Goal: Task Accomplishment & Management: Use online tool/utility

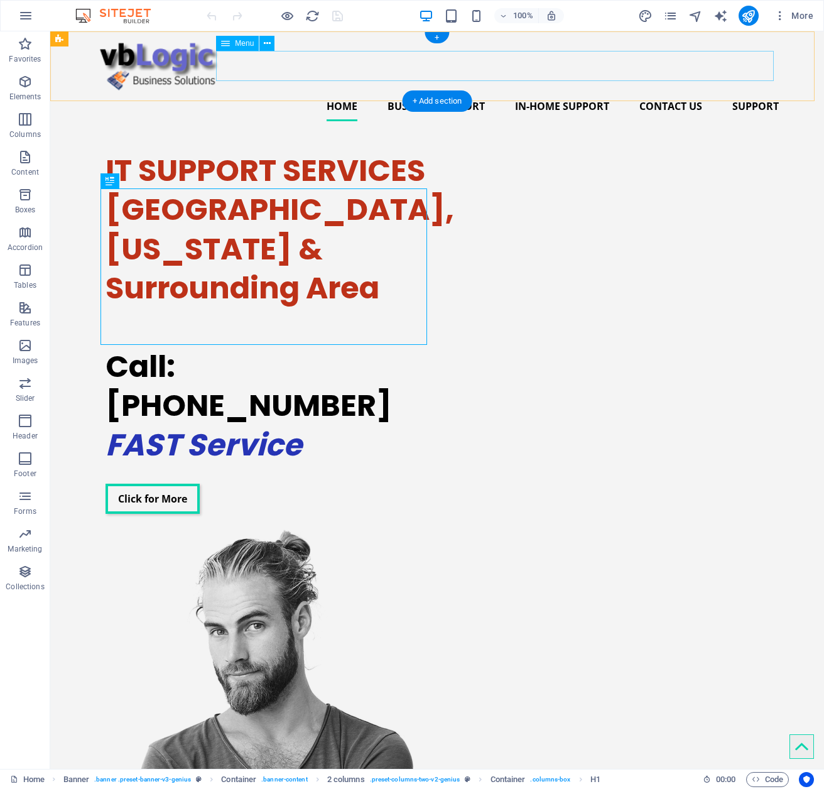
click at [561, 91] on nav "Home Business Support In-Home Support Contact Us Support" at bounding box center [436, 106] width 683 height 30
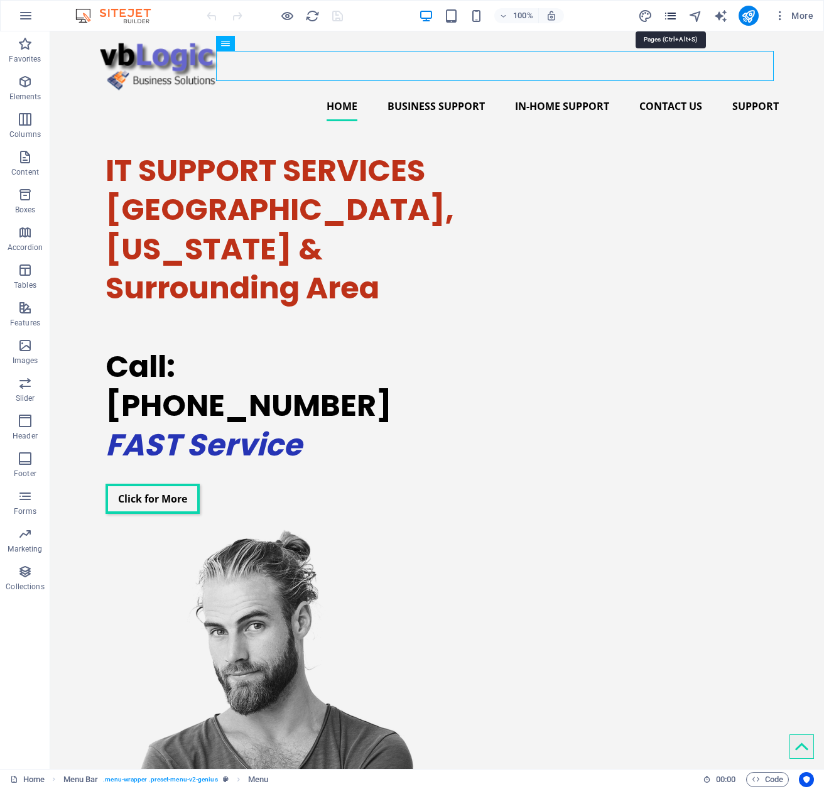
click at [669, 14] on icon "pages" at bounding box center [670, 16] width 14 height 14
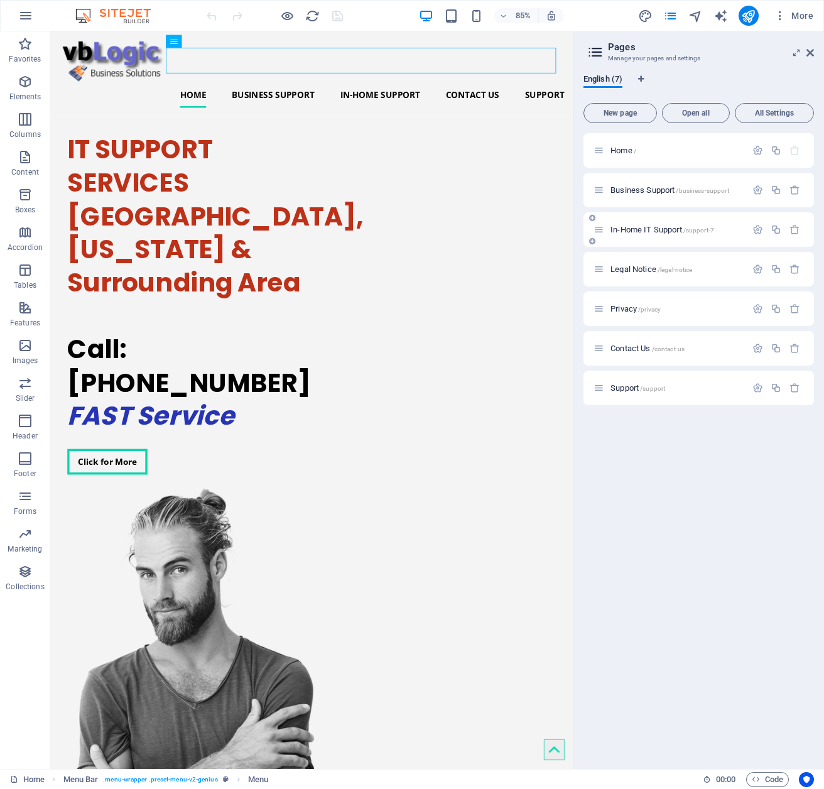
click at [650, 225] on span "In-Home IT Support /support-7" at bounding box center [662, 229] width 104 height 9
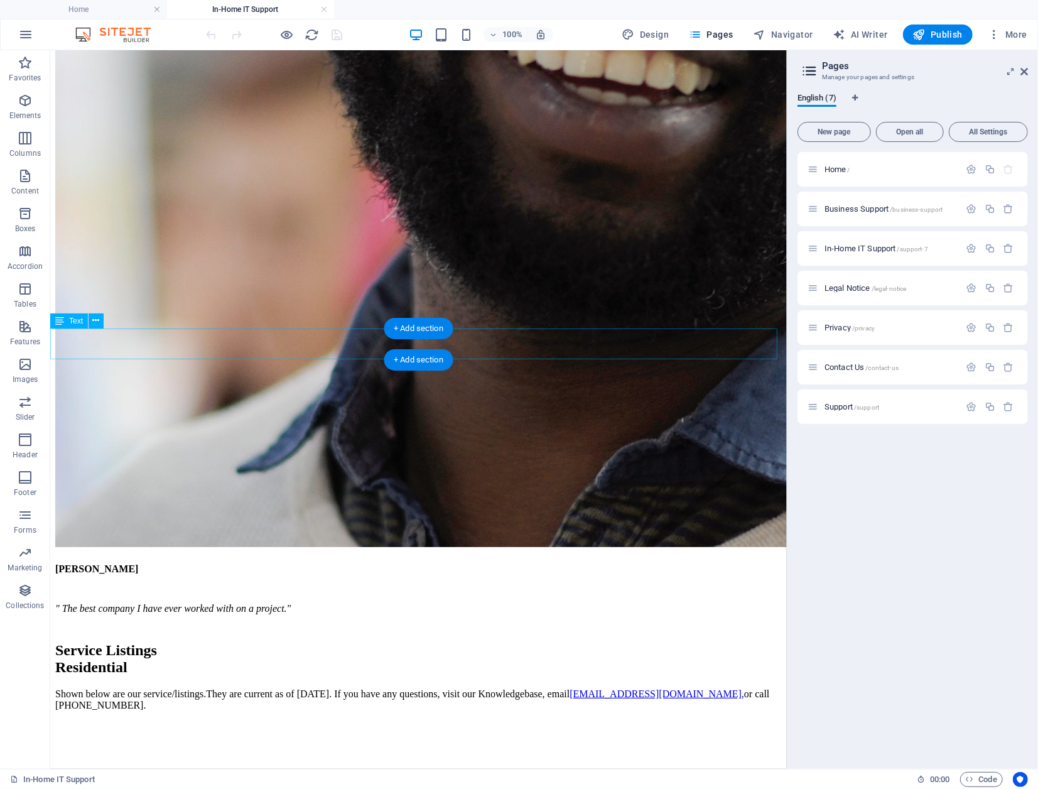
scroll to position [3076, 0]
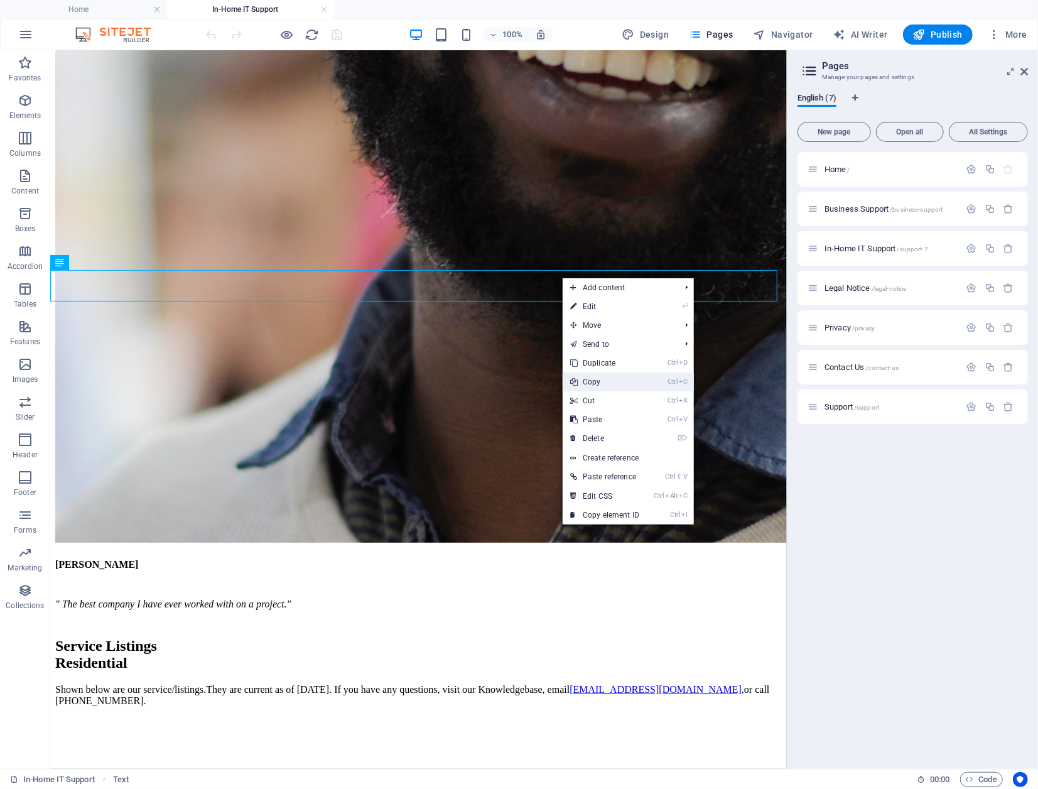
click at [630, 379] on link "Ctrl C Copy" at bounding box center [605, 381] width 84 height 19
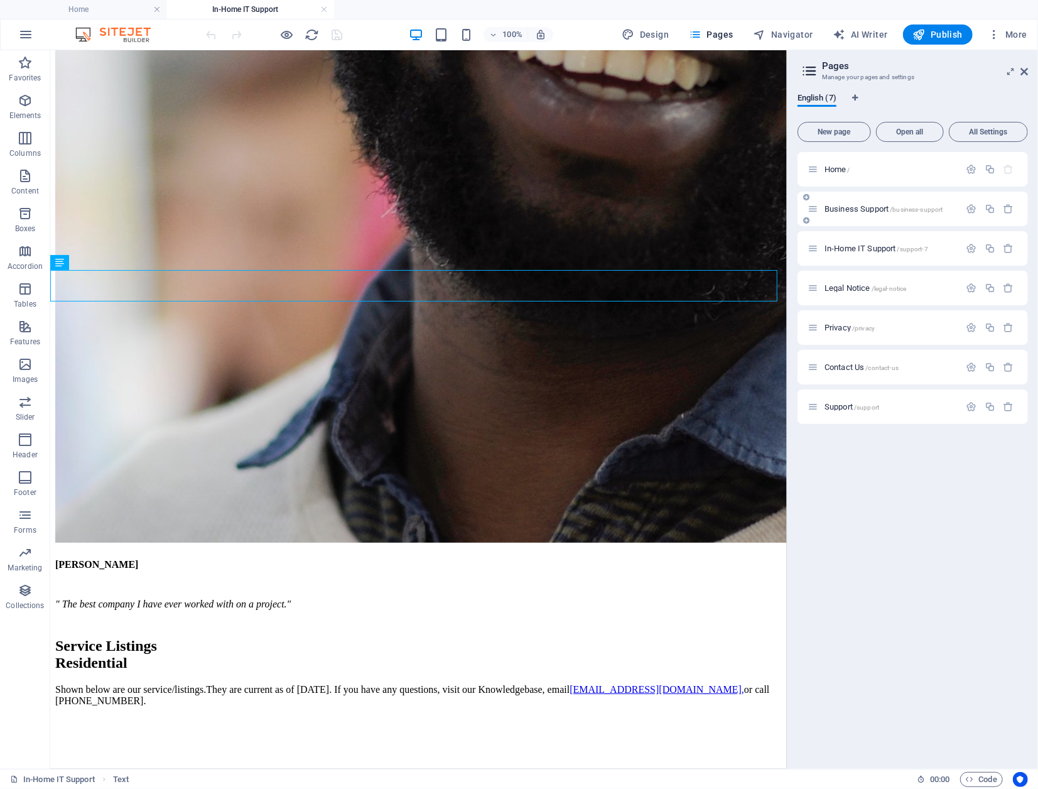
click at [823, 208] on span "Business Support /business-support" at bounding box center [883, 208] width 119 height 9
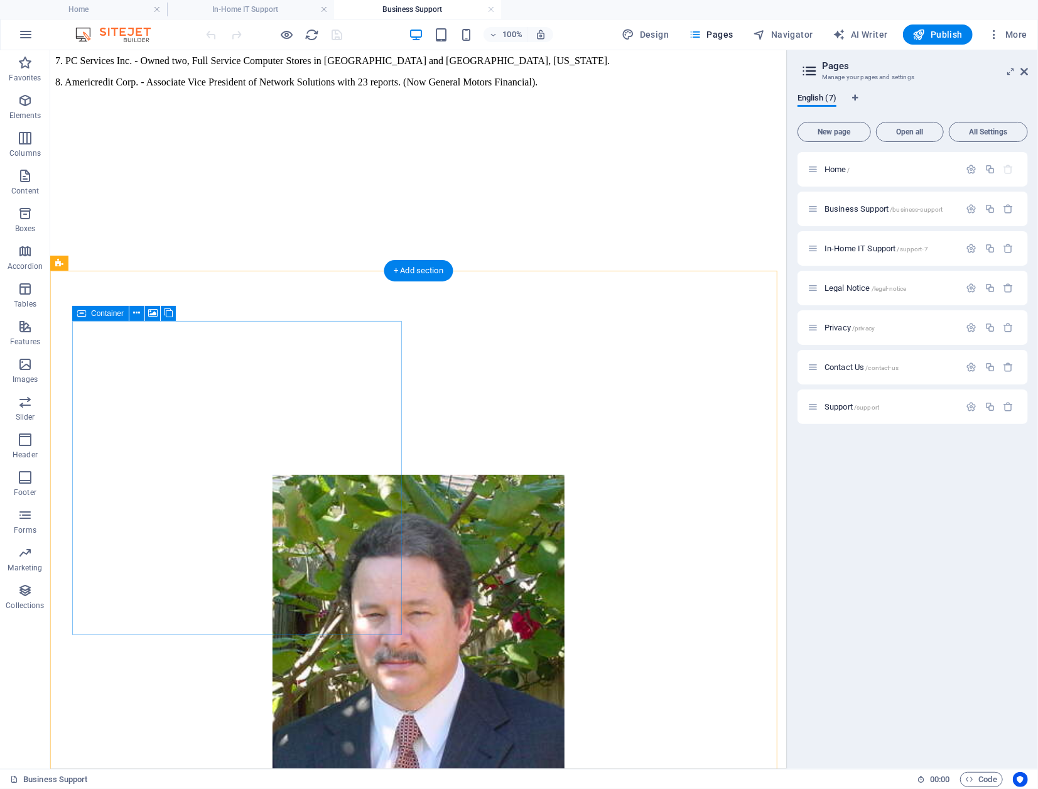
scroll to position [2043, 0]
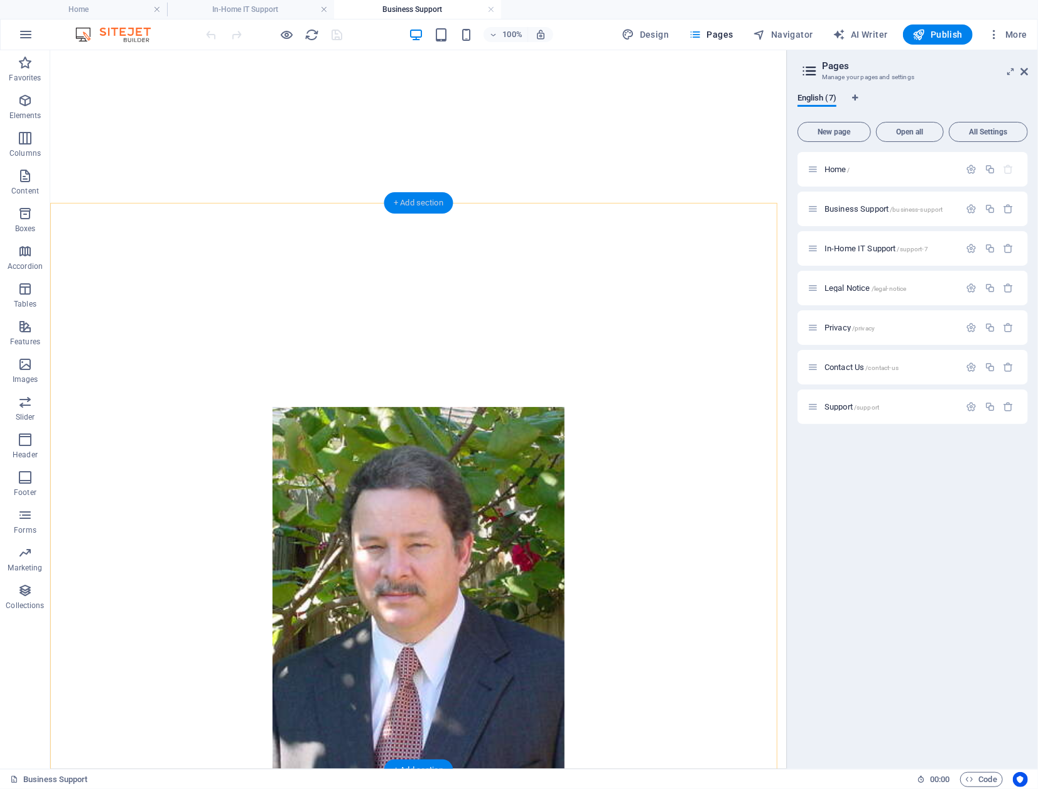
click at [426, 203] on div "+ Add section" at bounding box center [419, 202] width 70 height 21
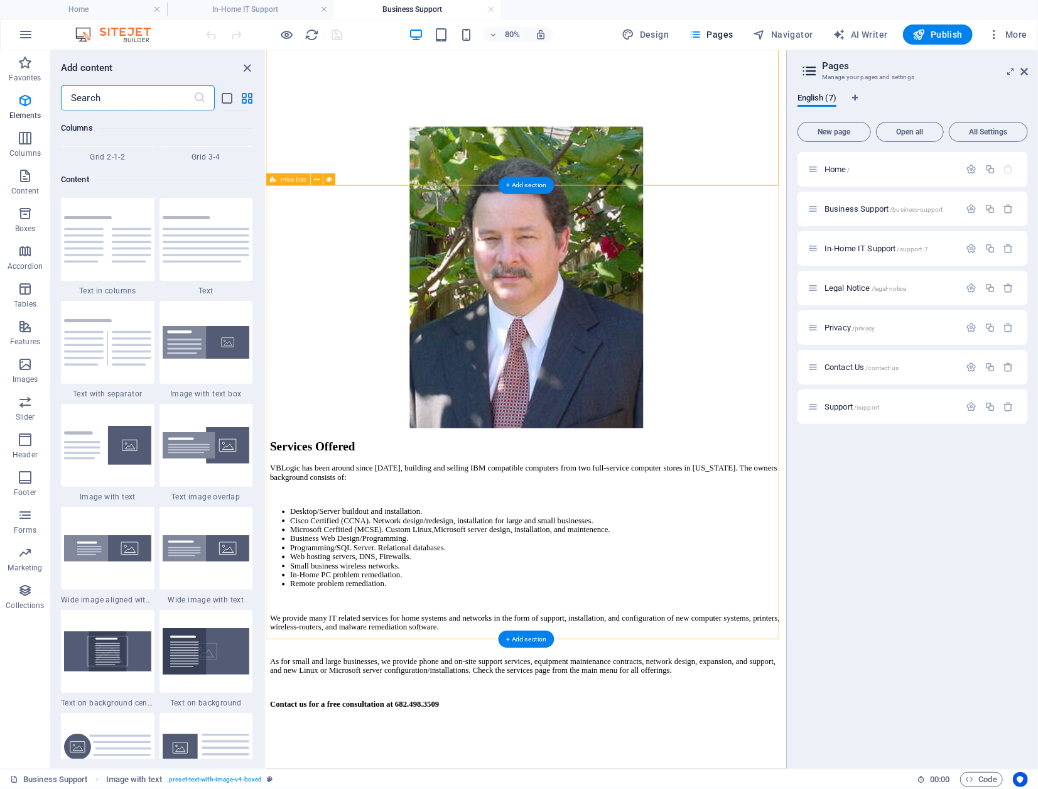
scroll to position [2197, 0]
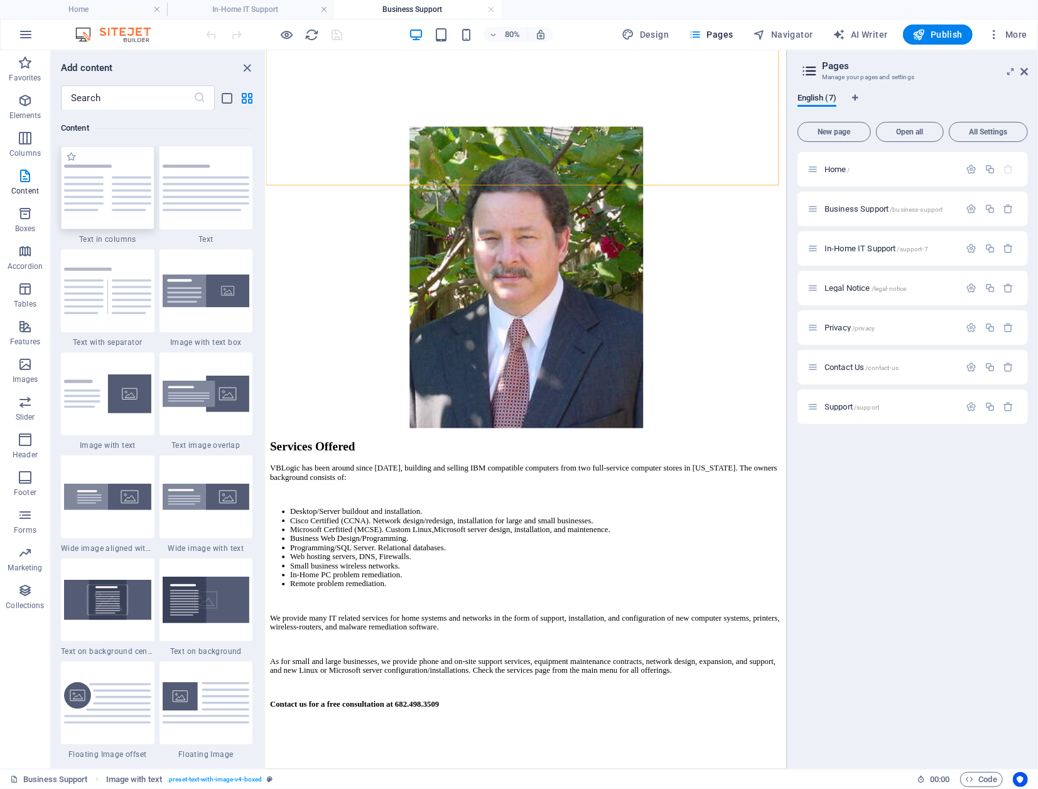
click at [105, 198] on img at bounding box center [107, 187] width 87 height 46
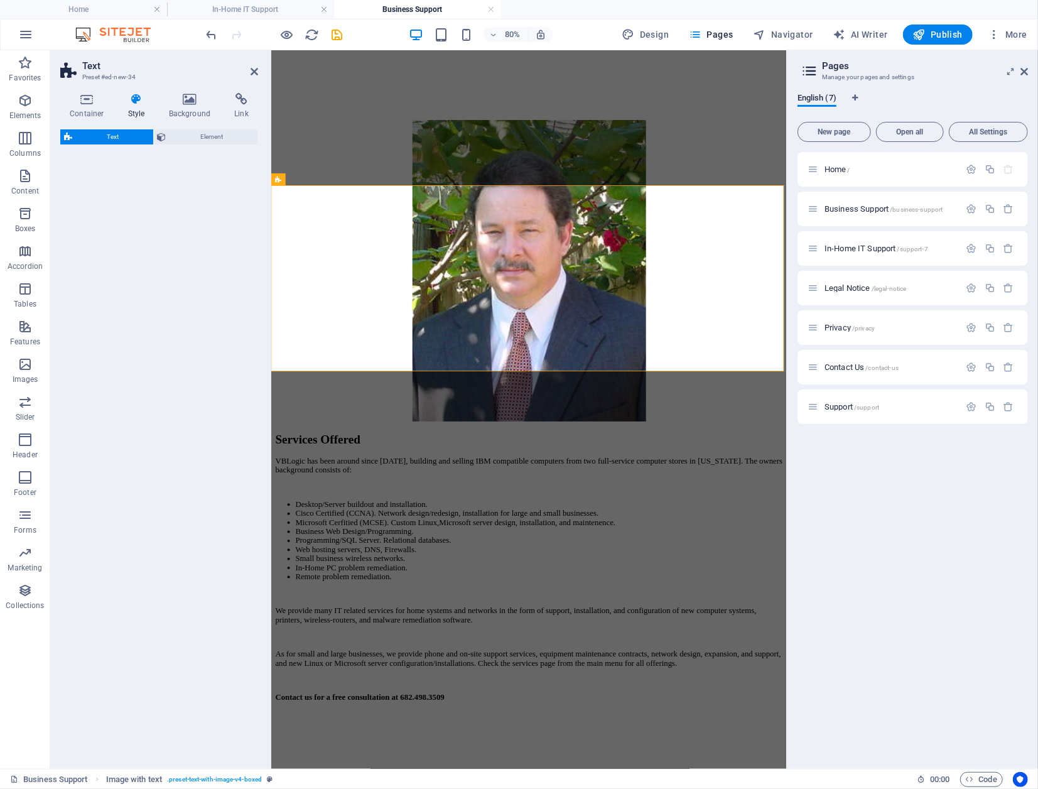
select select "rem"
select select "preset-text-v2-columns"
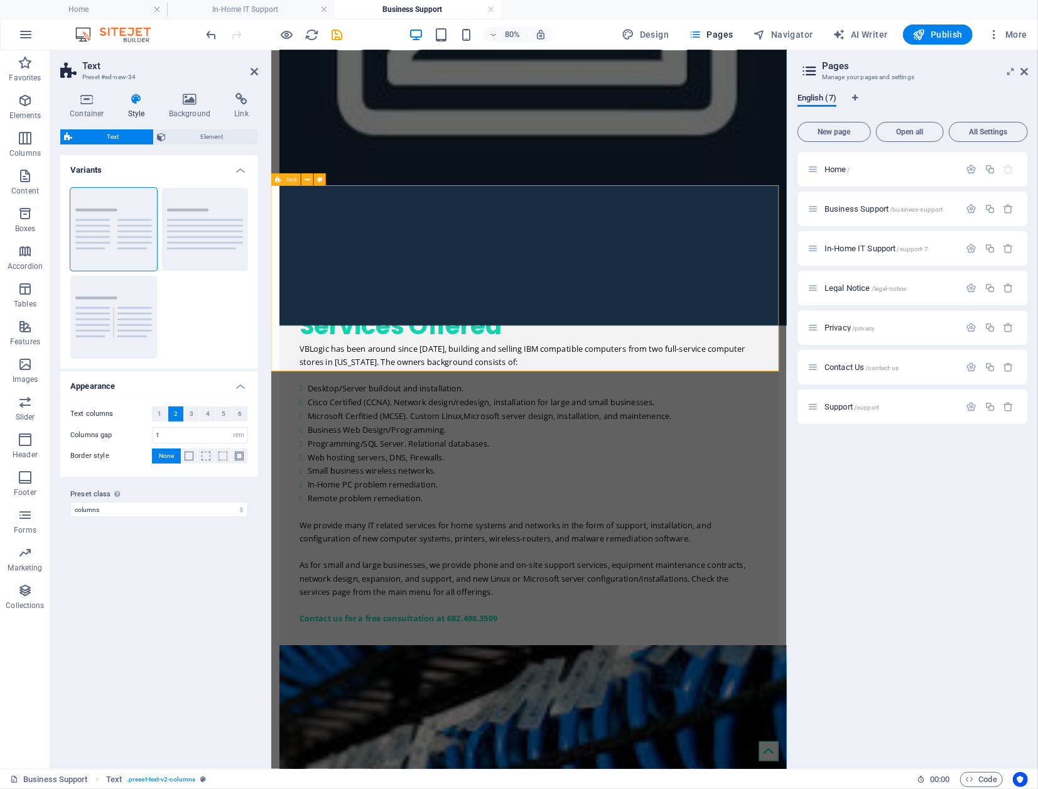
click at [823, 246] on span "In-Home IT Support /support-7" at bounding box center [876, 248] width 104 height 9
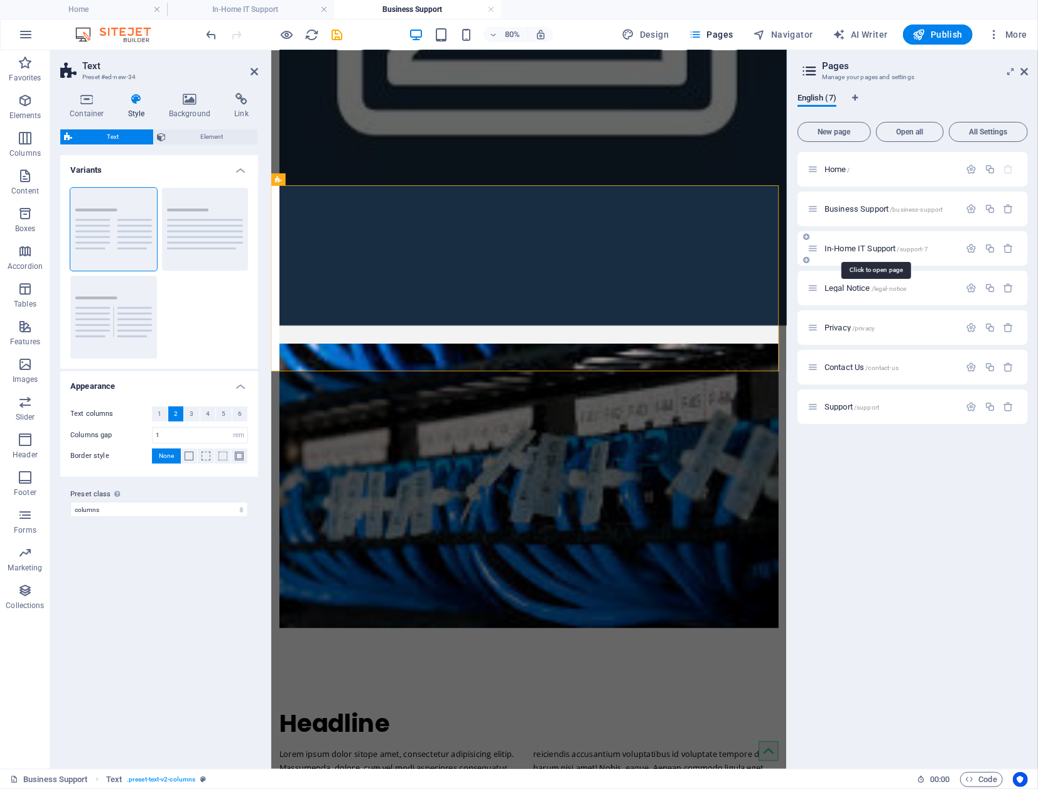
scroll to position [0, 0]
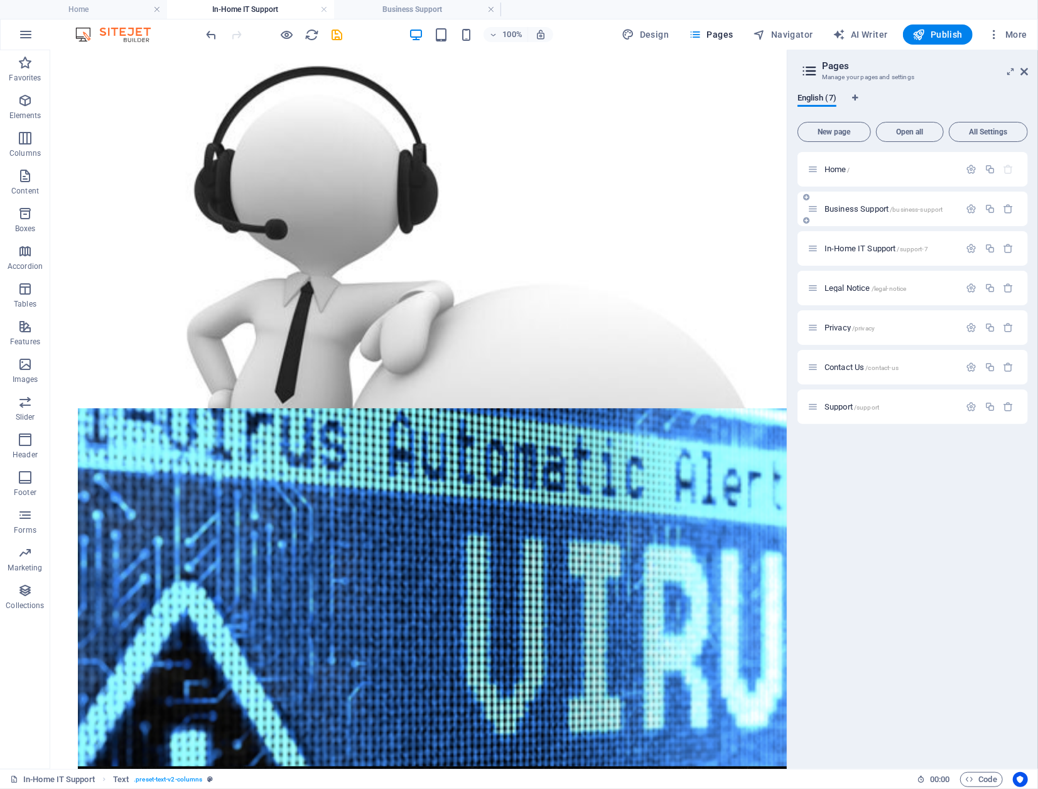
click at [823, 207] on span "Business Support /business-support" at bounding box center [883, 208] width 119 height 9
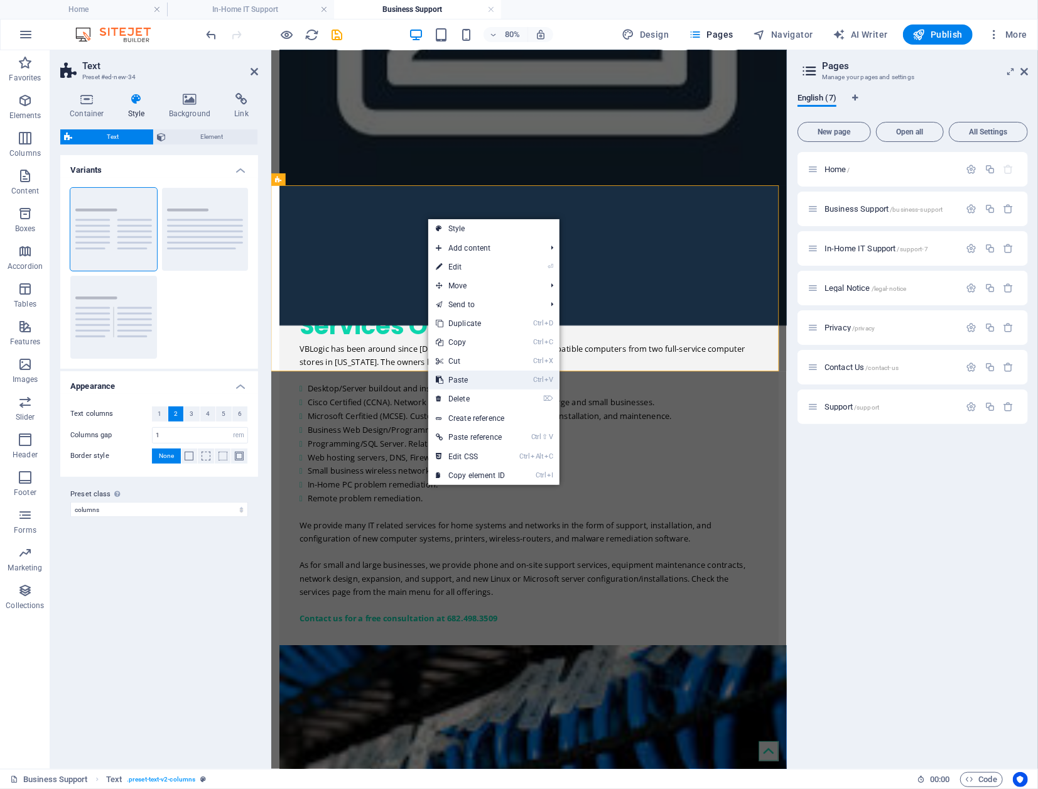
click at [495, 376] on link "Ctrl V Paste" at bounding box center [470, 379] width 84 height 19
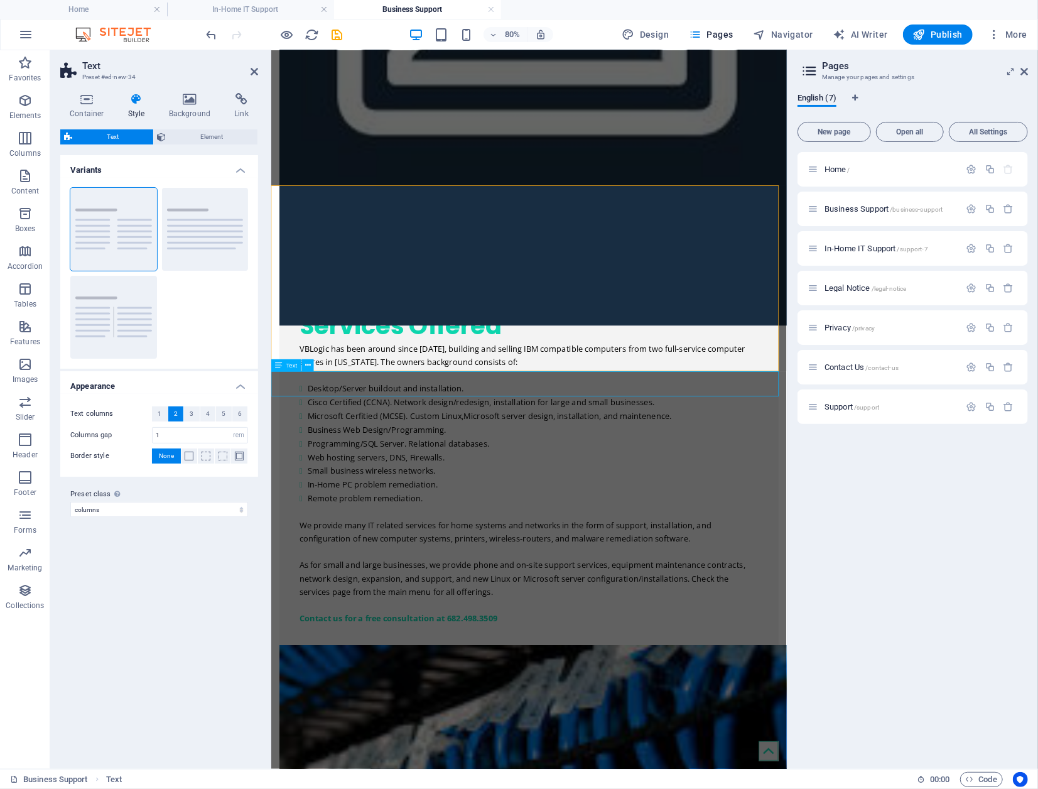
scroll to position [2043, 0]
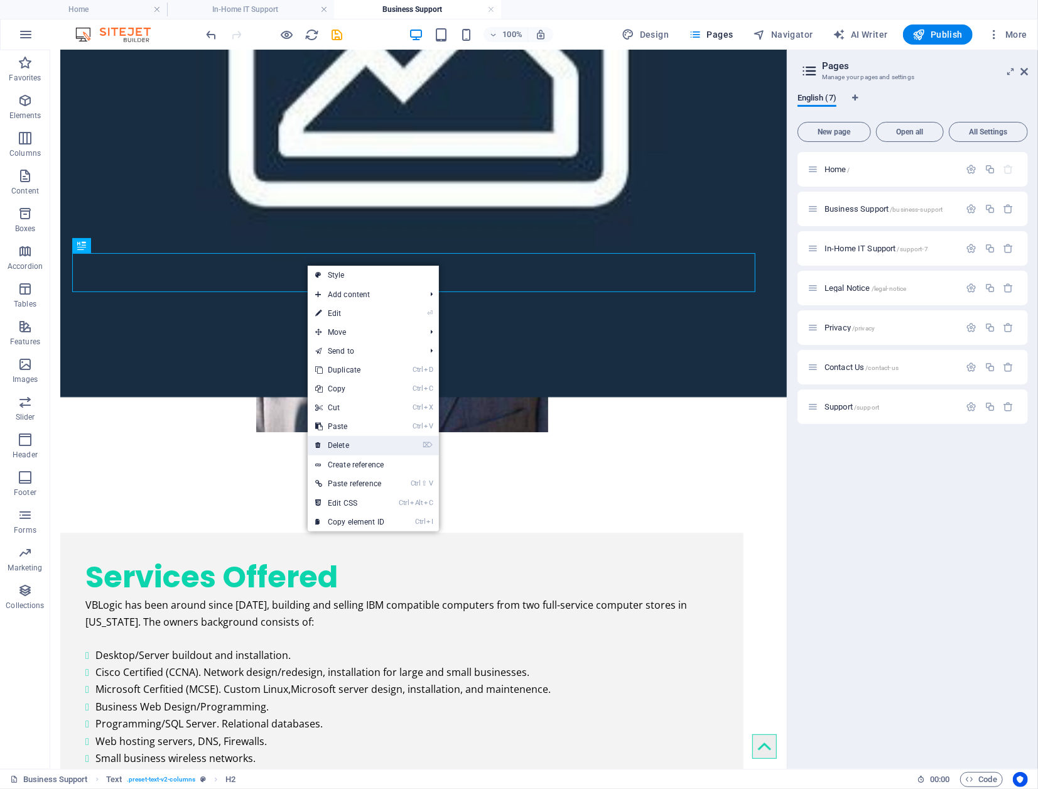
click at [374, 441] on link "⌦ Delete" at bounding box center [350, 445] width 84 height 19
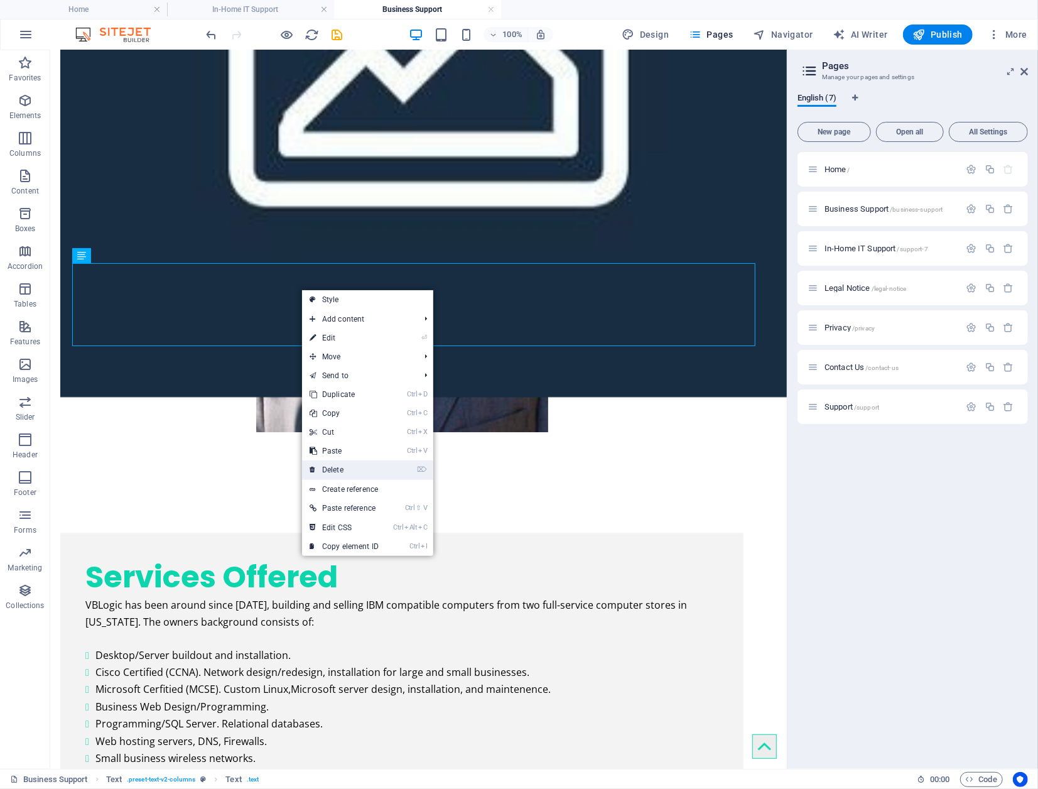
click at [367, 466] on link "⌦ Delete" at bounding box center [344, 469] width 84 height 19
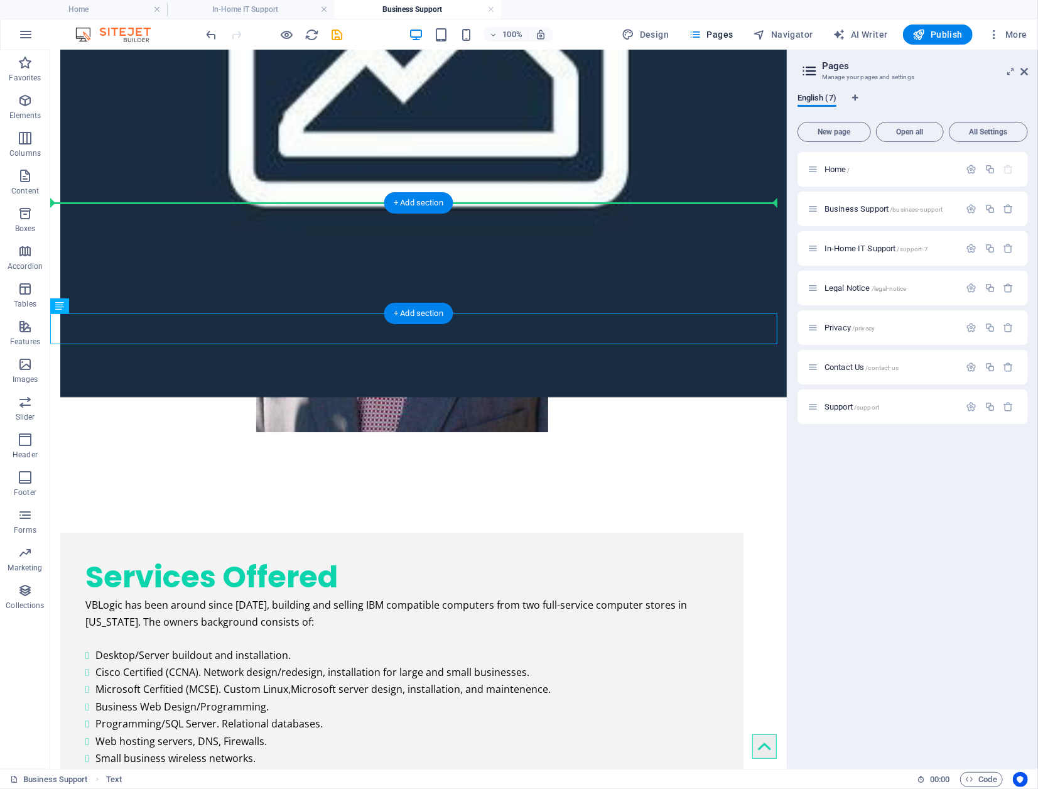
drag, startPoint x: 254, startPoint y: 323, endPoint x: 272, endPoint y: 227, distance: 97.7
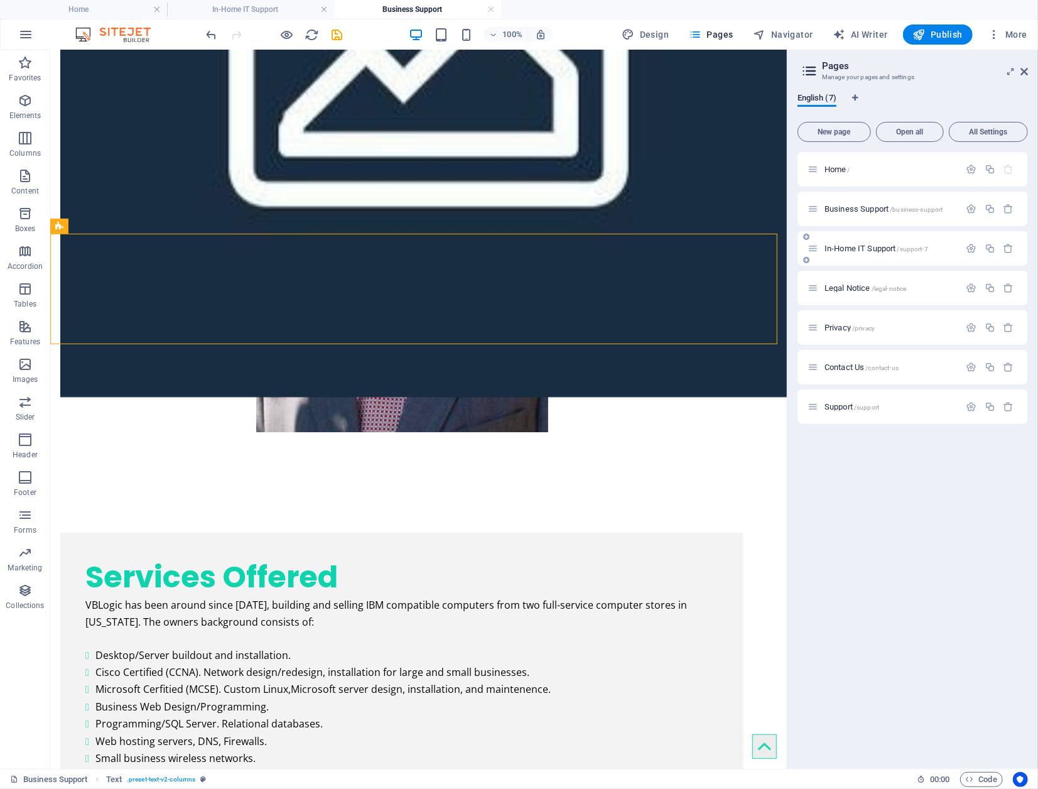
click at [823, 248] on span "In-Home IT Support /support-7" at bounding box center [876, 248] width 104 height 9
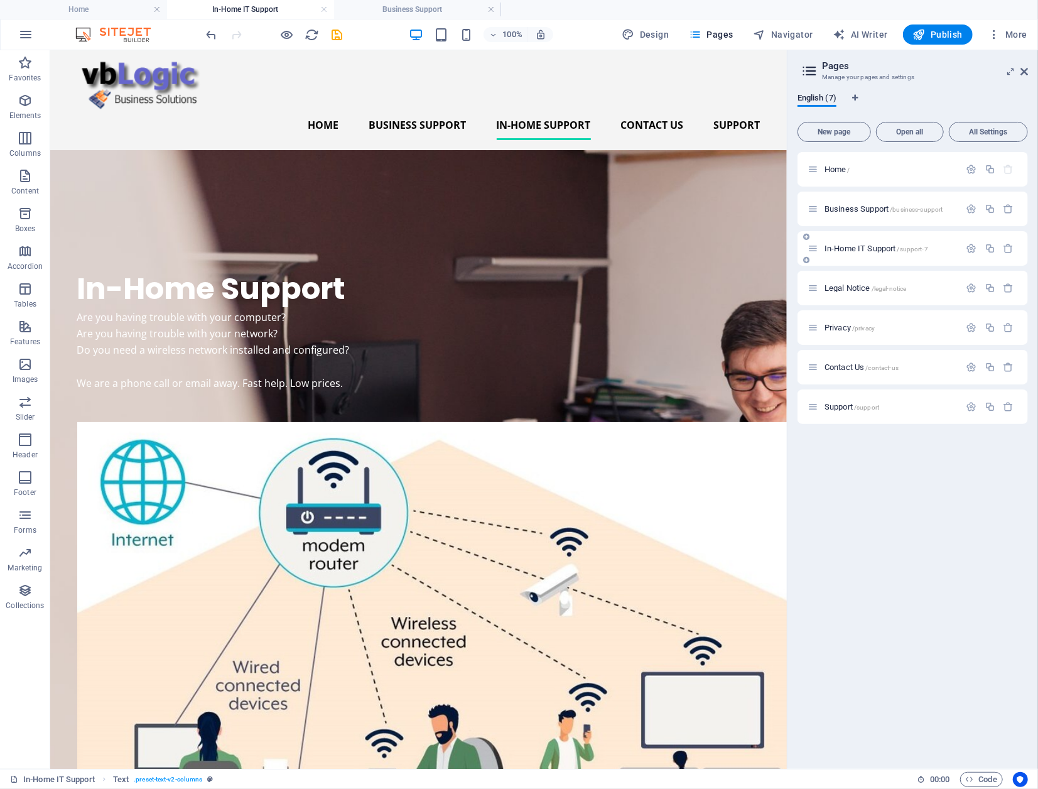
scroll to position [0, 0]
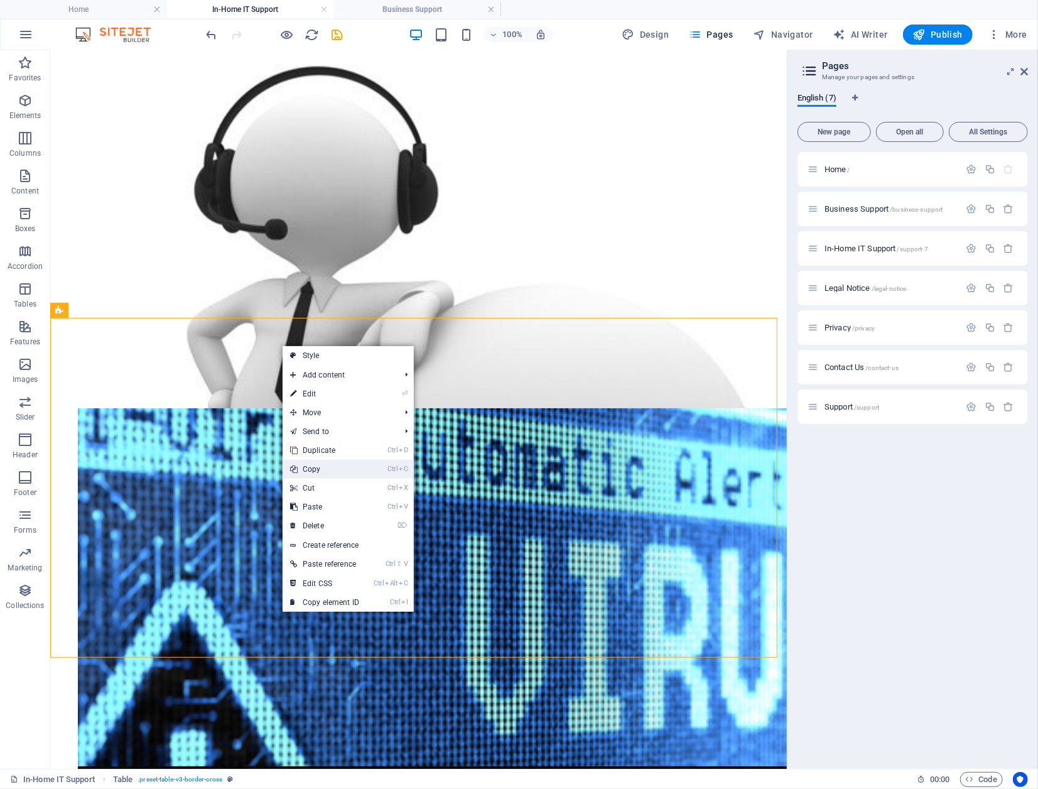
click at [350, 466] on link "Ctrl C Copy" at bounding box center [325, 469] width 84 height 19
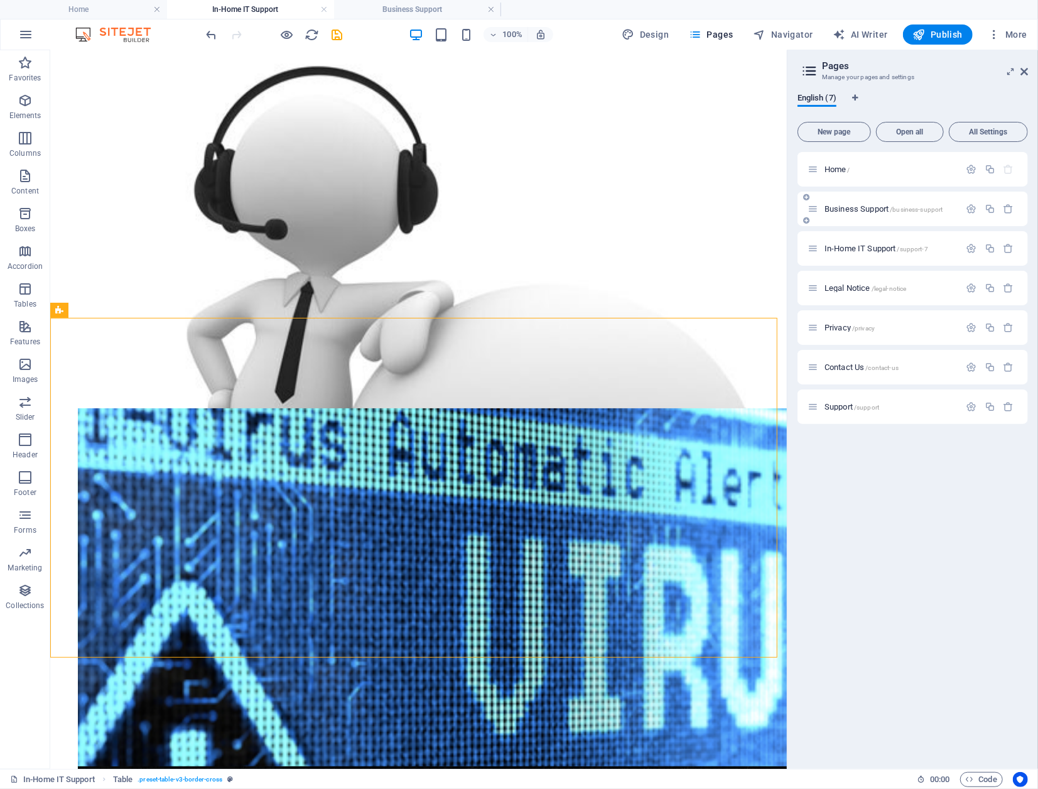
click at [823, 207] on span "Business Support /business-support" at bounding box center [883, 208] width 119 height 9
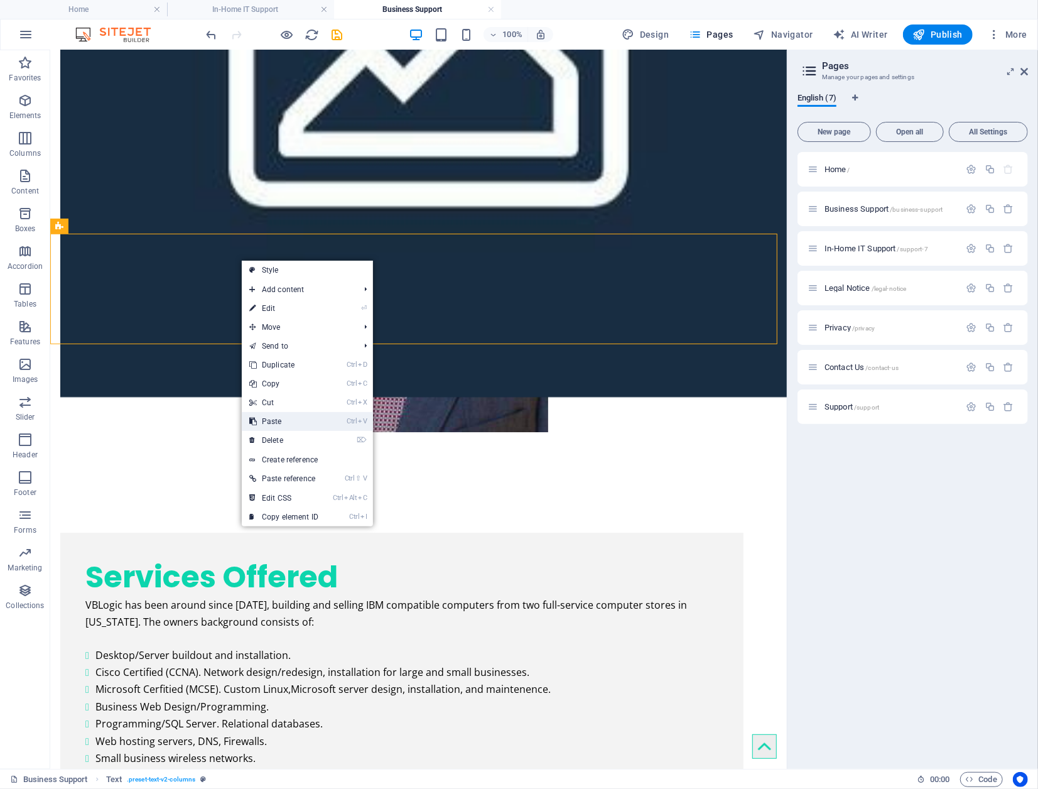
click at [325, 421] on link "Ctrl V Paste" at bounding box center [284, 421] width 84 height 19
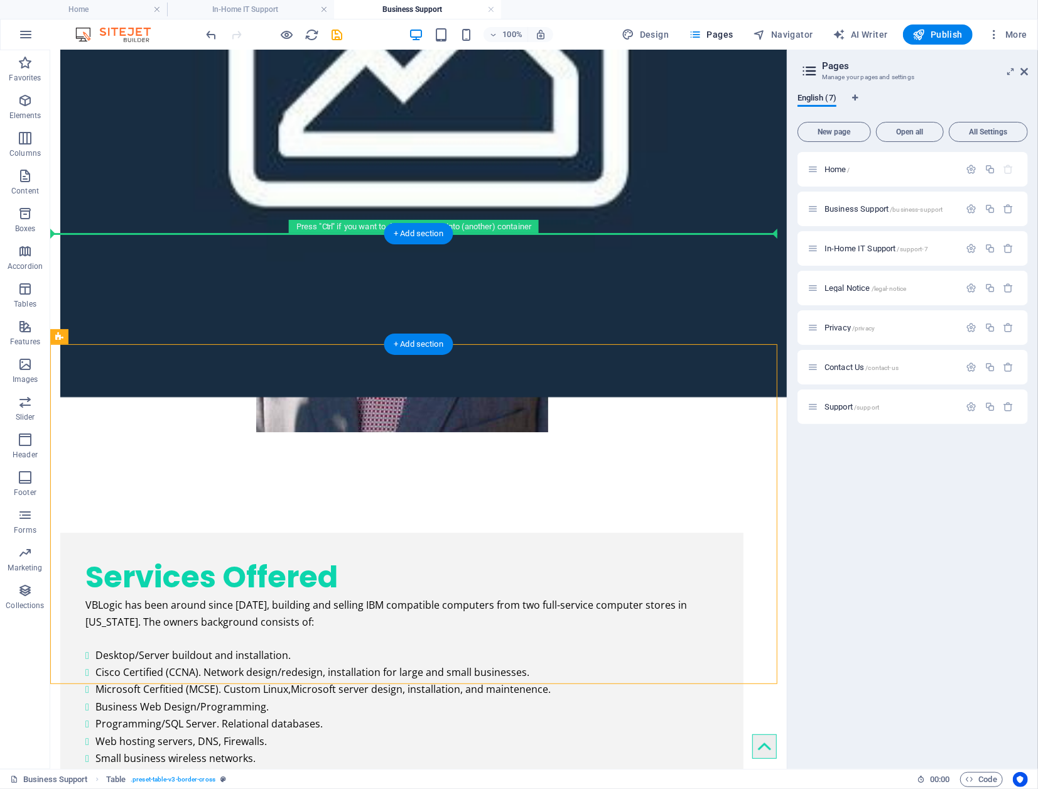
drag, startPoint x: 293, startPoint y: 365, endPoint x: 298, endPoint y: 263, distance: 101.8
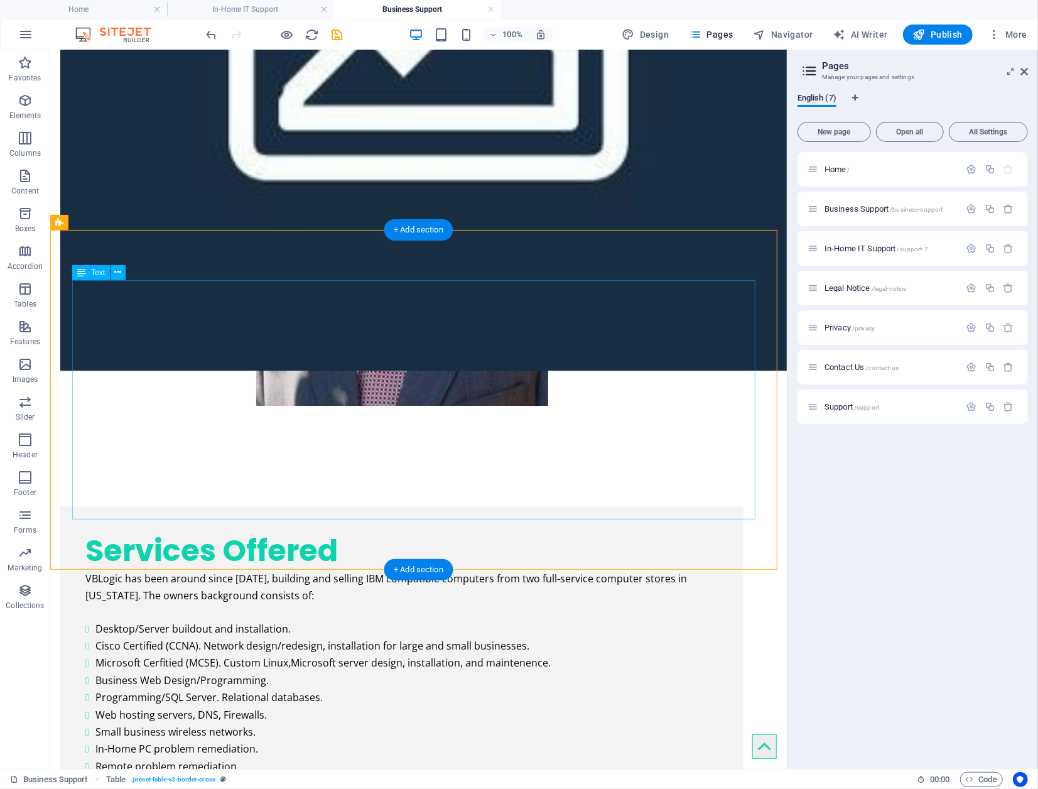
scroll to position [1980, 0]
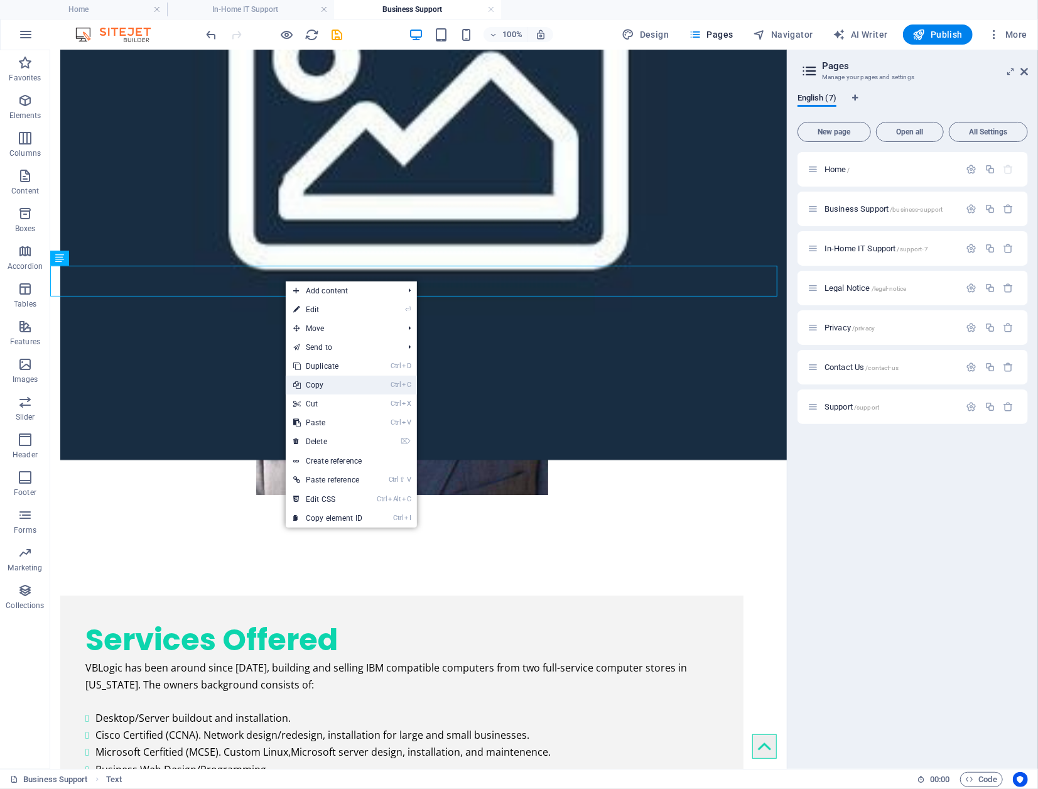
click at [360, 382] on link "Ctrl C Copy" at bounding box center [328, 384] width 84 height 19
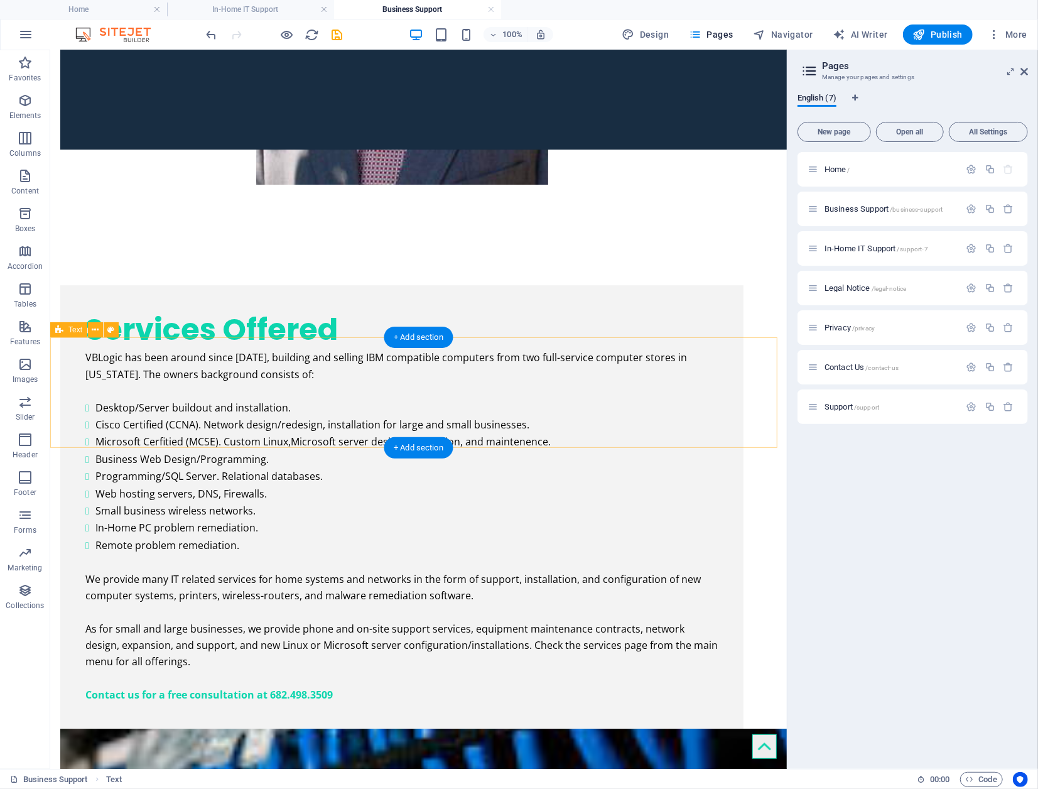
scroll to position [2294, 0]
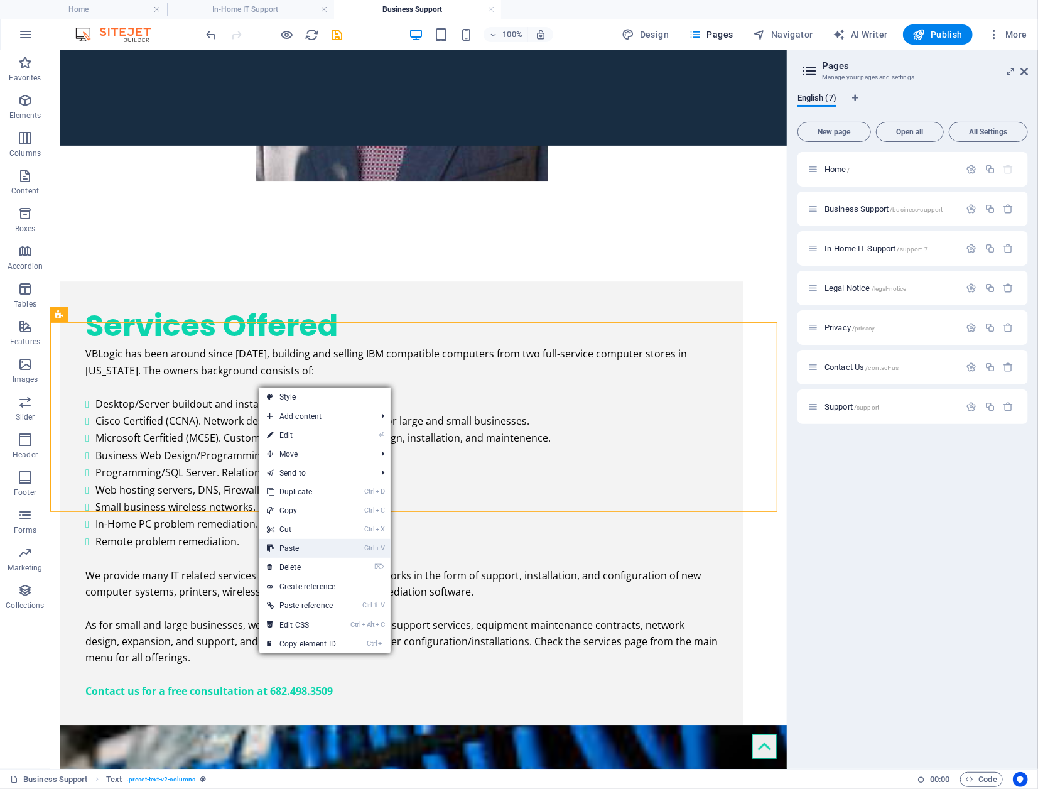
click at [337, 546] on link "Ctrl V Paste" at bounding box center [301, 548] width 84 height 19
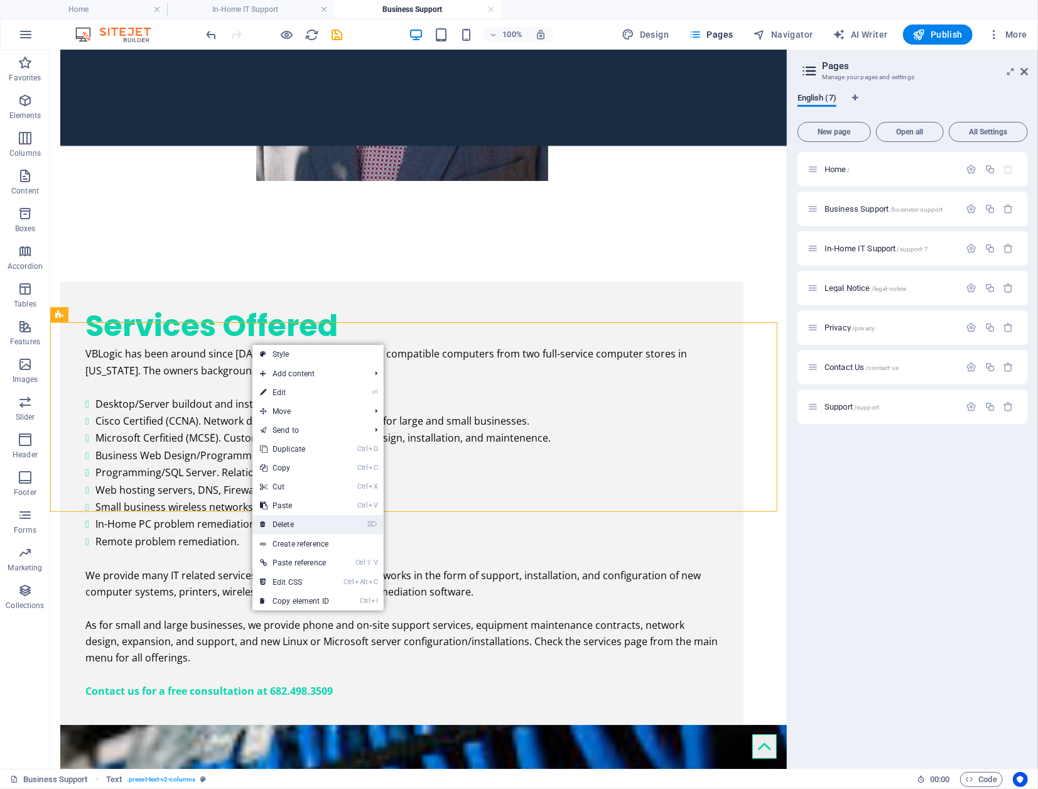
click at [328, 520] on link "⌦ Delete" at bounding box center [294, 524] width 84 height 19
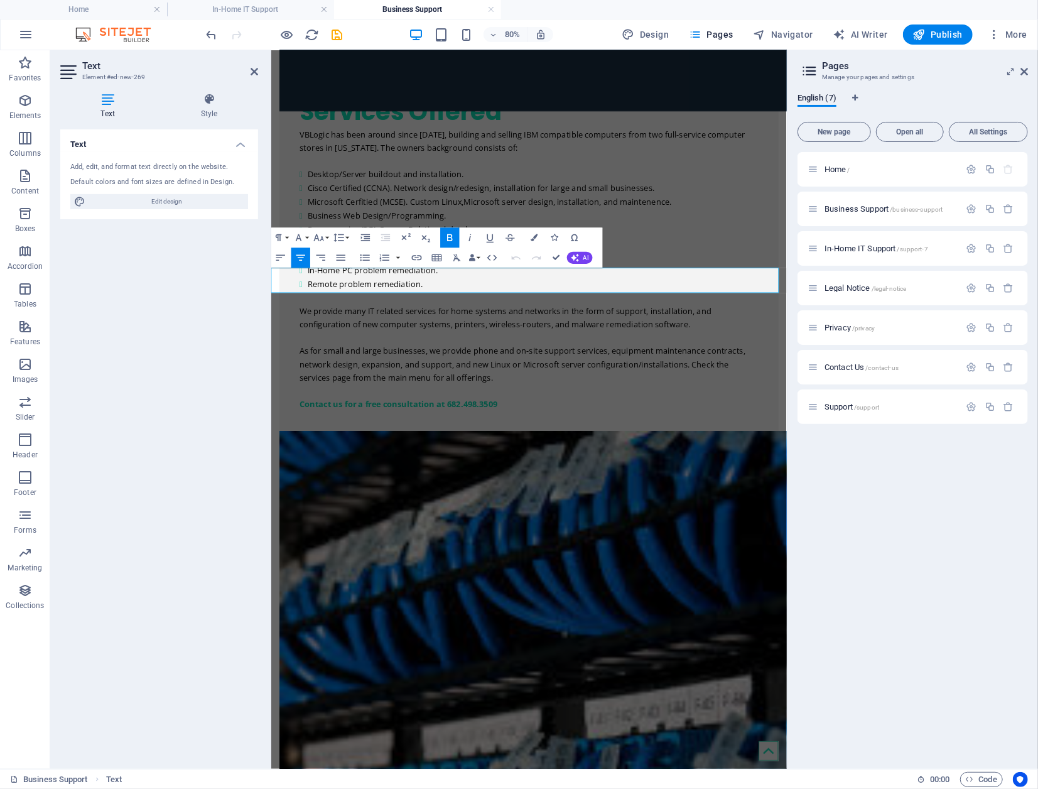
drag, startPoint x: 709, startPoint y: 335, endPoint x: 483, endPoint y: 344, distance: 225.6
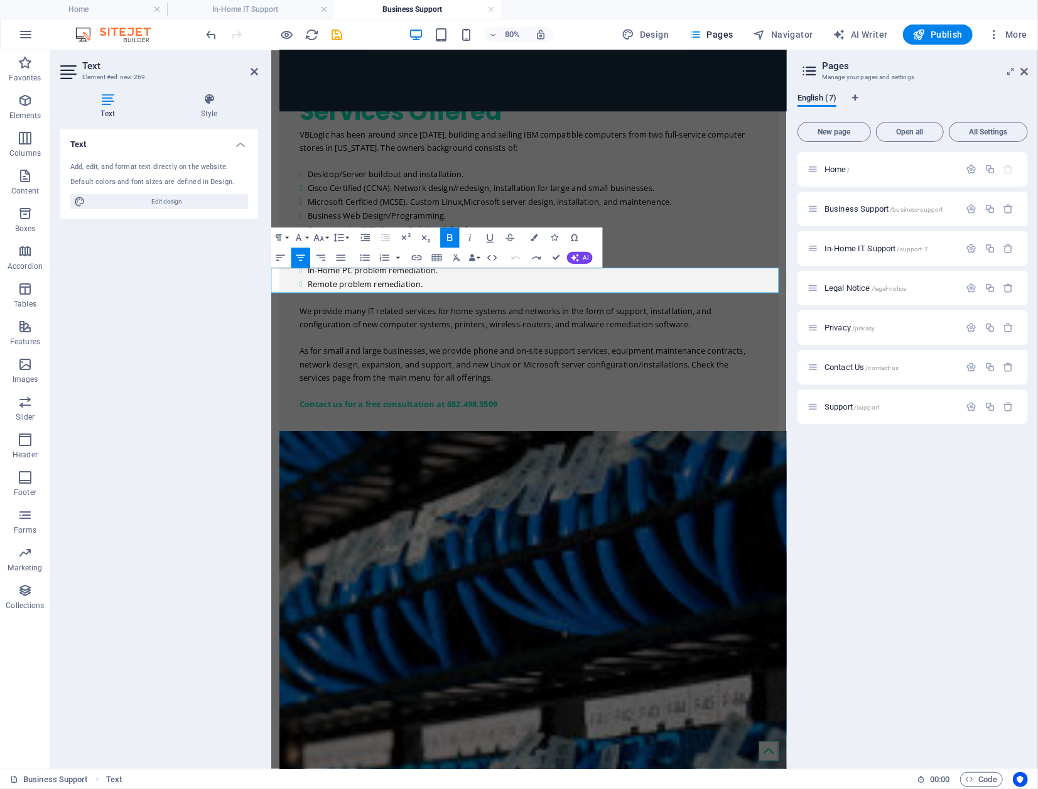
drag, startPoint x: 691, startPoint y: 340, endPoint x: 496, endPoint y: 335, distance: 195.3
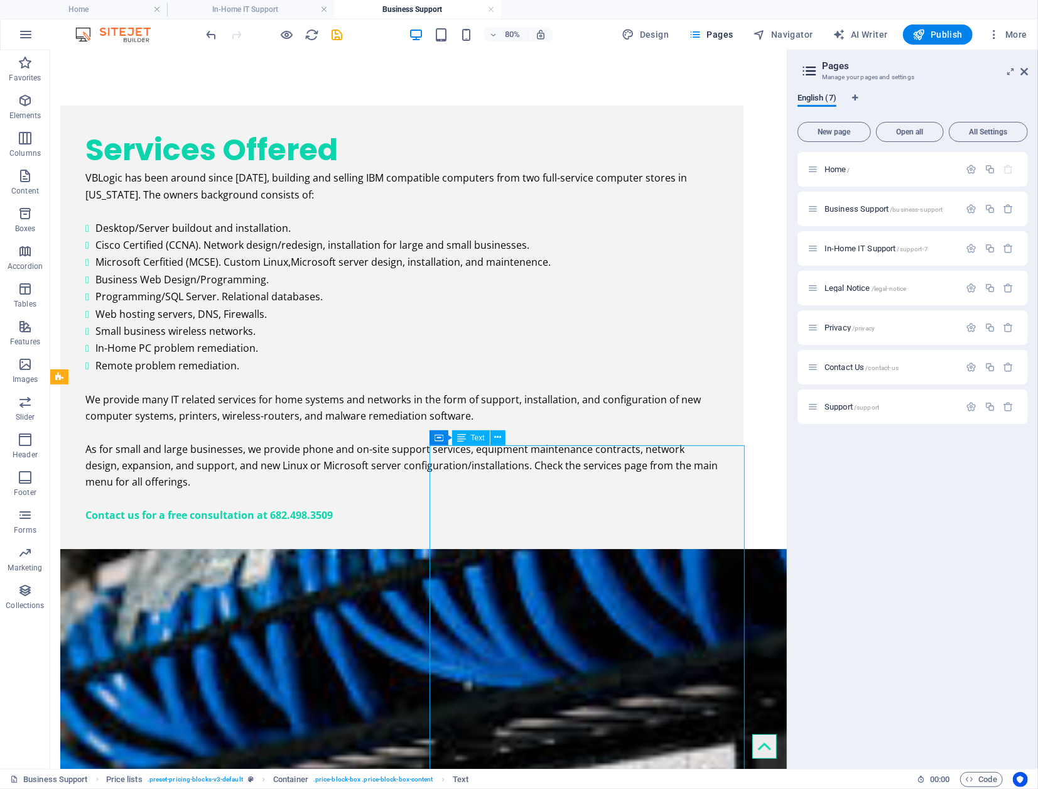
scroll to position [2294, 0]
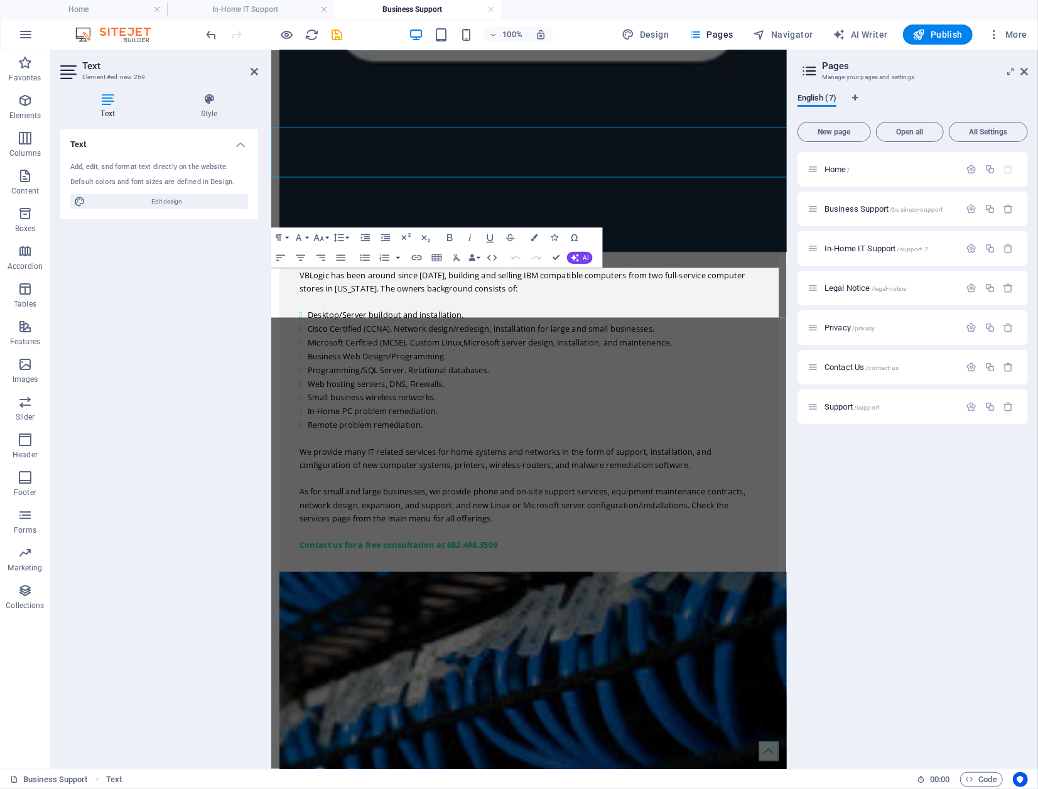
scroll to position [2470, 0]
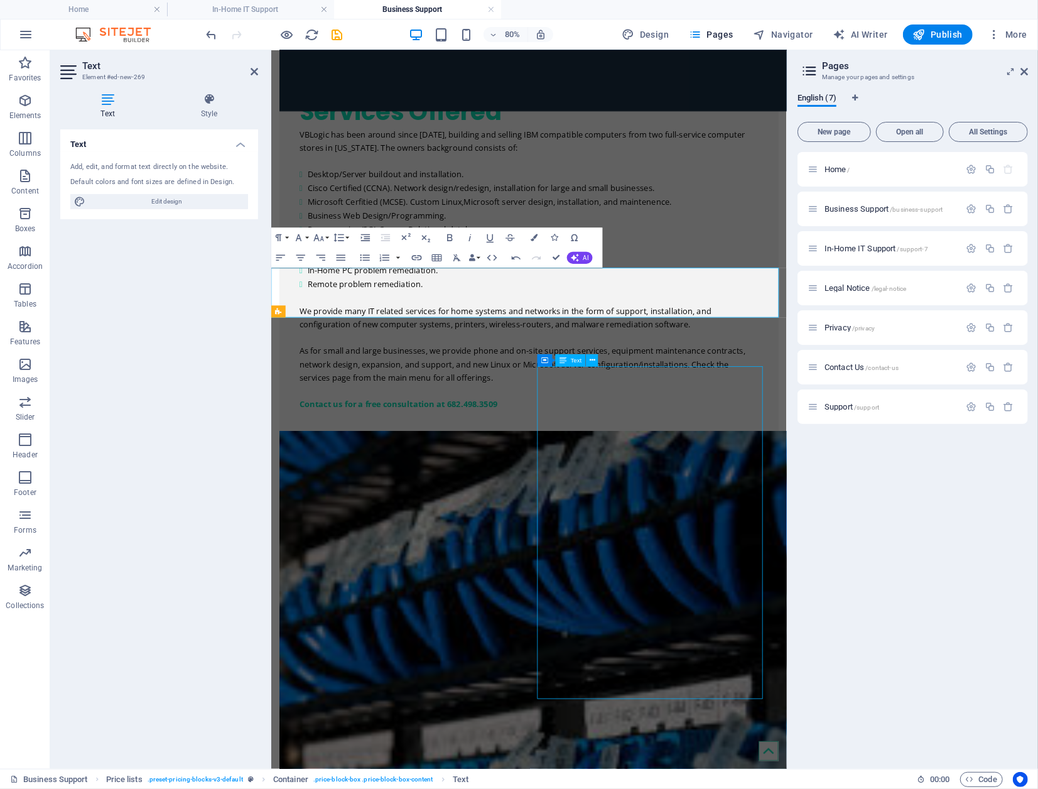
scroll to position [2294, 0]
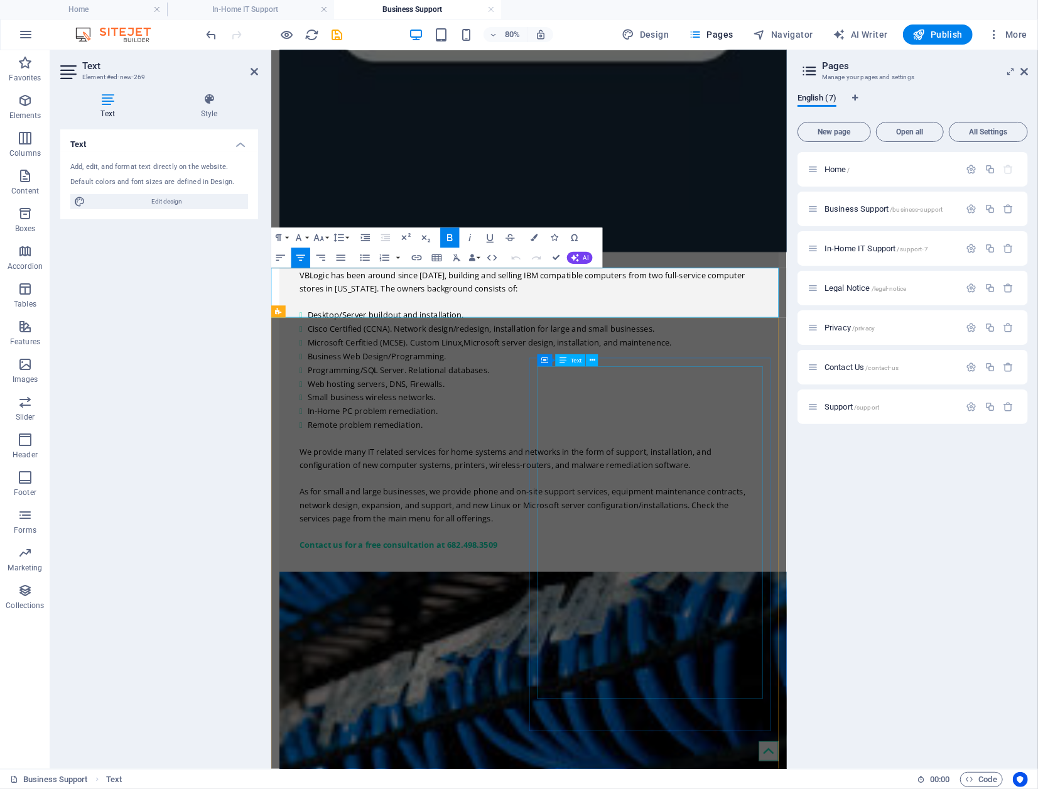
scroll to position [2470, 0]
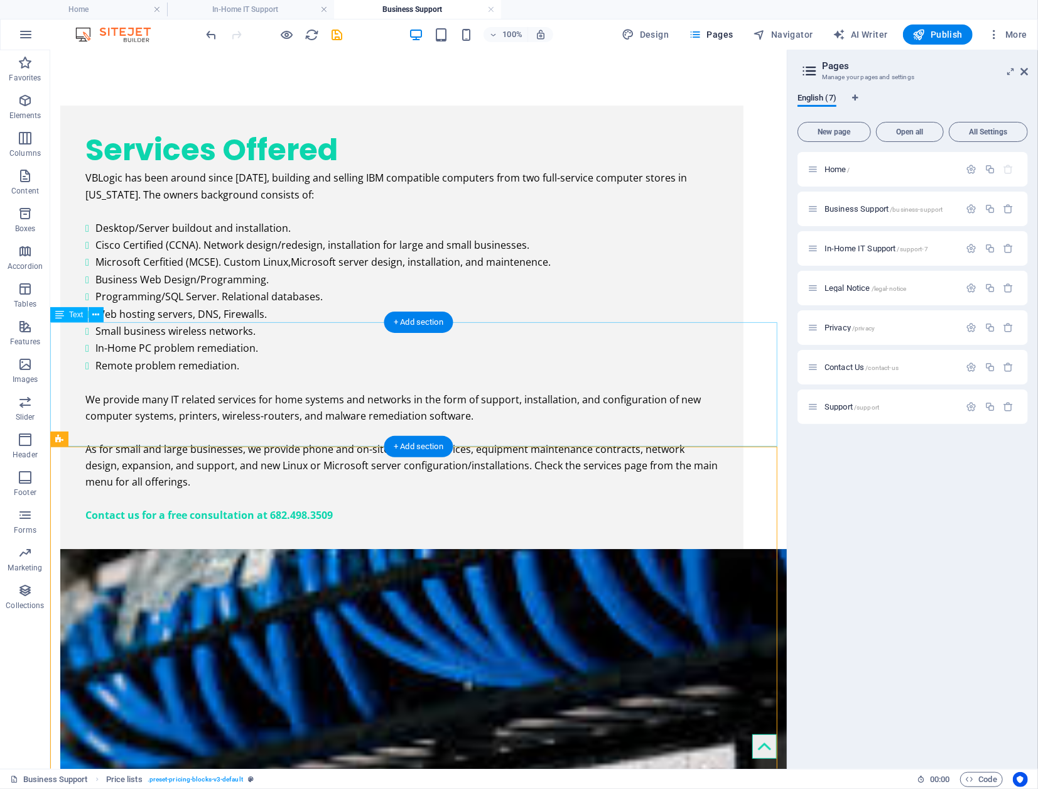
scroll to position [2294, 0]
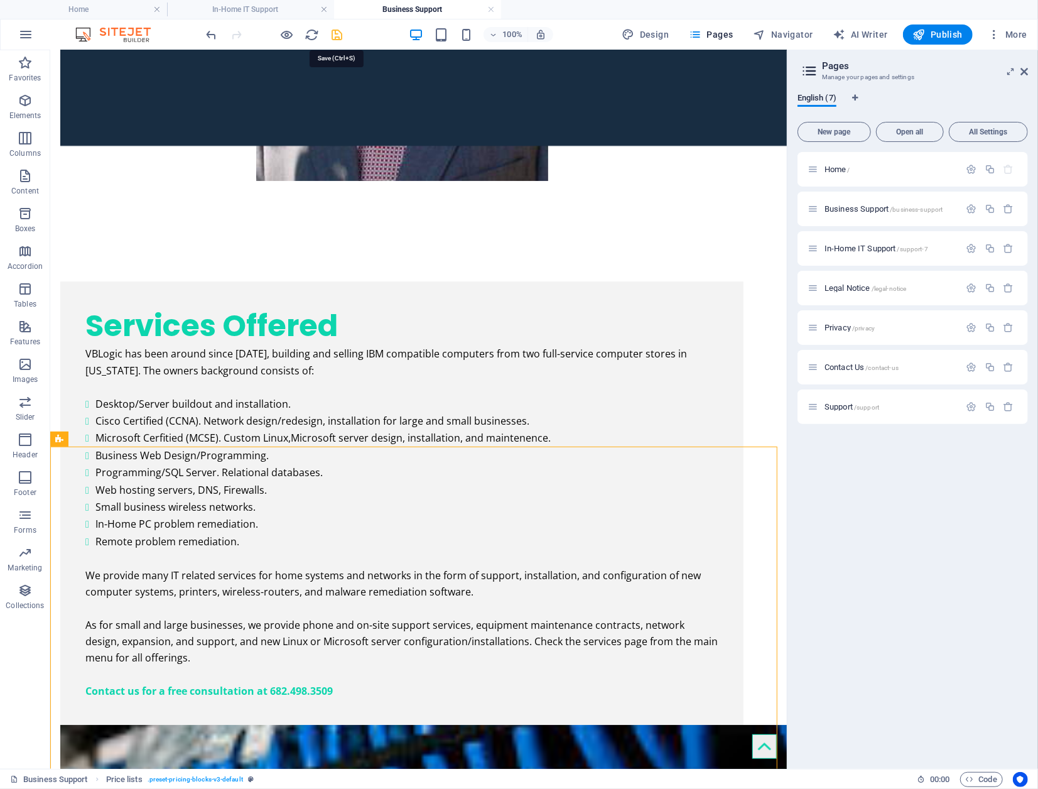
click at [337, 33] on icon "save" at bounding box center [337, 35] width 14 height 14
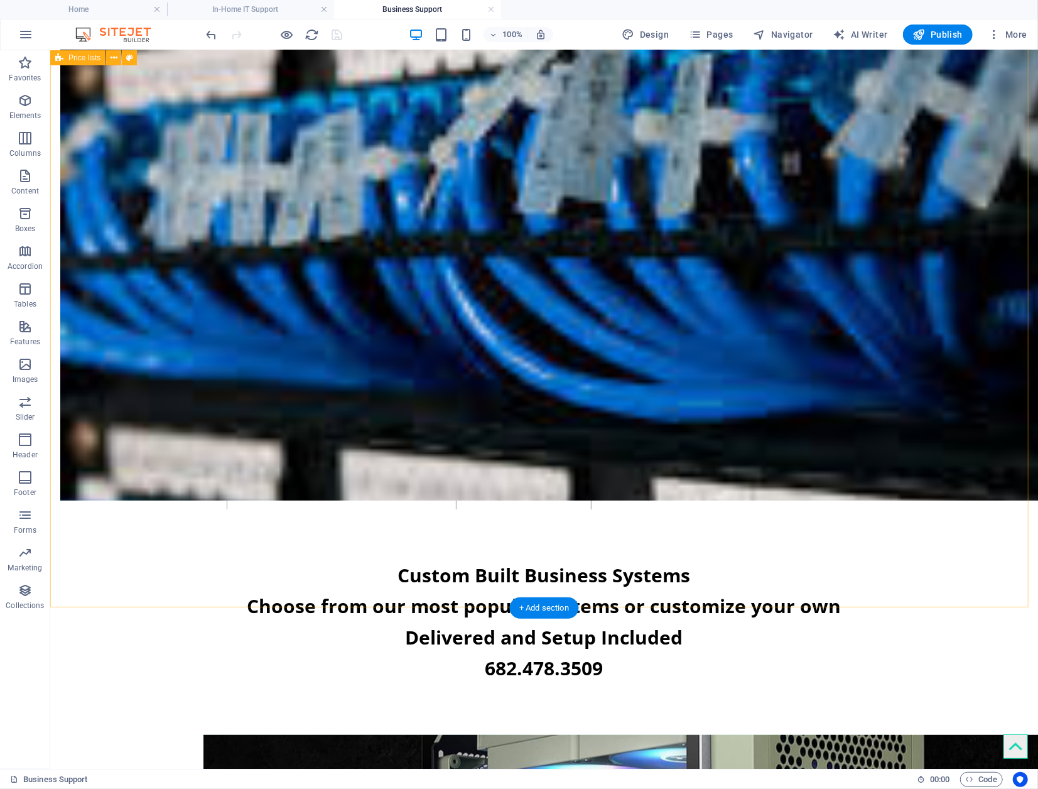
scroll to position [3166, 0]
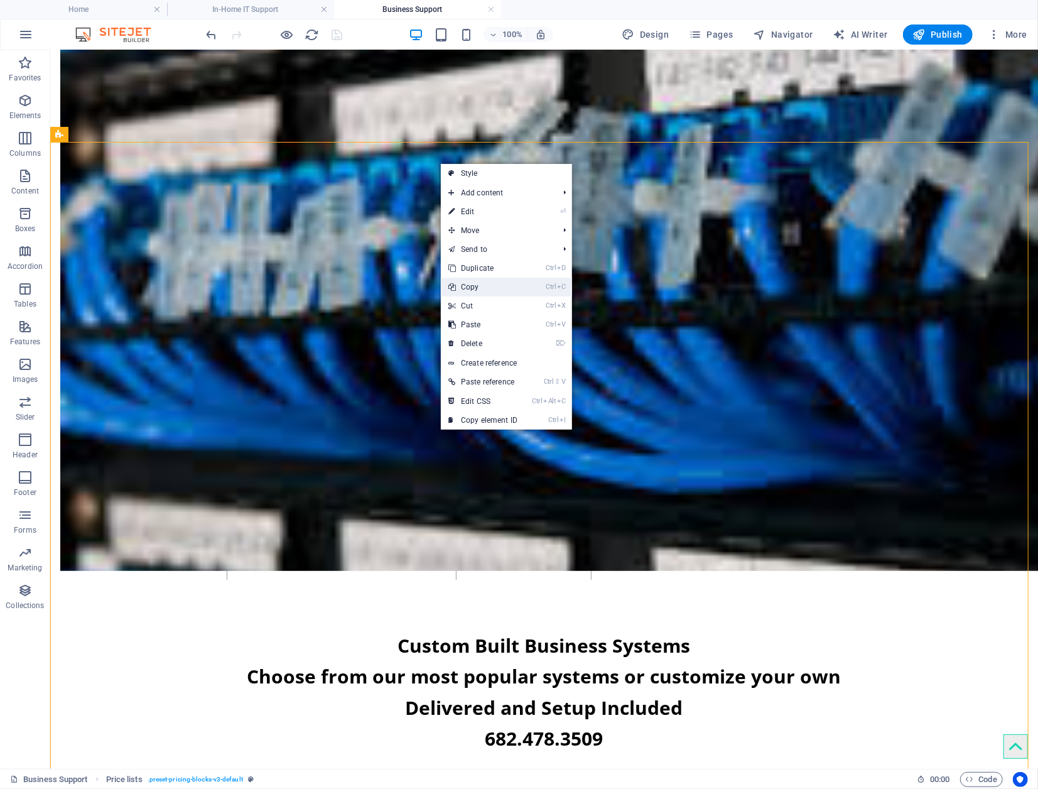
click at [520, 282] on link "Ctrl C Copy" at bounding box center [483, 287] width 84 height 19
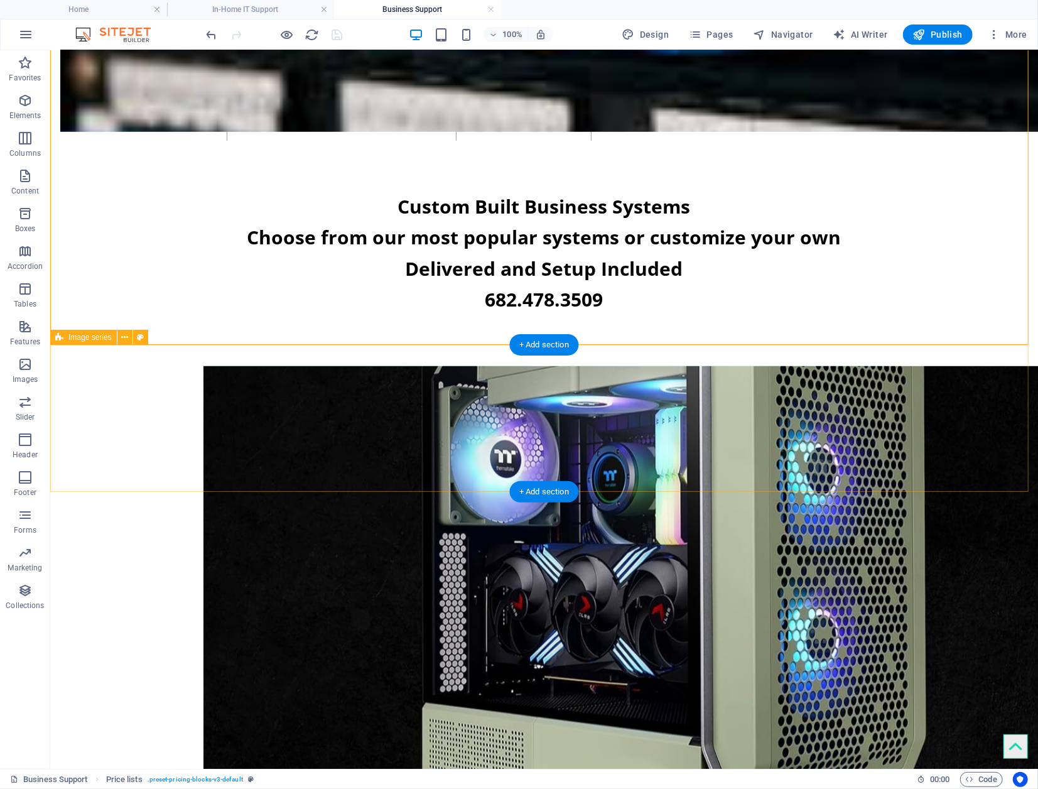
scroll to position [3606, 0]
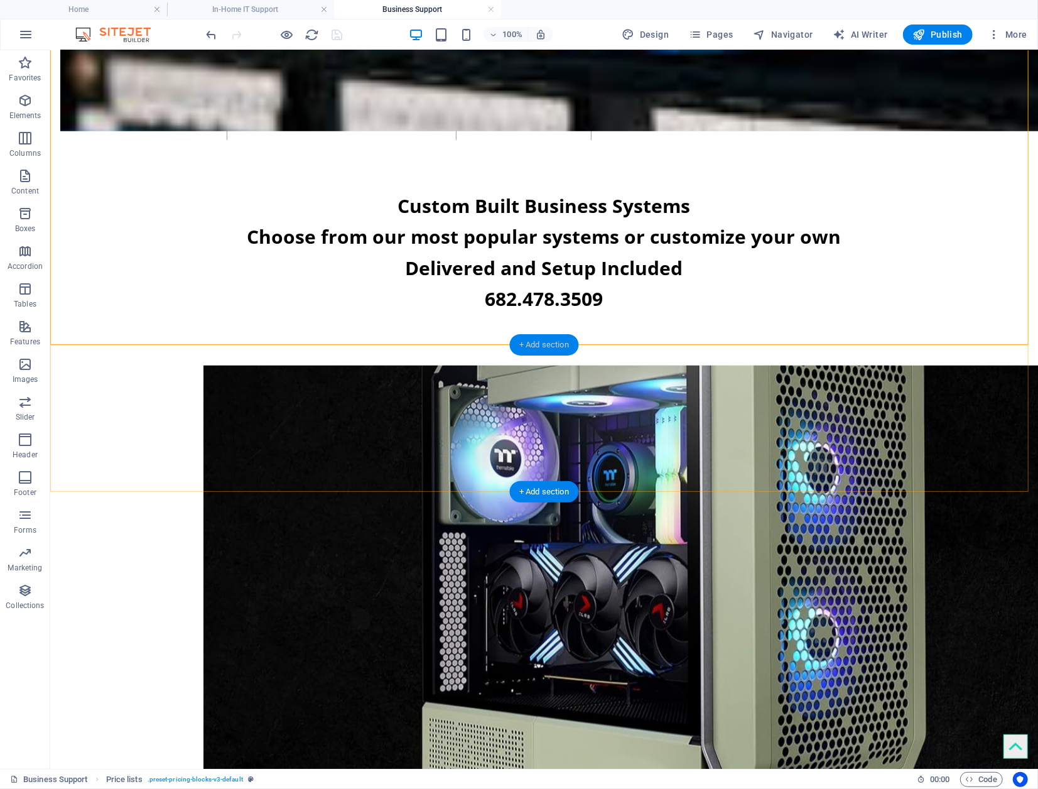
click at [547, 343] on div "+ Add section" at bounding box center [544, 344] width 70 height 21
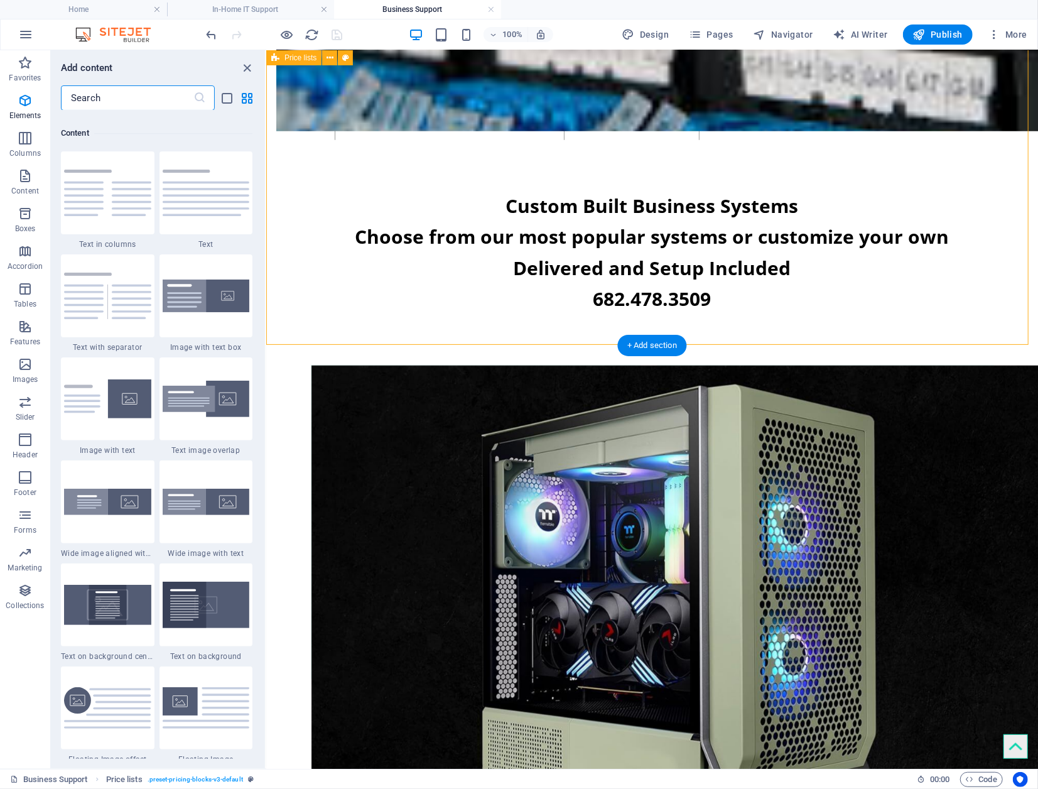
scroll to position [2197, 0]
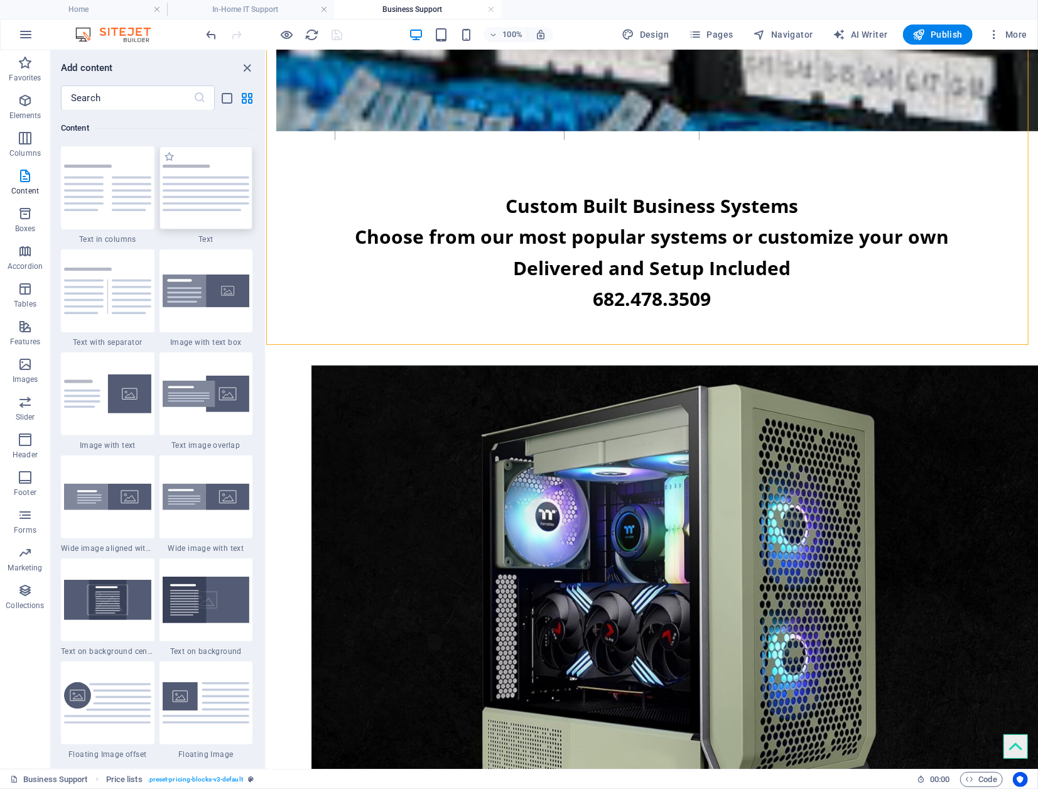
click at [200, 200] on img at bounding box center [206, 187] width 87 height 46
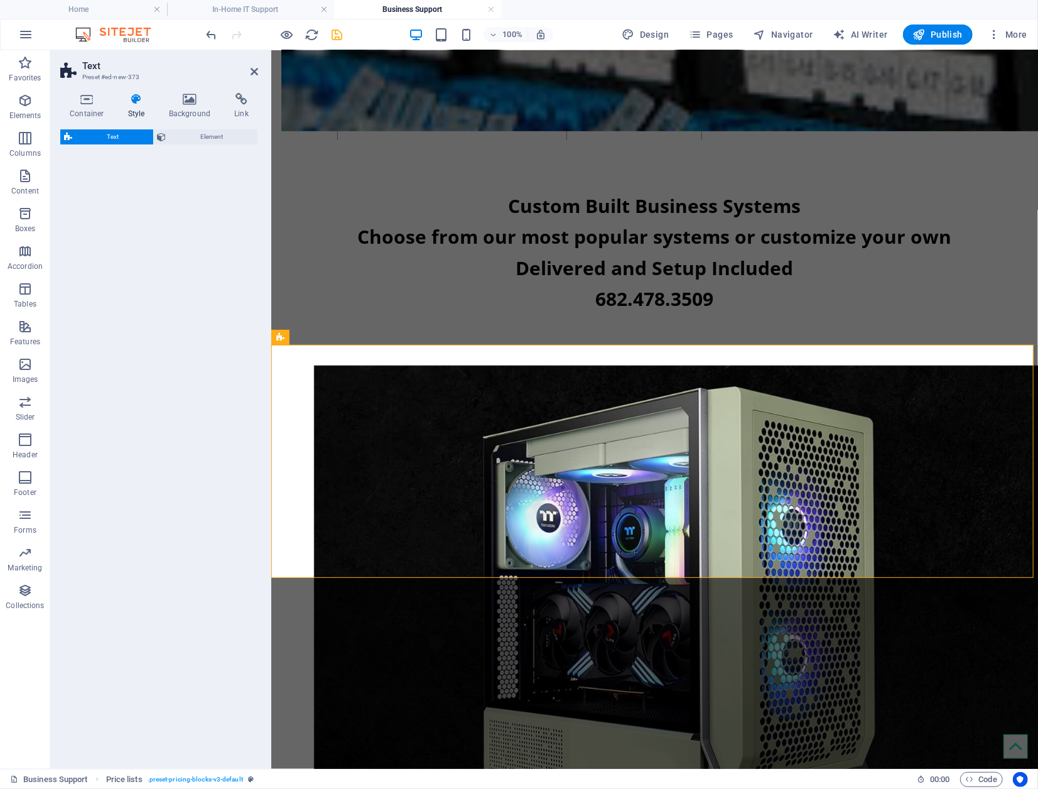
select select "preset-text-v2-default"
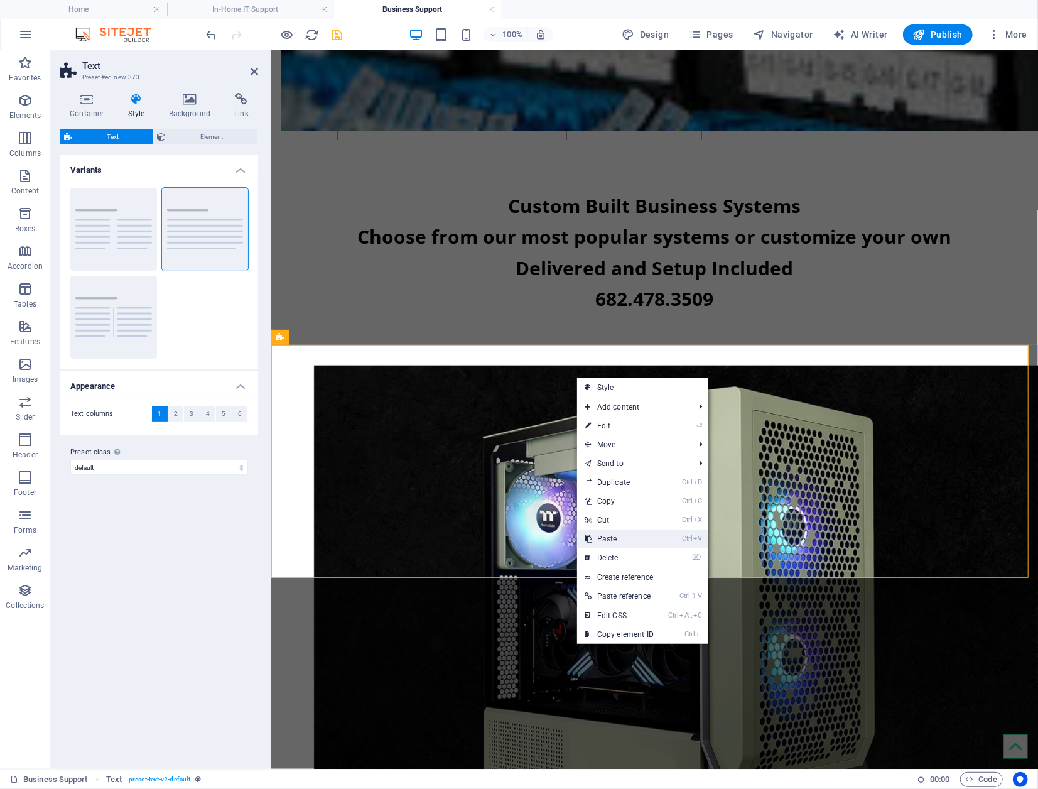
click at [643, 536] on link "Ctrl V Paste" at bounding box center [619, 538] width 84 height 19
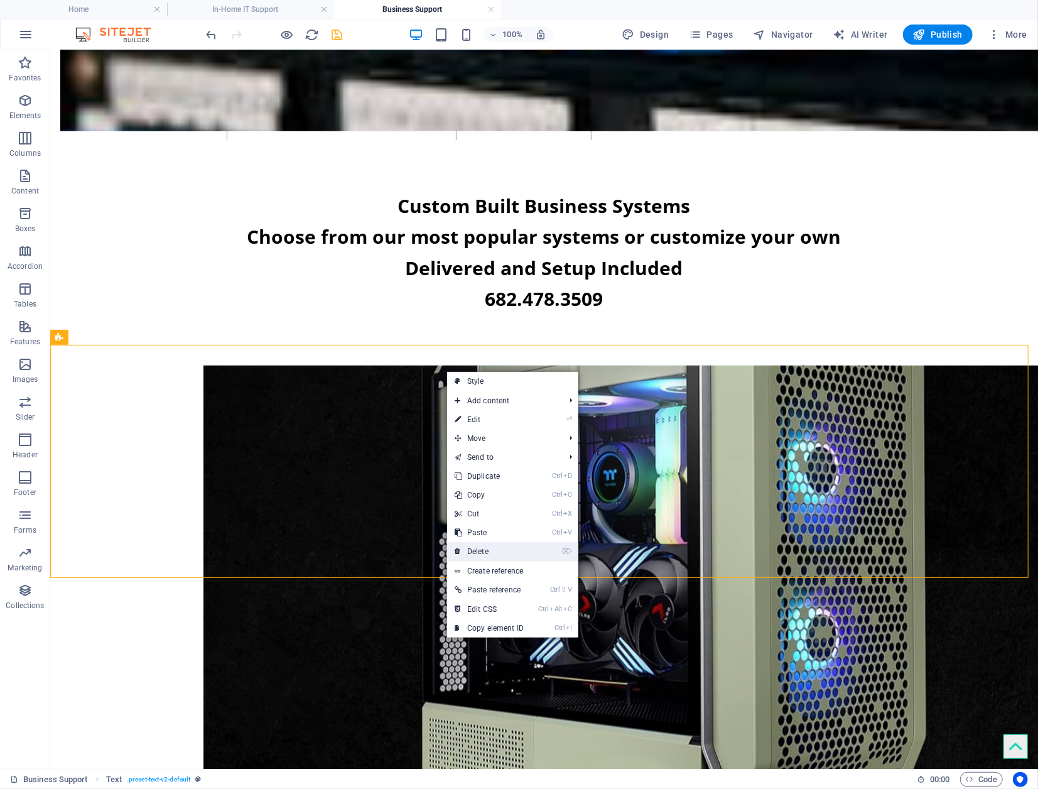
click at [497, 547] on link "⌦ Delete" at bounding box center [489, 551] width 84 height 19
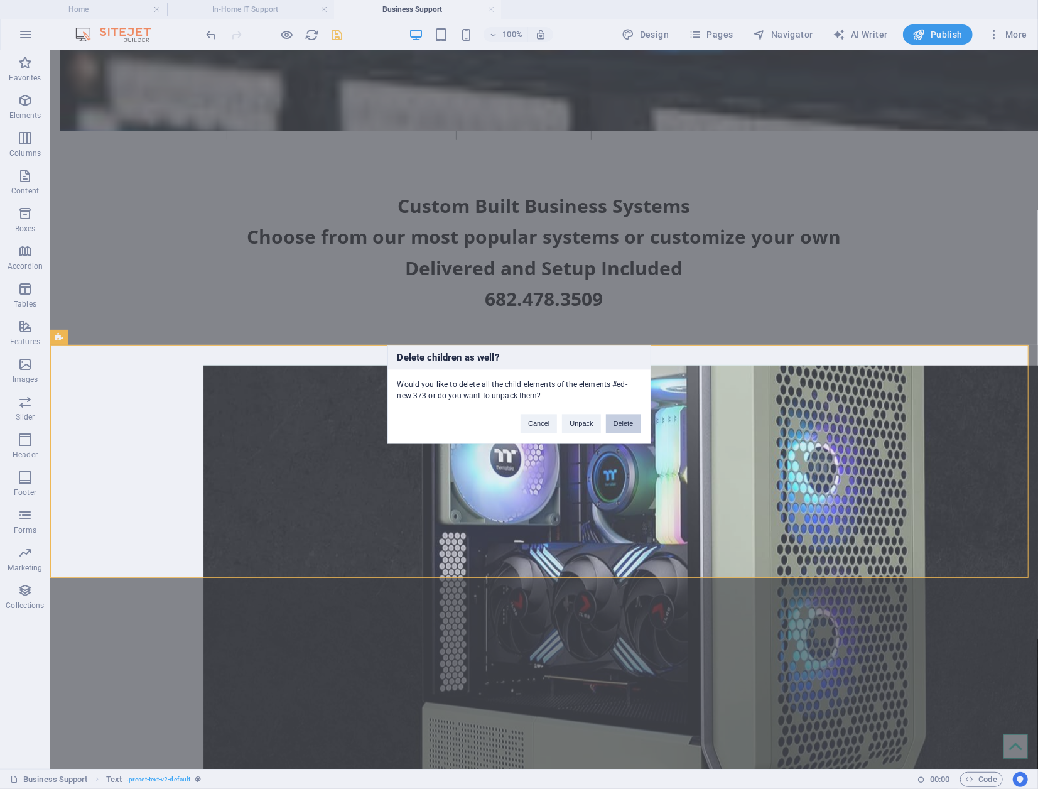
click at [619, 424] on button "Delete" at bounding box center [623, 423] width 35 height 19
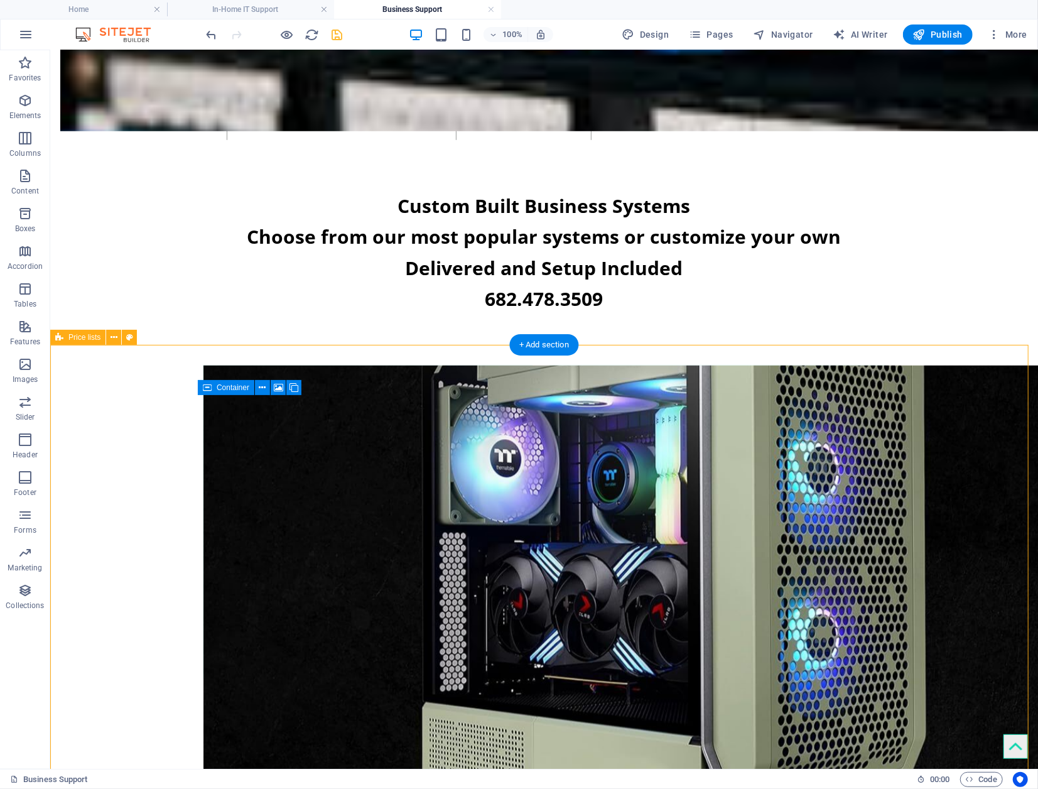
drag, startPoint x: 846, startPoint y: 410, endPoint x: 839, endPoint y: 432, distance: 22.9
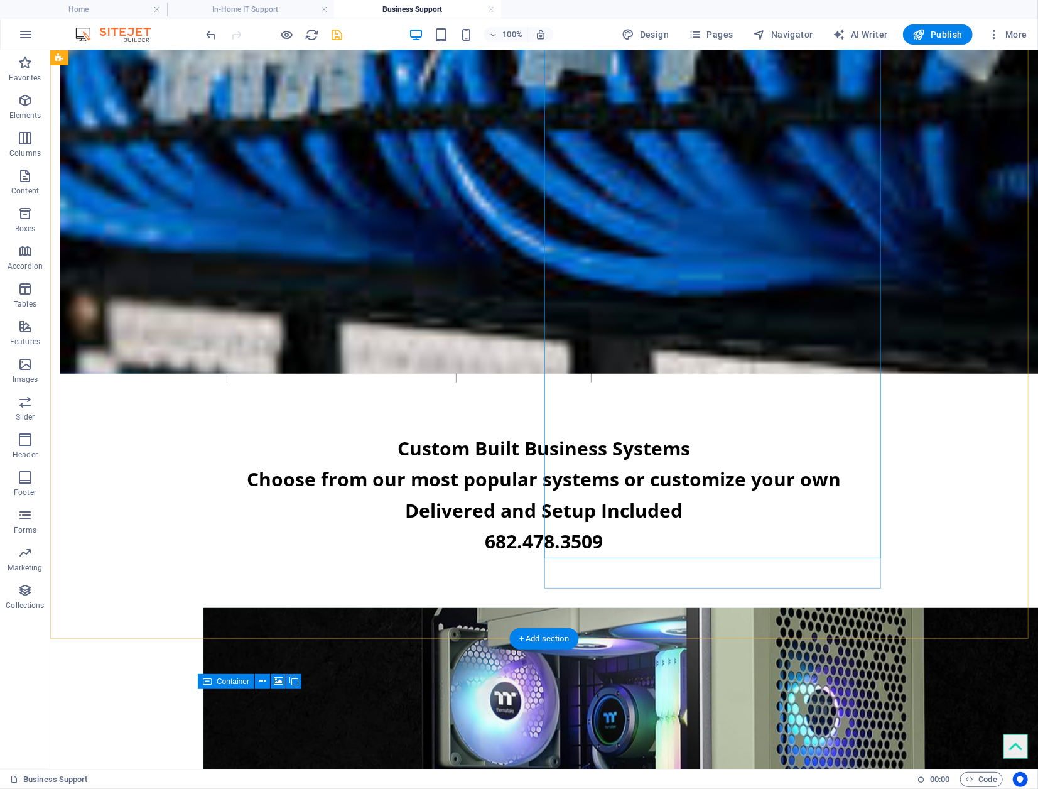
scroll to position [3606, 0]
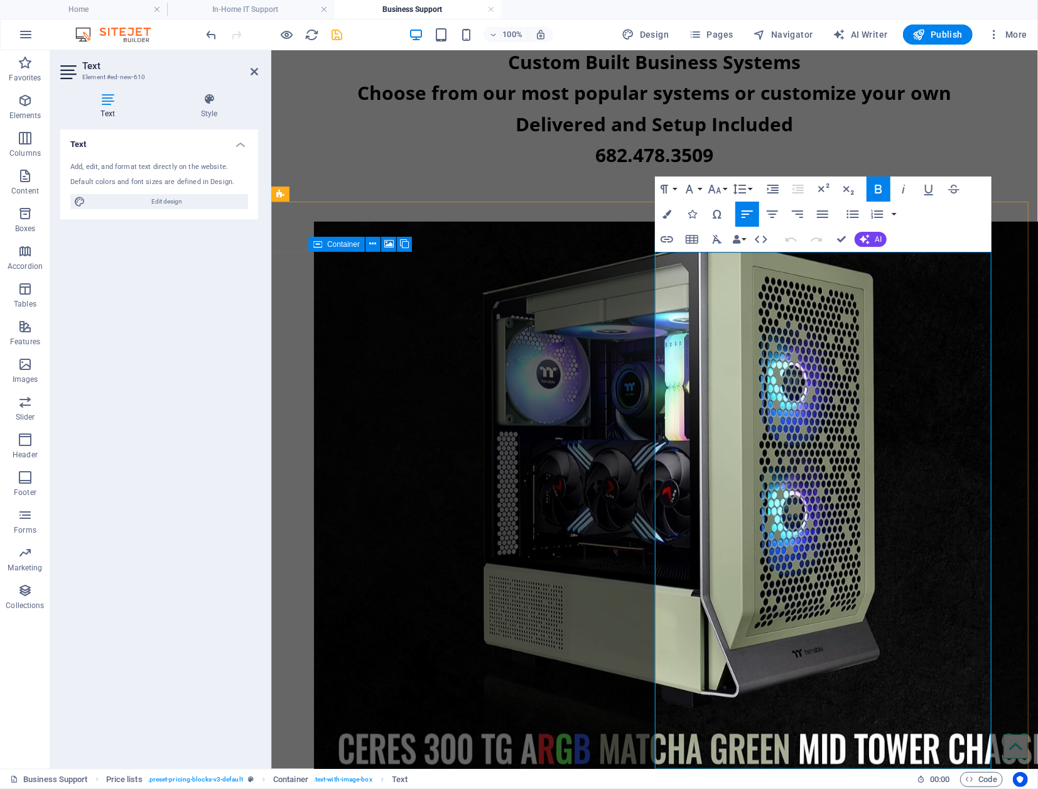
drag, startPoint x: 863, startPoint y: 268, endPoint x: 657, endPoint y: 278, distance: 206.2
drag, startPoint x: 861, startPoint y: 267, endPoint x: 693, endPoint y: 270, distance: 168.3
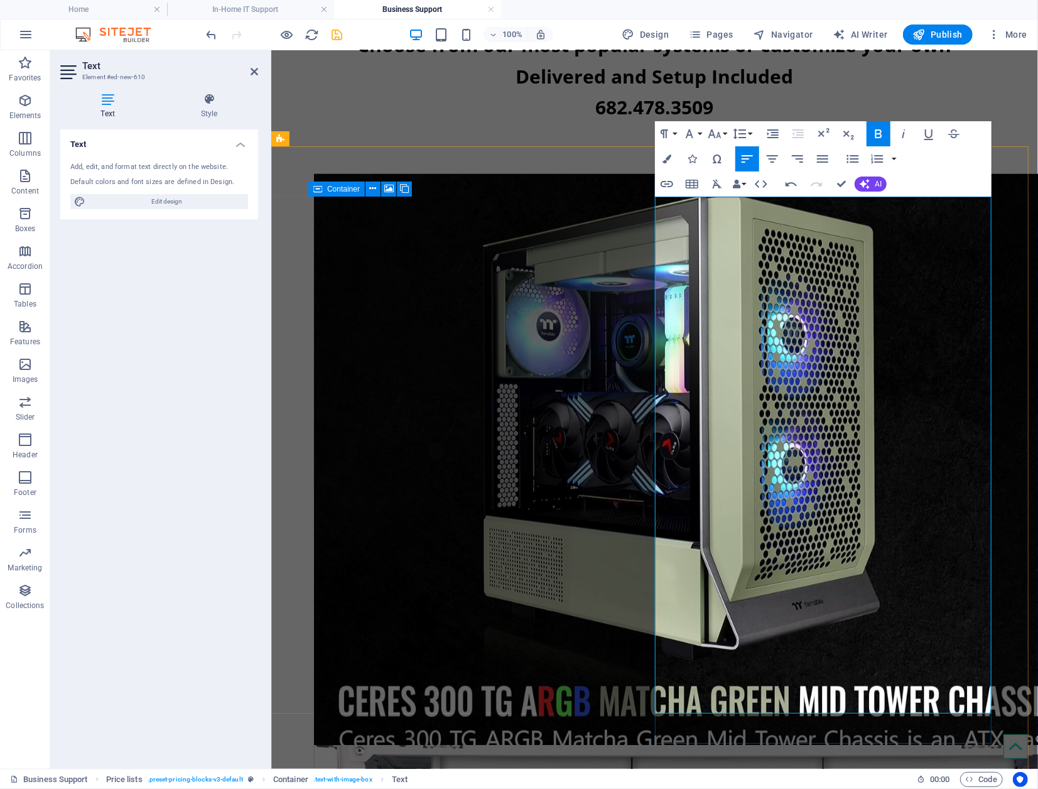
scroll to position [3812, 0]
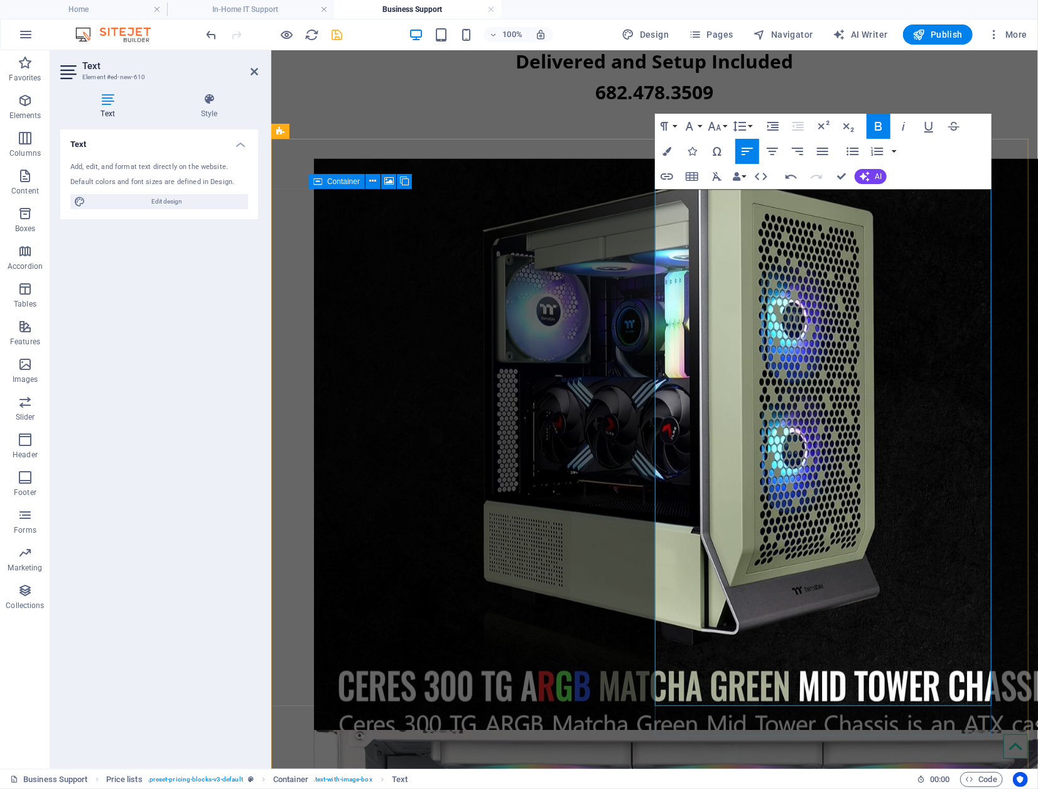
drag, startPoint x: 701, startPoint y: 227, endPoint x: 667, endPoint y: 229, distance: 34.0
drag, startPoint x: 691, startPoint y: 227, endPoint x: 669, endPoint y: 229, distance: 22.7
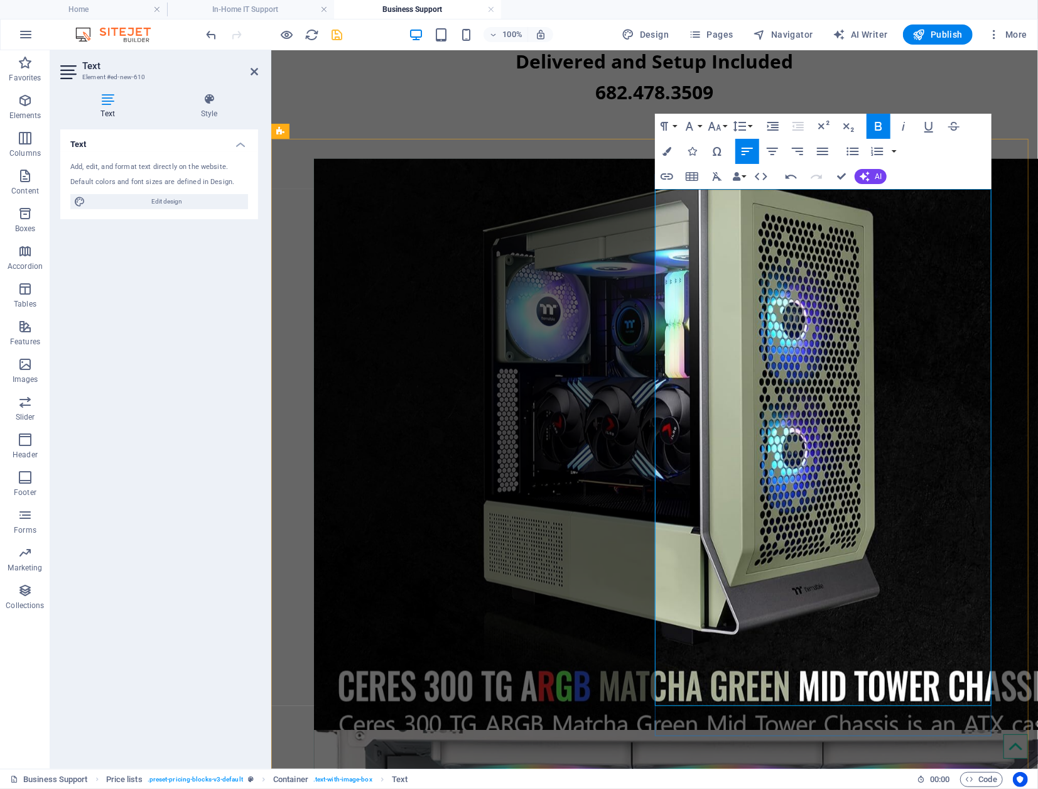
drag, startPoint x: 694, startPoint y: 227, endPoint x: 669, endPoint y: 234, distance: 26.7
drag, startPoint x: 730, startPoint y: 267, endPoint x: 766, endPoint y: 286, distance: 40.4
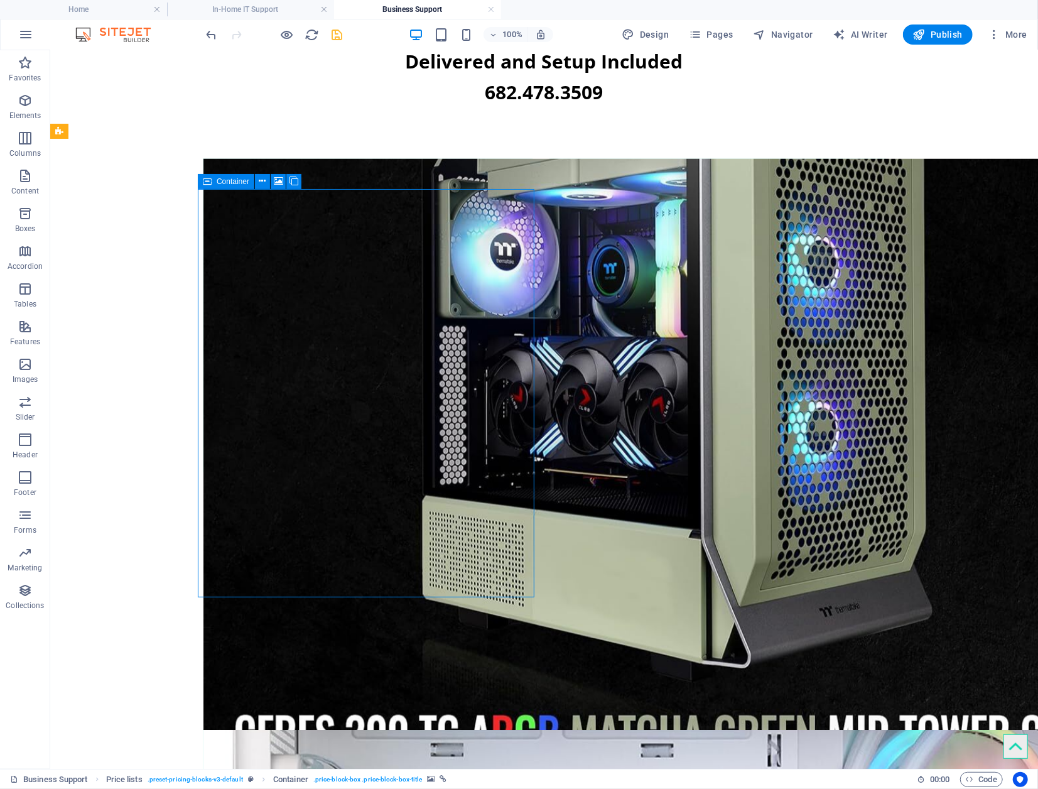
select select "px"
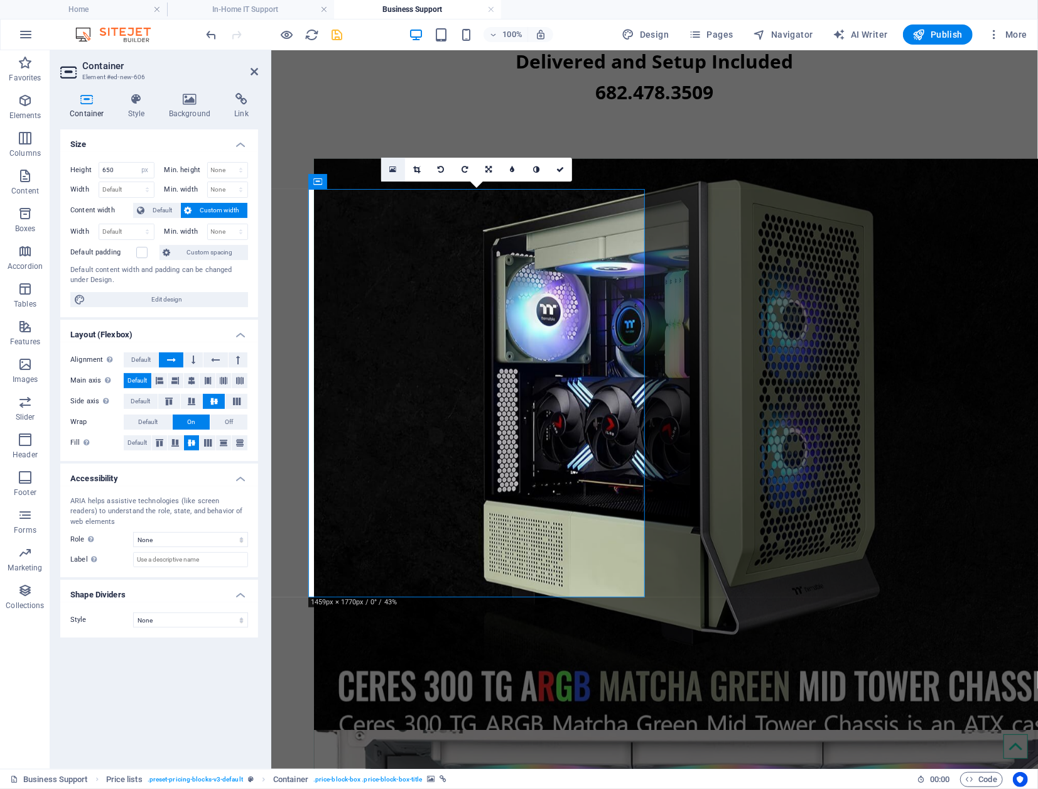
click at [392, 166] on icon at bounding box center [393, 169] width 7 height 9
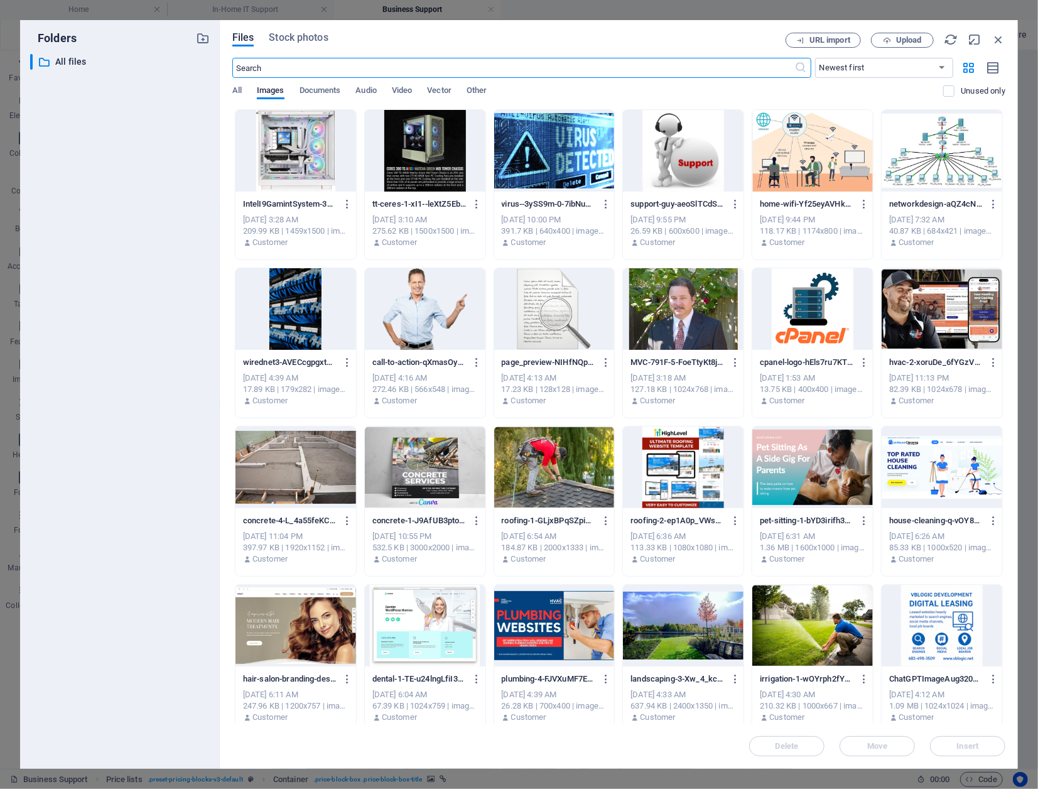
scroll to position [4072, 0]
click at [823, 40] on span "Upload" at bounding box center [909, 40] width 26 height 8
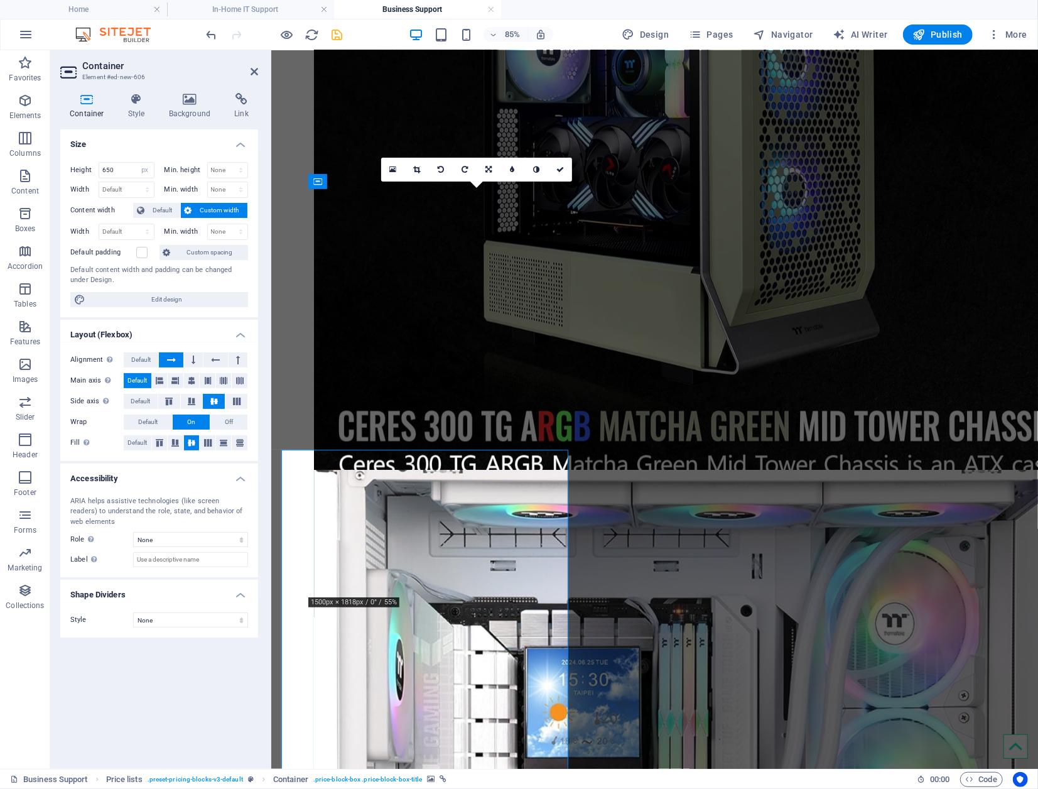
scroll to position [3812, 0]
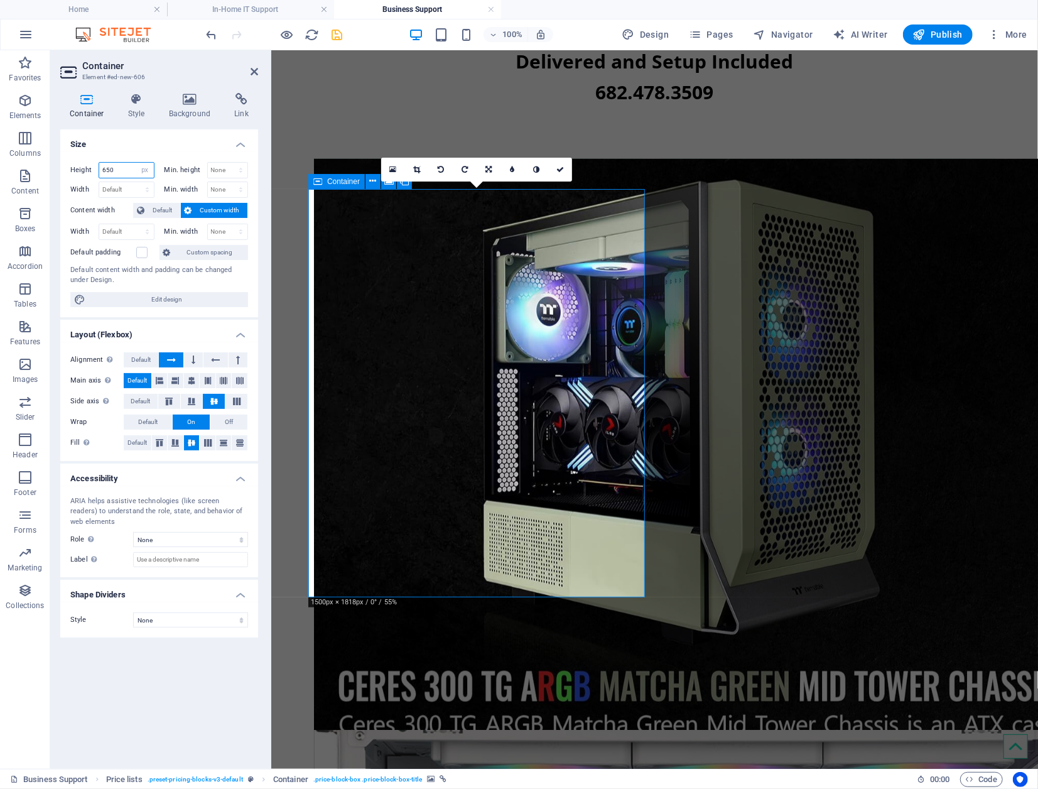
click at [127, 171] on input "650" at bounding box center [126, 170] width 55 height 15
click at [127, 188] on select "Default px rem % em vh vw" at bounding box center [126, 189] width 55 height 15
select select "px"
click at [136, 182] on select "Default px rem % em vh vw" at bounding box center [126, 189] width 55 height 15
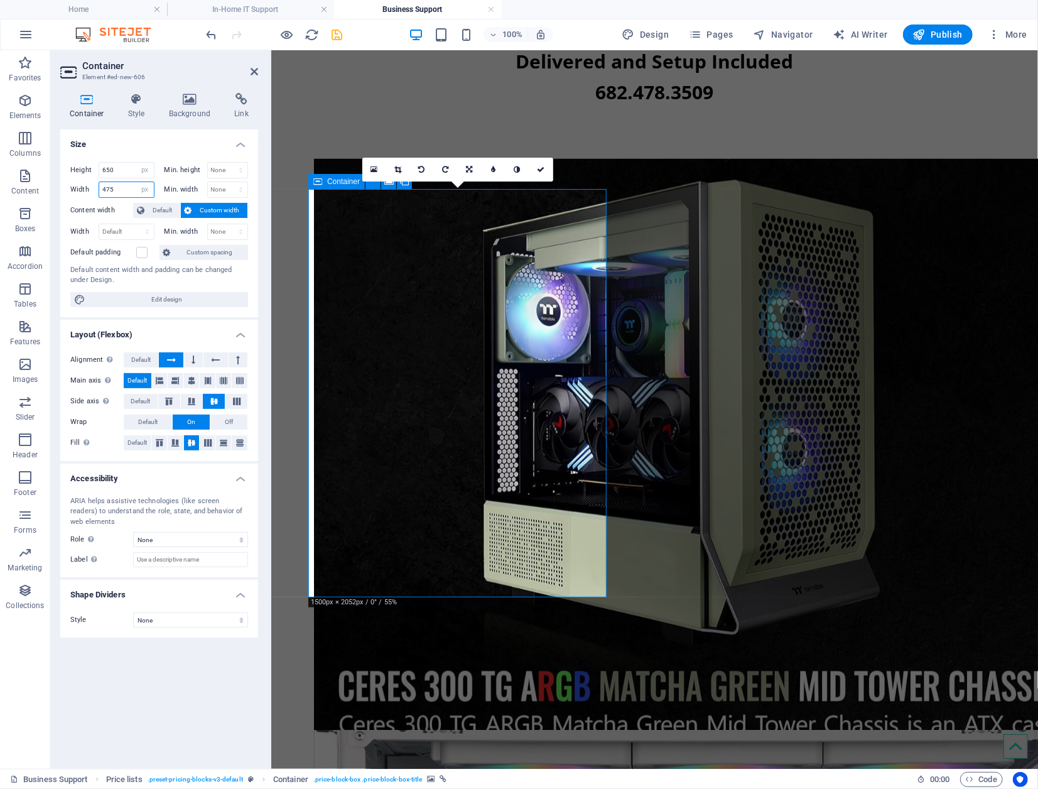
drag, startPoint x: 121, startPoint y: 190, endPoint x: 92, endPoint y: 193, distance: 29.0
click at [92, 193] on div "Width 475 Default px rem % em vh vw" at bounding box center [112, 189] width 84 height 16
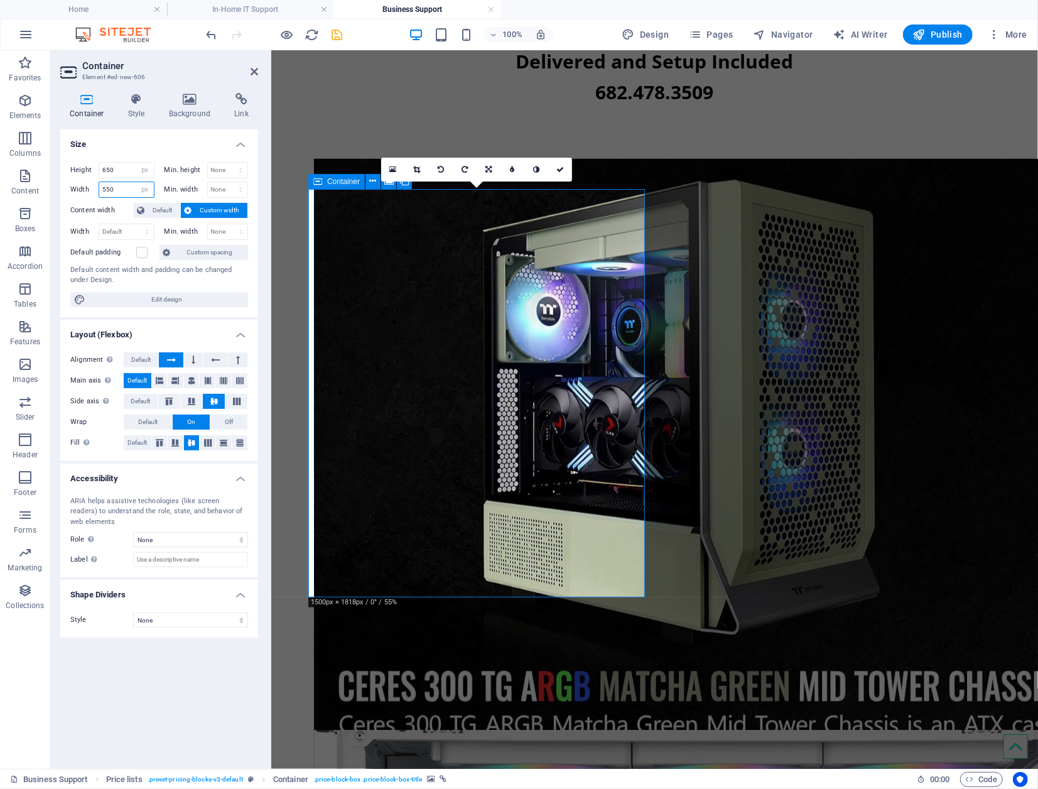
drag, startPoint x: 124, startPoint y: 186, endPoint x: 106, endPoint y: 190, distance: 18.5
click at [106, 190] on input "550" at bounding box center [126, 189] width 55 height 15
click at [92, 212] on label "Content width" at bounding box center [101, 210] width 63 height 15
drag, startPoint x: 118, startPoint y: 186, endPoint x: 87, endPoint y: 190, distance: 31.6
click at [87, 190] on div "Width 575 Default px rem % em vh vw" at bounding box center [112, 189] width 84 height 16
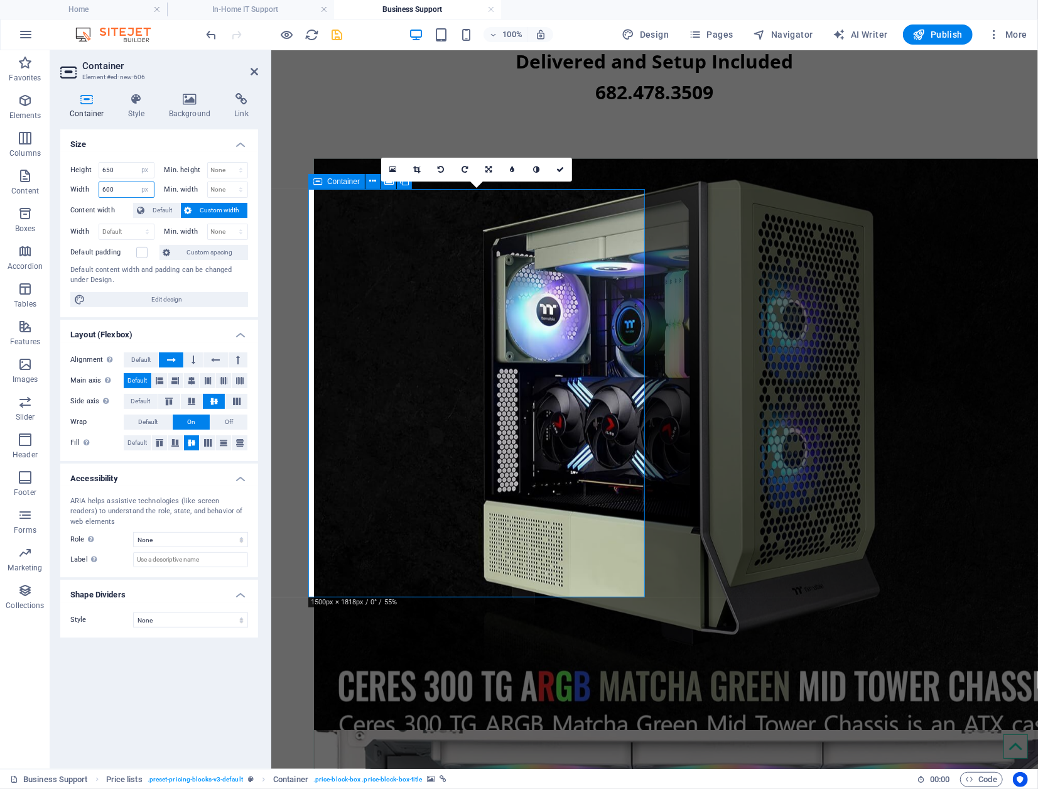
type input "600"
click at [105, 212] on label "Content width" at bounding box center [101, 210] width 63 height 15
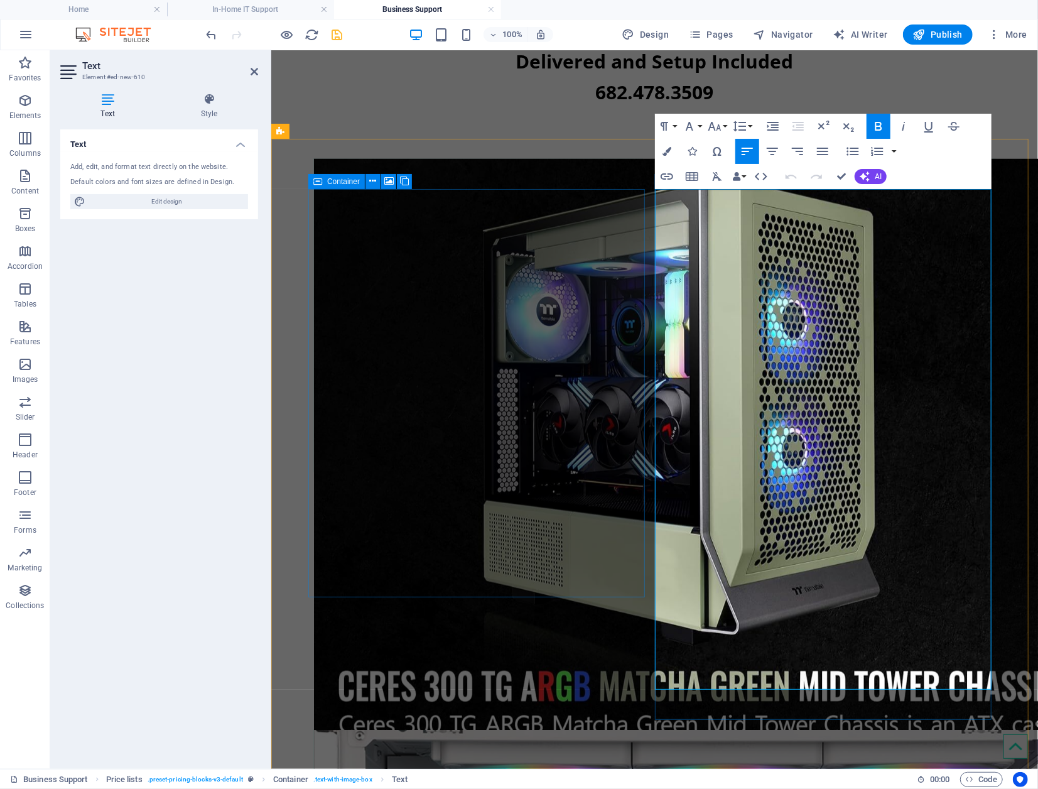
drag, startPoint x: 839, startPoint y: 335, endPoint x: 667, endPoint y: 342, distance: 172.1
drag, startPoint x: 843, startPoint y: 335, endPoint x: 667, endPoint y: 342, distance: 175.9
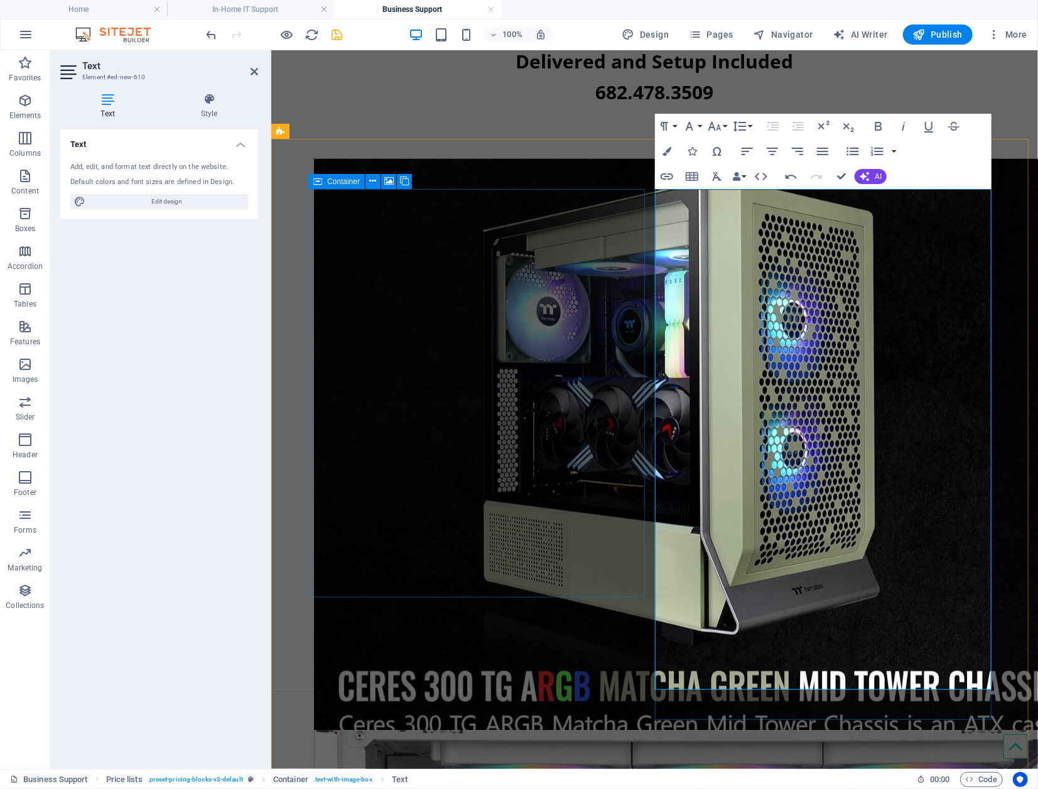
drag, startPoint x: 851, startPoint y: 353, endPoint x: 676, endPoint y: 360, distance: 175.3
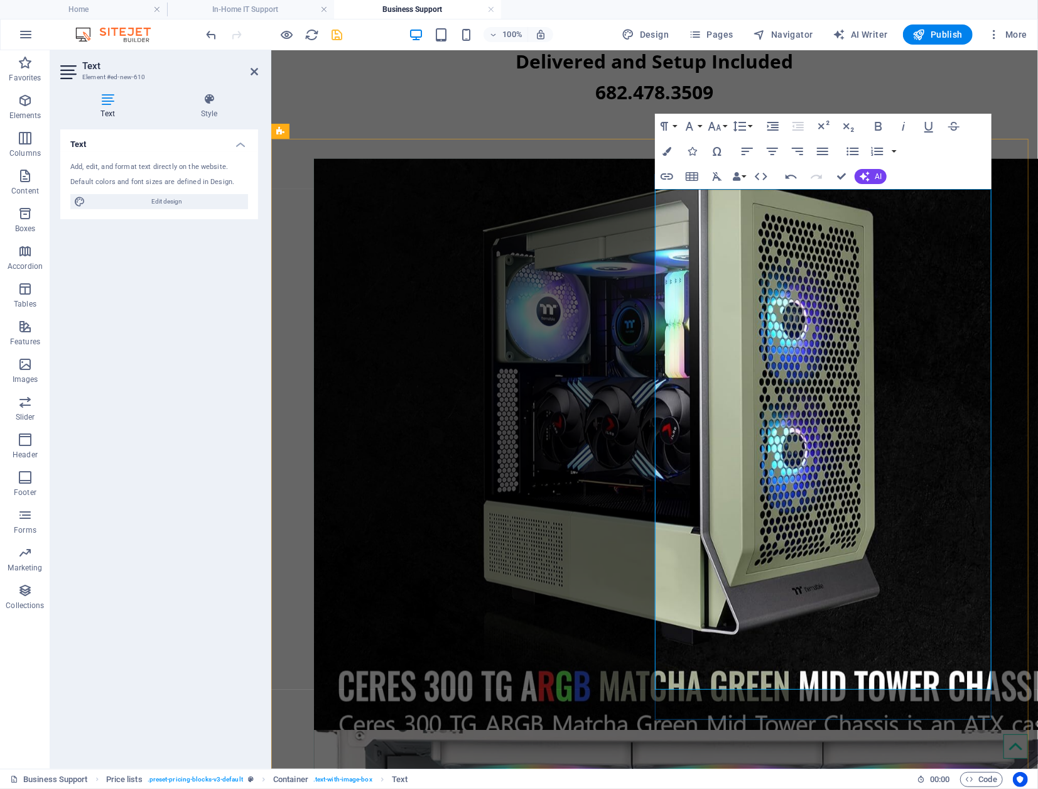
drag, startPoint x: 814, startPoint y: 368, endPoint x: 667, endPoint y: 369, distance: 146.3
drag, startPoint x: 847, startPoint y: 385, endPoint x: 681, endPoint y: 401, distance: 166.4
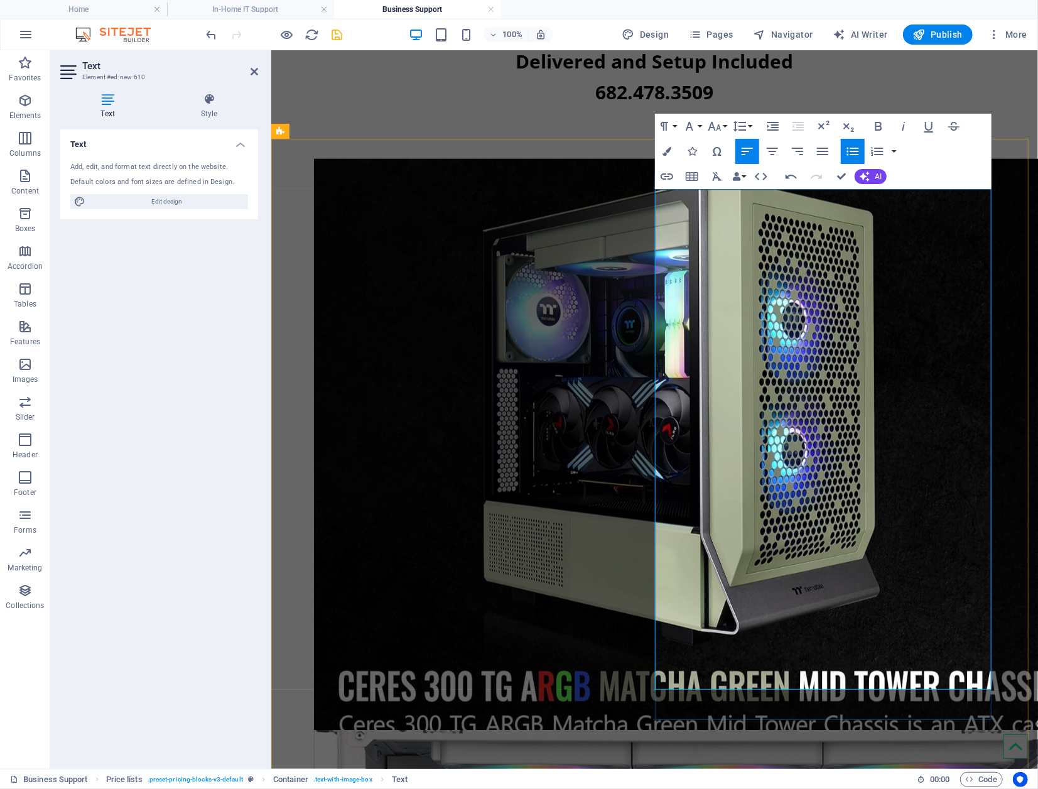
drag, startPoint x: 765, startPoint y: 402, endPoint x: 667, endPoint y: 404, distance: 98.0
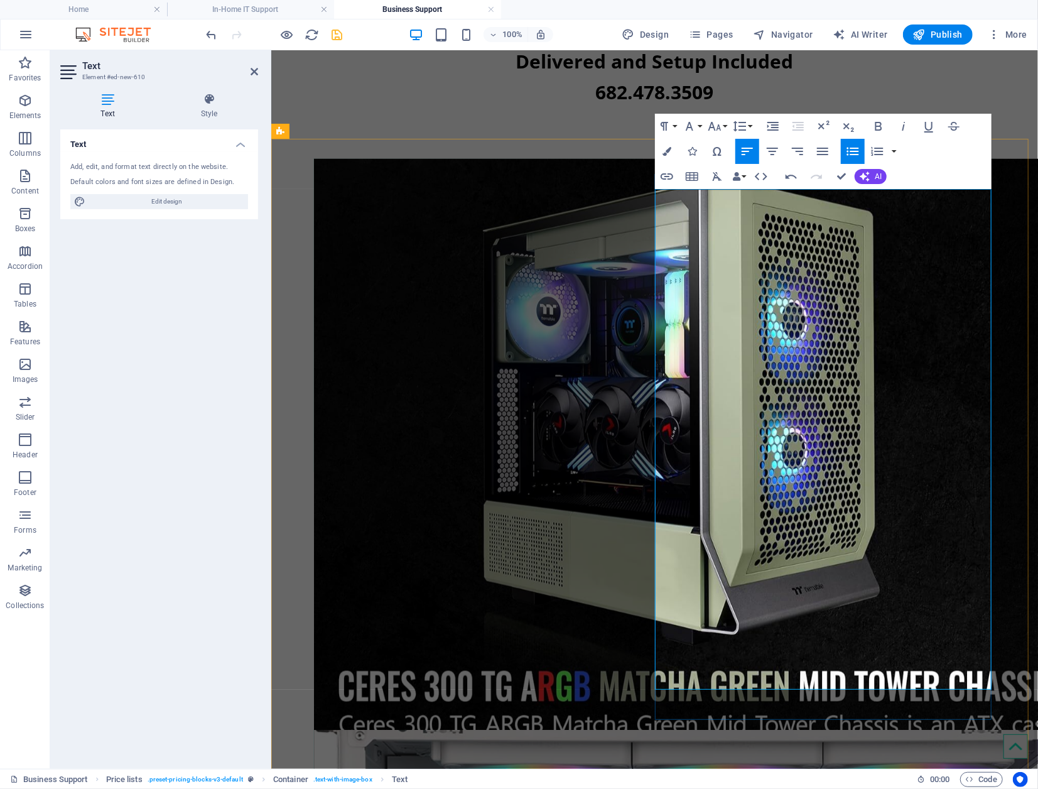
drag, startPoint x: 814, startPoint y: 419, endPoint x: 666, endPoint y: 424, distance: 148.3
drag, startPoint x: 798, startPoint y: 436, endPoint x: 667, endPoint y: 436, distance: 131.2
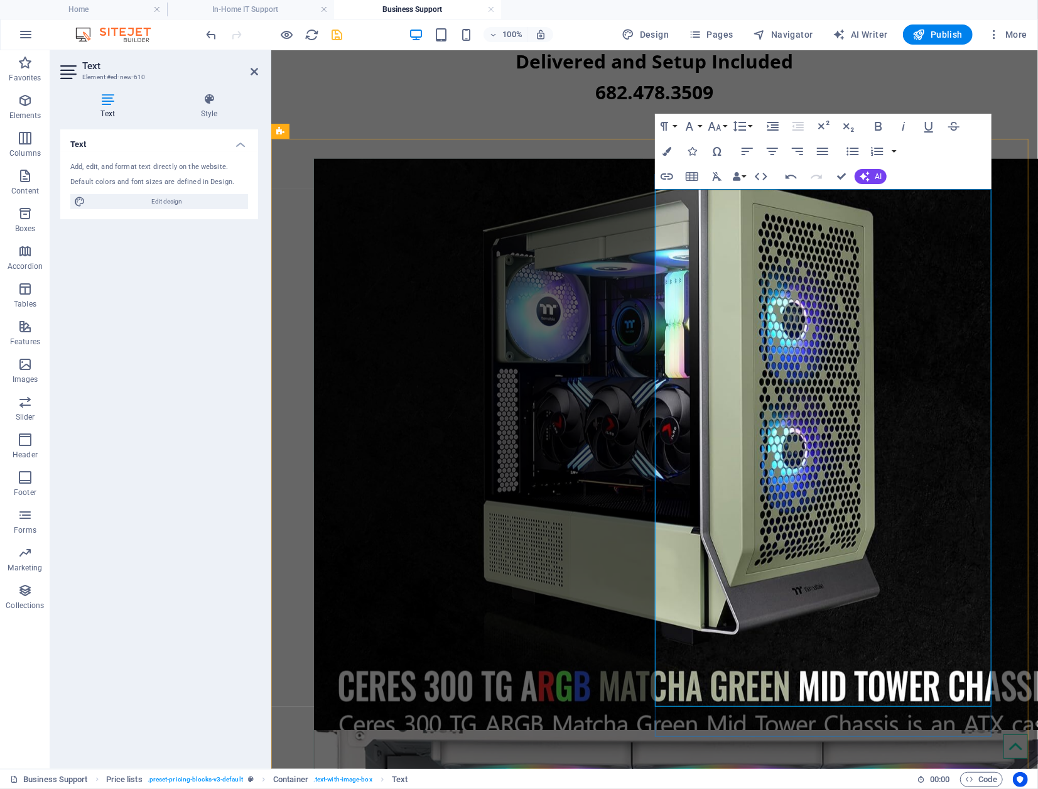
drag, startPoint x: 885, startPoint y: 472, endPoint x: 664, endPoint y: 476, distance: 220.4
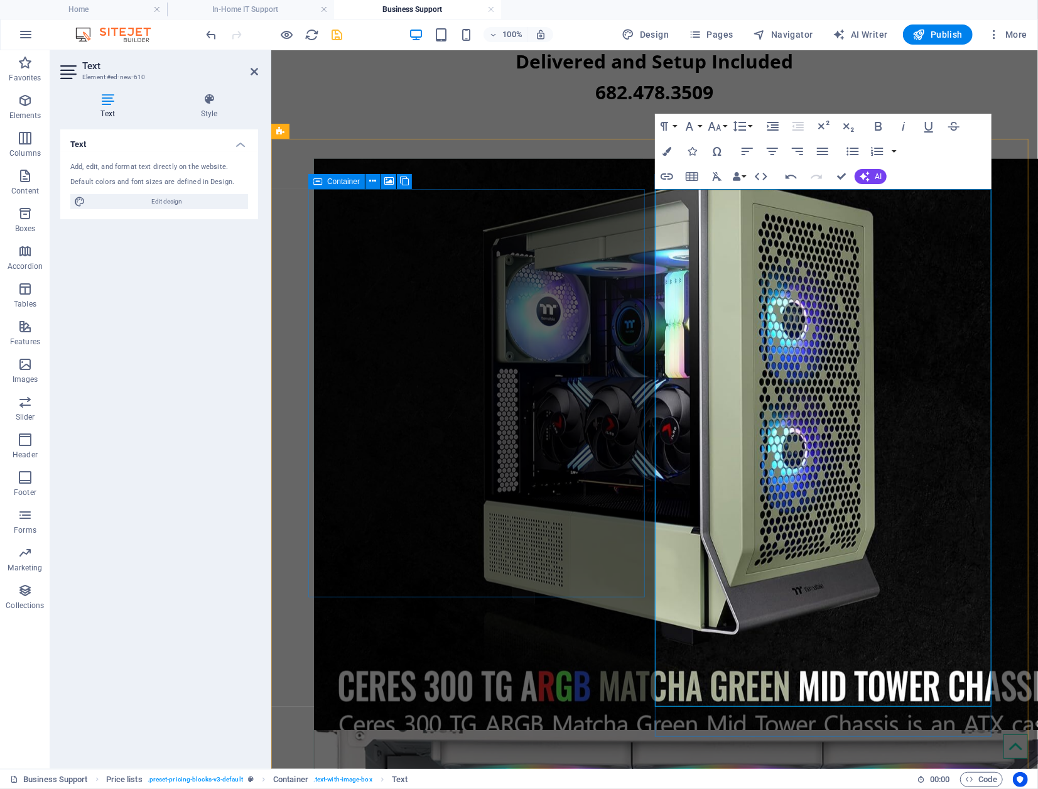
drag, startPoint x: 799, startPoint y: 485, endPoint x: 666, endPoint y: 490, distance: 133.8
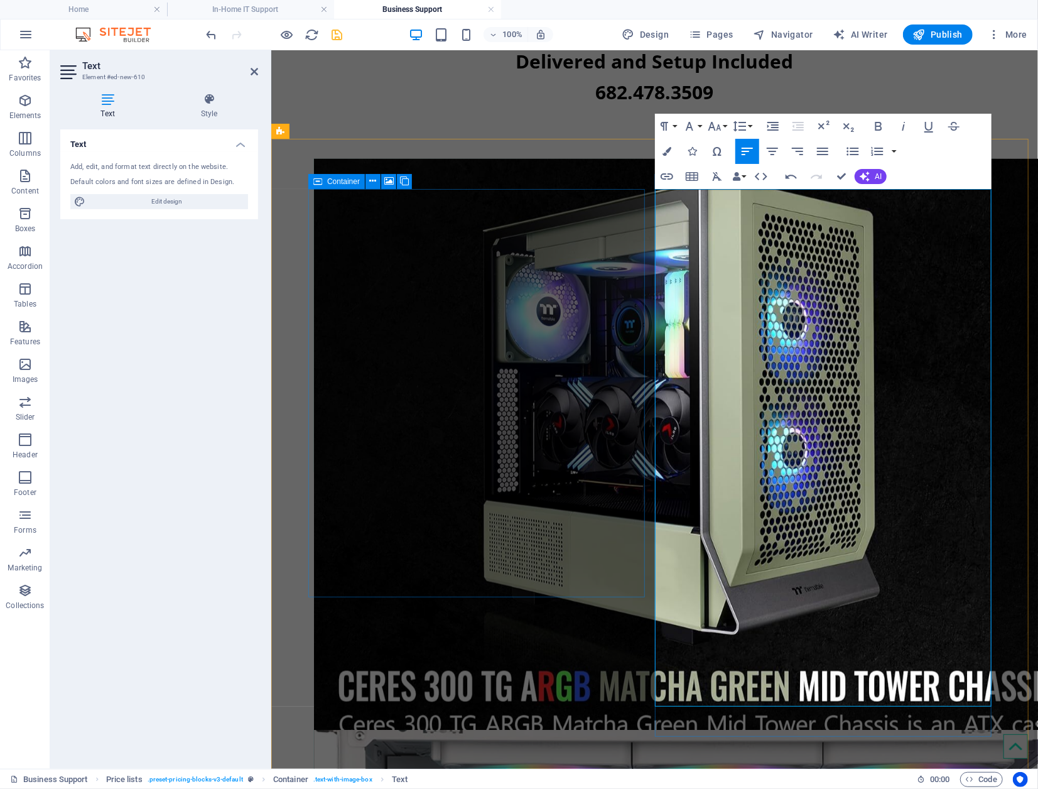
drag, startPoint x: 700, startPoint y: 609, endPoint x: 671, endPoint y: 574, distance: 45.5
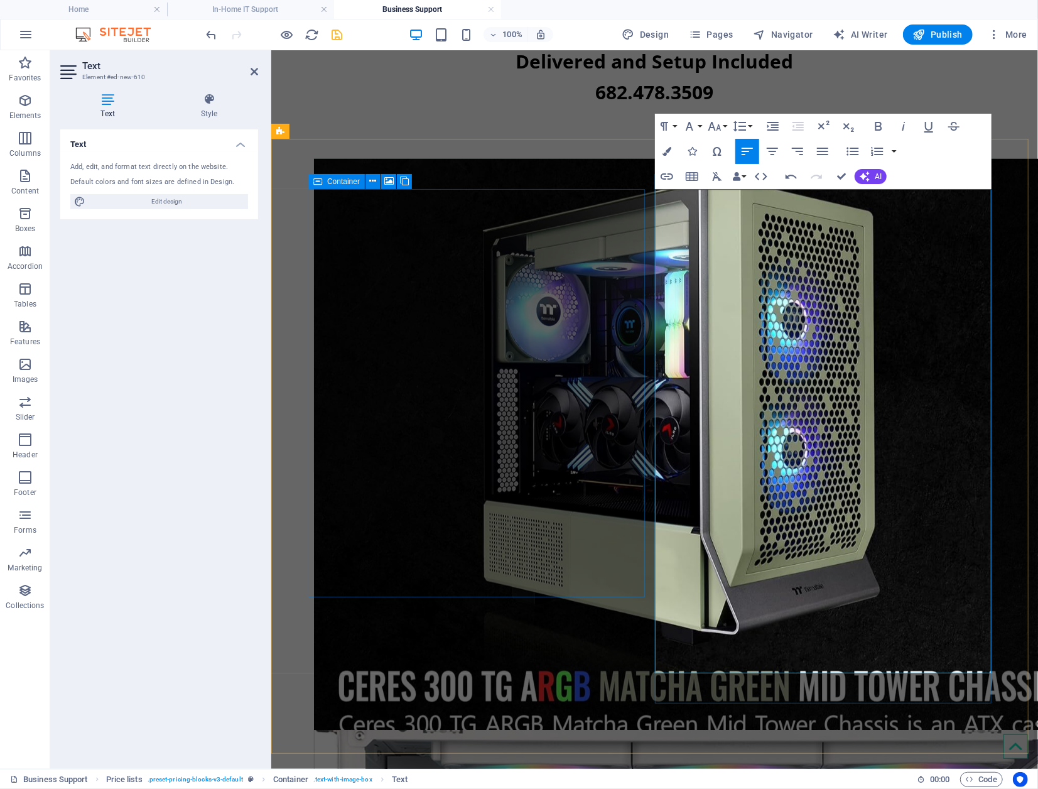
drag, startPoint x: 658, startPoint y: 609, endPoint x: 888, endPoint y: 607, distance: 230.4
drag, startPoint x: 692, startPoint y: 226, endPoint x: 667, endPoint y: 230, distance: 24.8
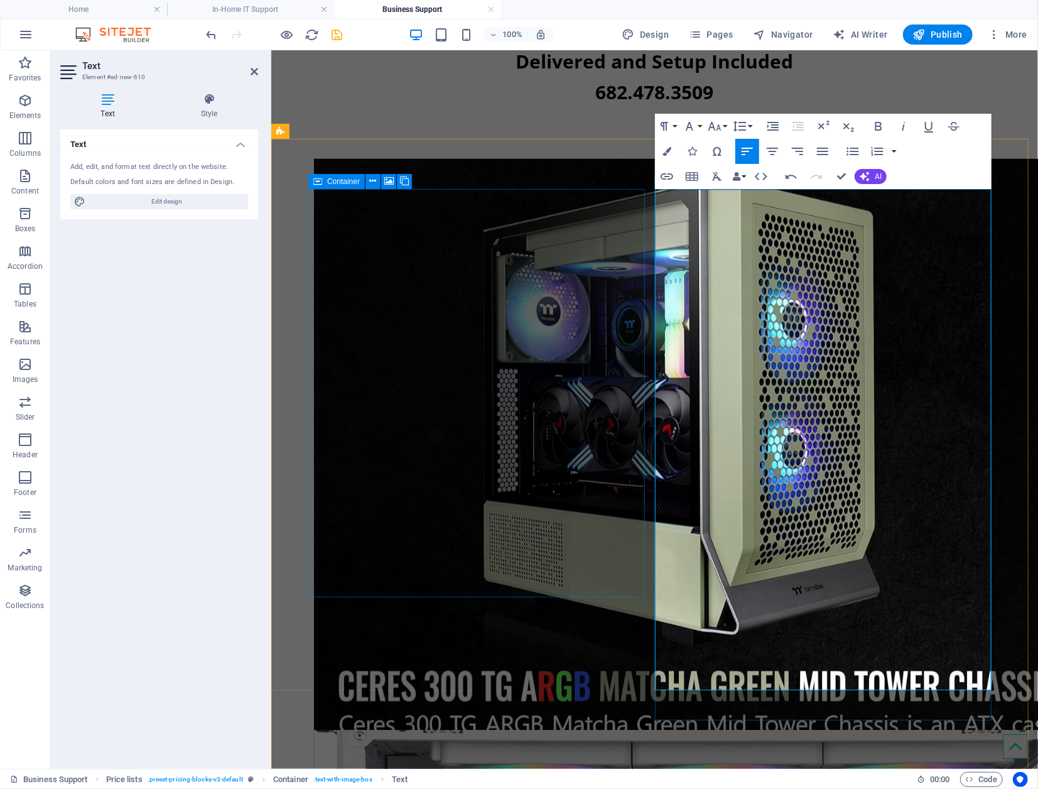
drag, startPoint x: 691, startPoint y: 229, endPoint x: 676, endPoint y: 230, distance: 15.1
drag, startPoint x: 759, startPoint y: 556, endPoint x: 665, endPoint y: 559, distance: 94.2
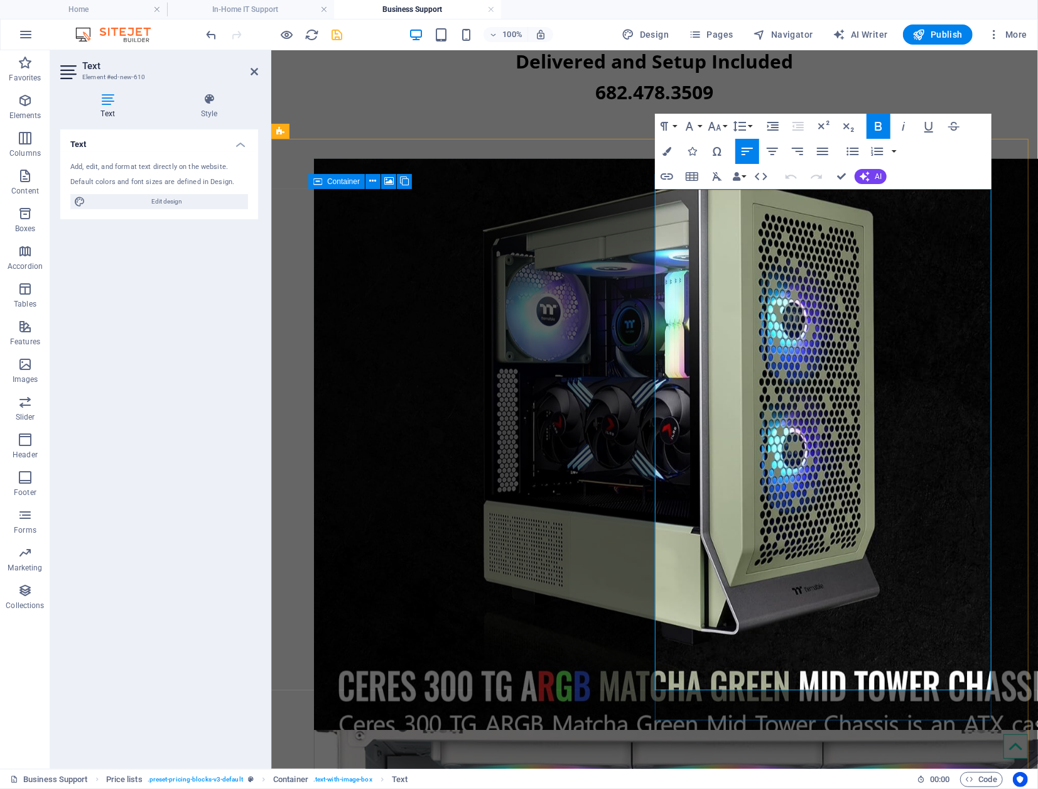
drag, startPoint x: 733, startPoint y: 648, endPoint x: 682, endPoint y: 625, distance: 56.2
drag, startPoint x: 682, startPoint y: 625, endPoint x: 685, endPoint y: 639, distance: 13.6
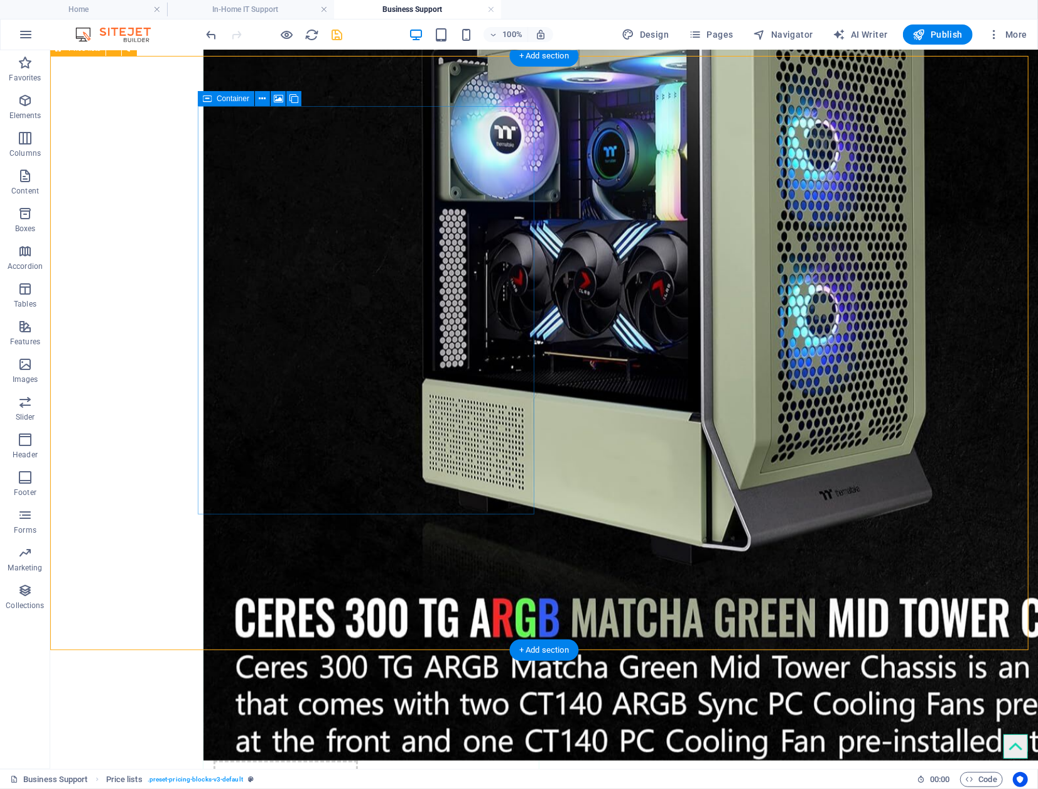
scroll to position [3938, 0]
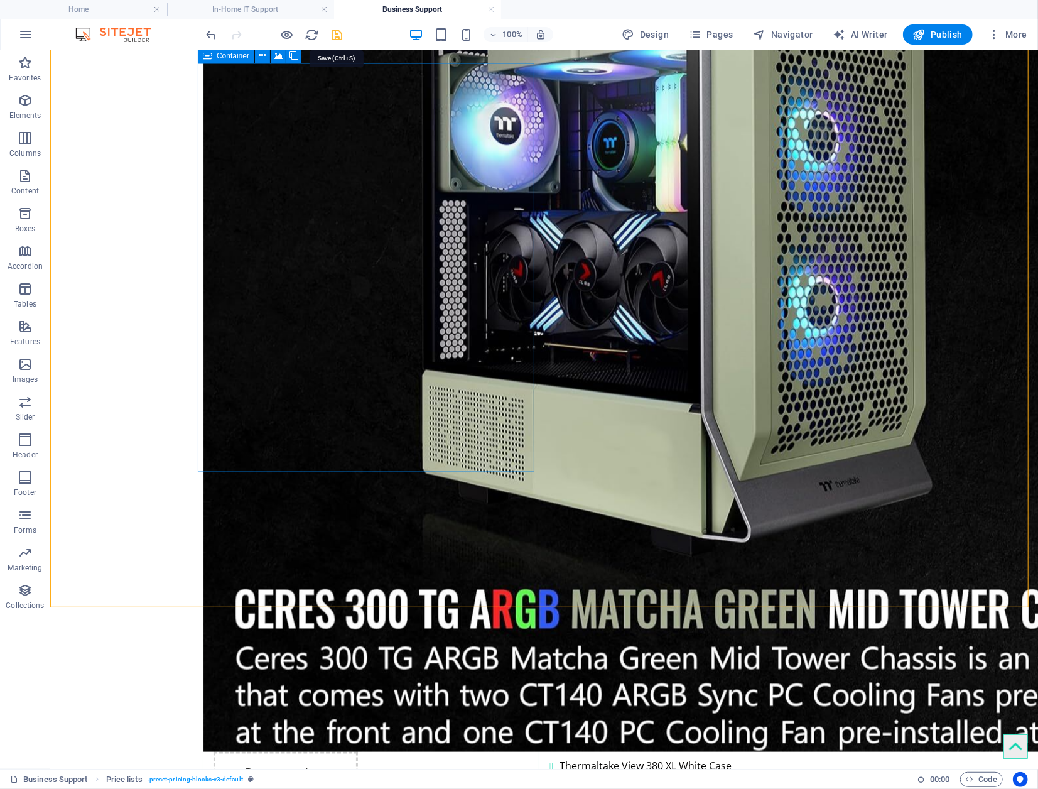
click at [338, 35] on icon "save" at bounding box center [337, 35] width 14 height 14
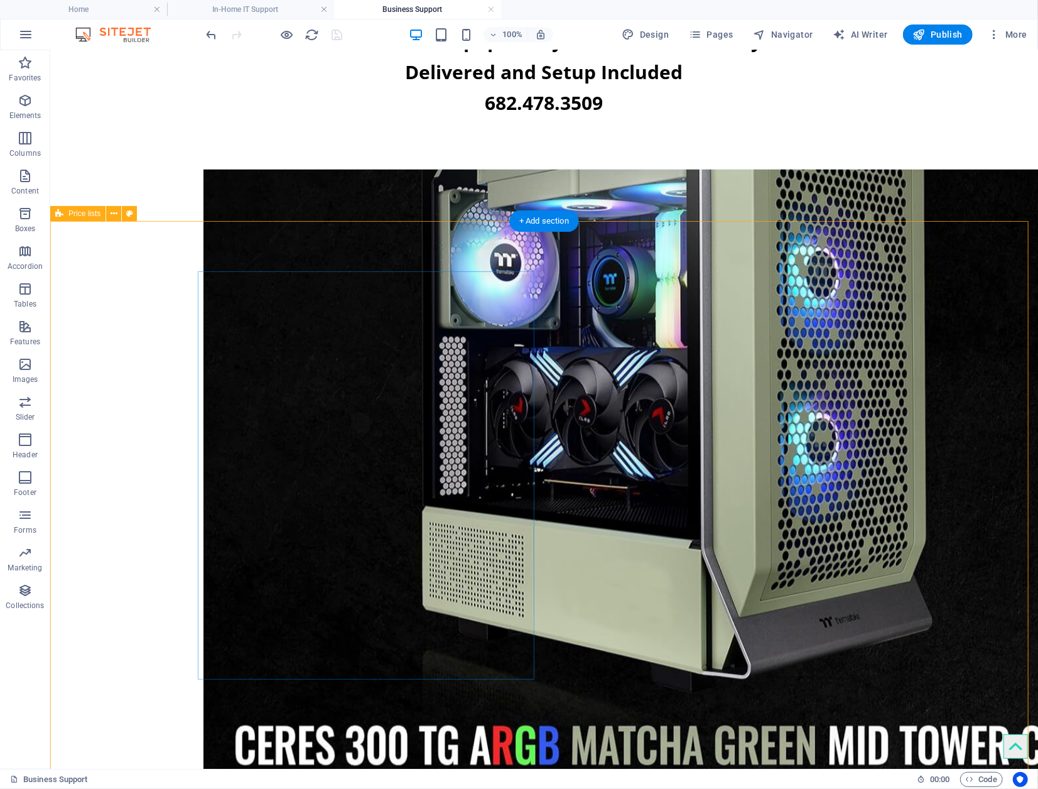
scroll to position [3812, 0]
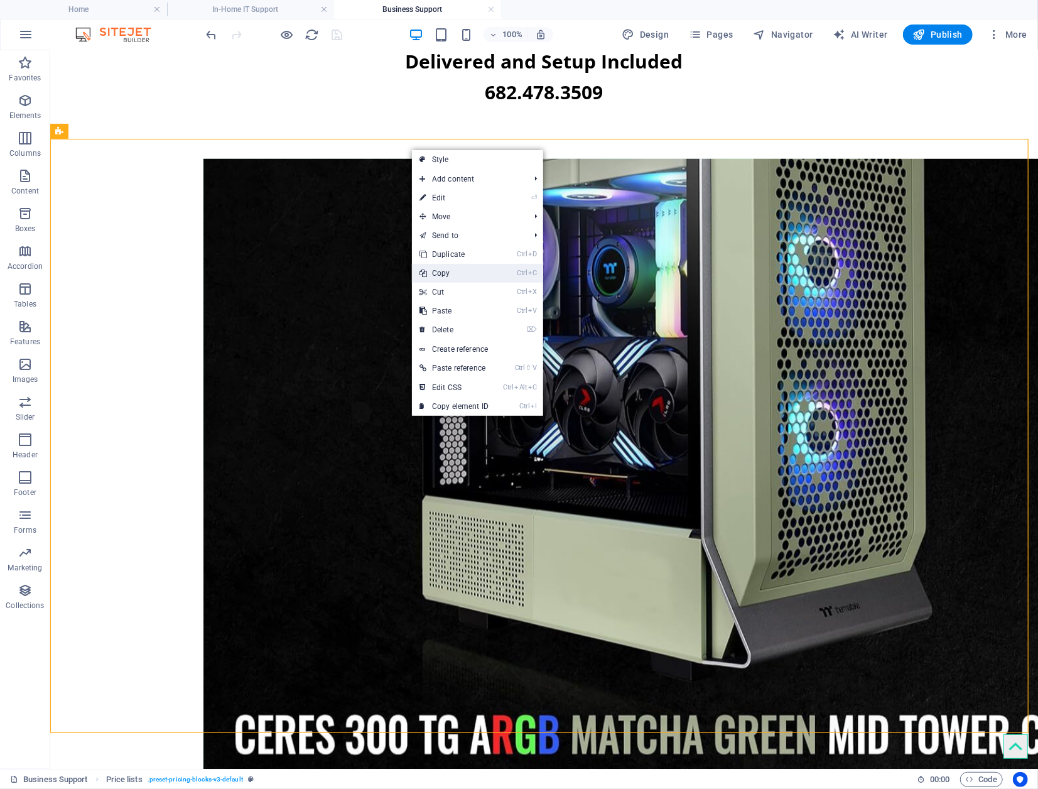
click at [462, 271] on link "Ctrl C Copy" at bounding box center [454, 273] width 84 height 19
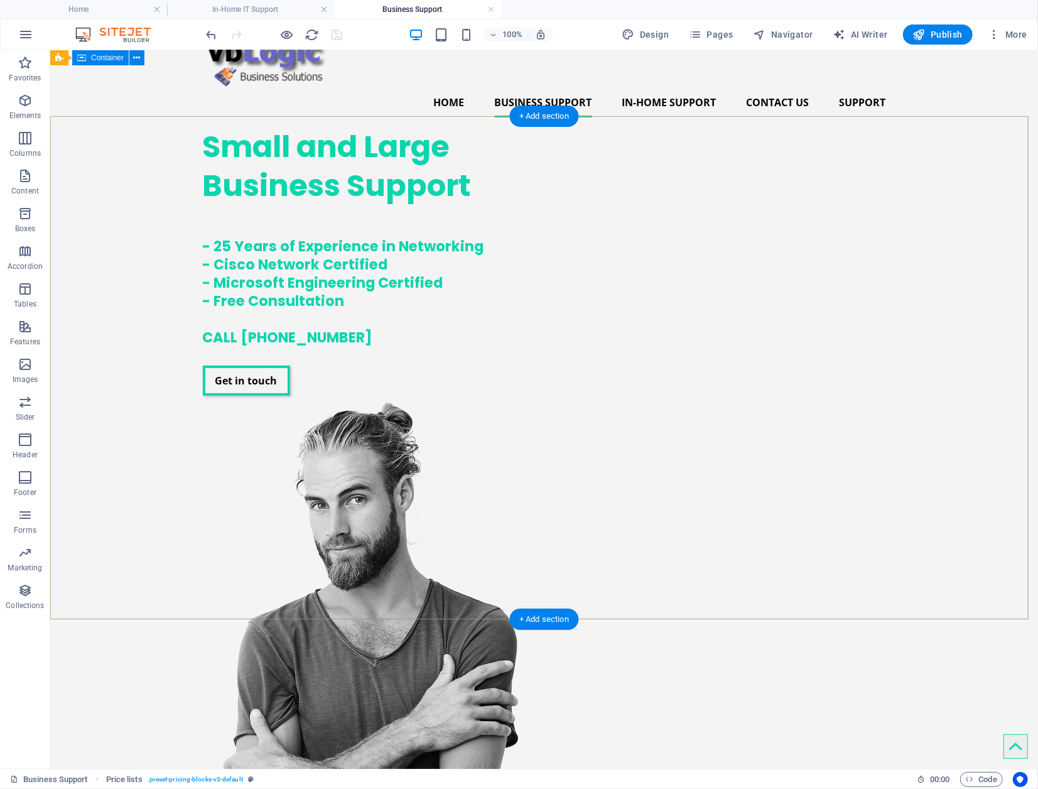
scroll to position [0, 0]
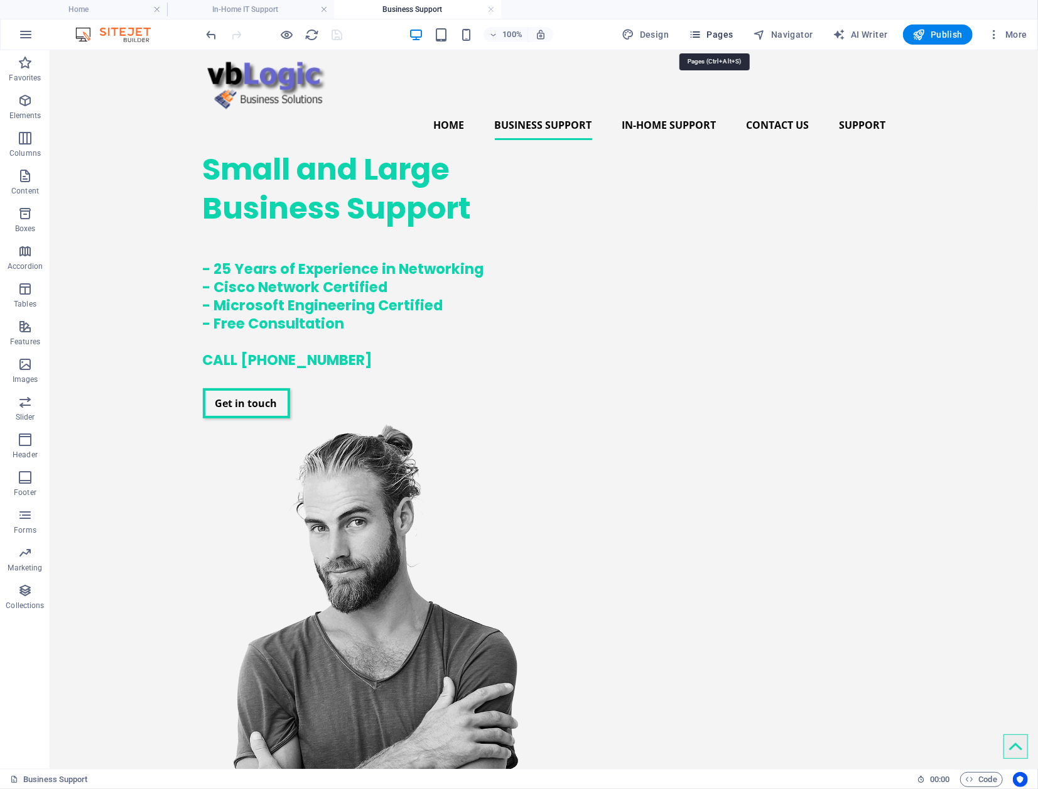
click at [726, 33] on span "Pages" at bounding box center [711, 34] width 44 height 13
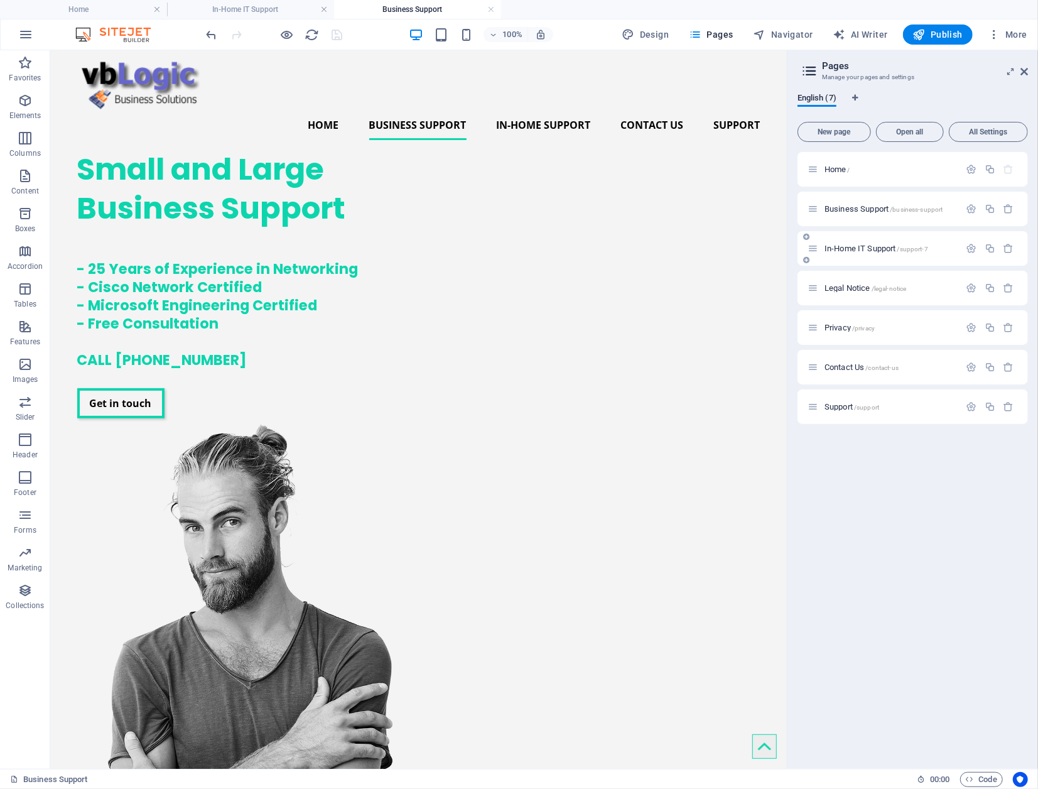
click at [823, 247] on span "In-Home IT Support /support-7" at bounding box center [876, 248] width 104 height 9
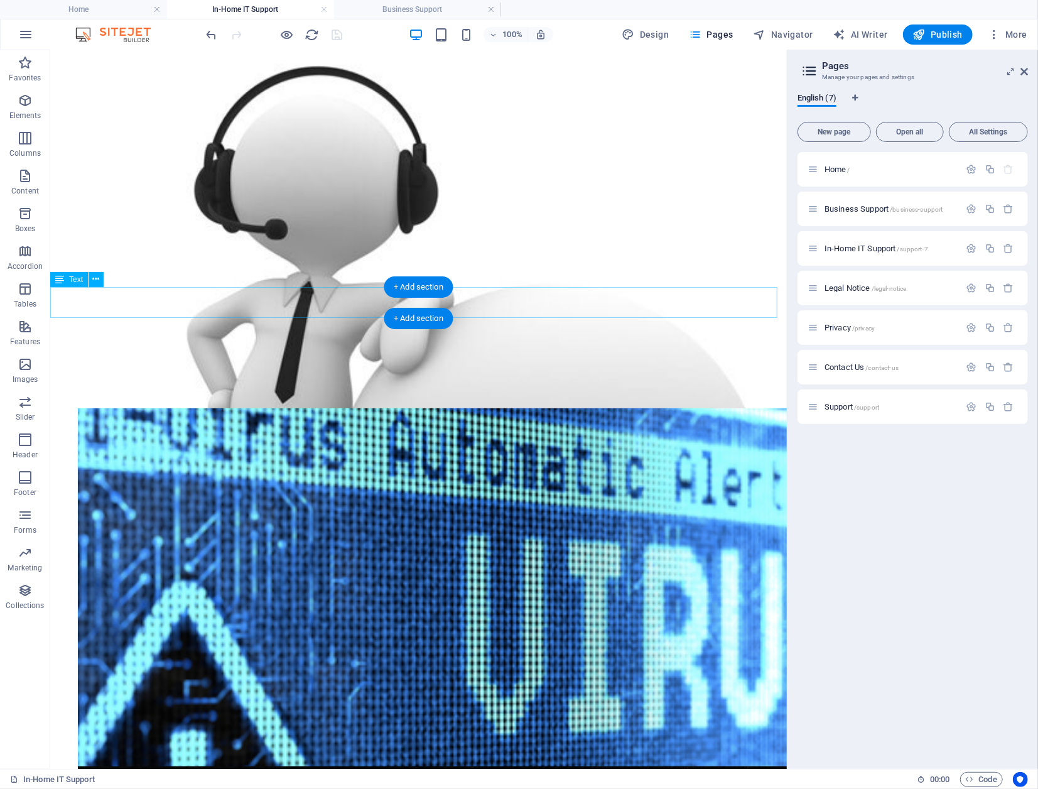
click at [823, 210] on span "Business Support /business-support" at bounding box center [883, 208] width 119 height 9
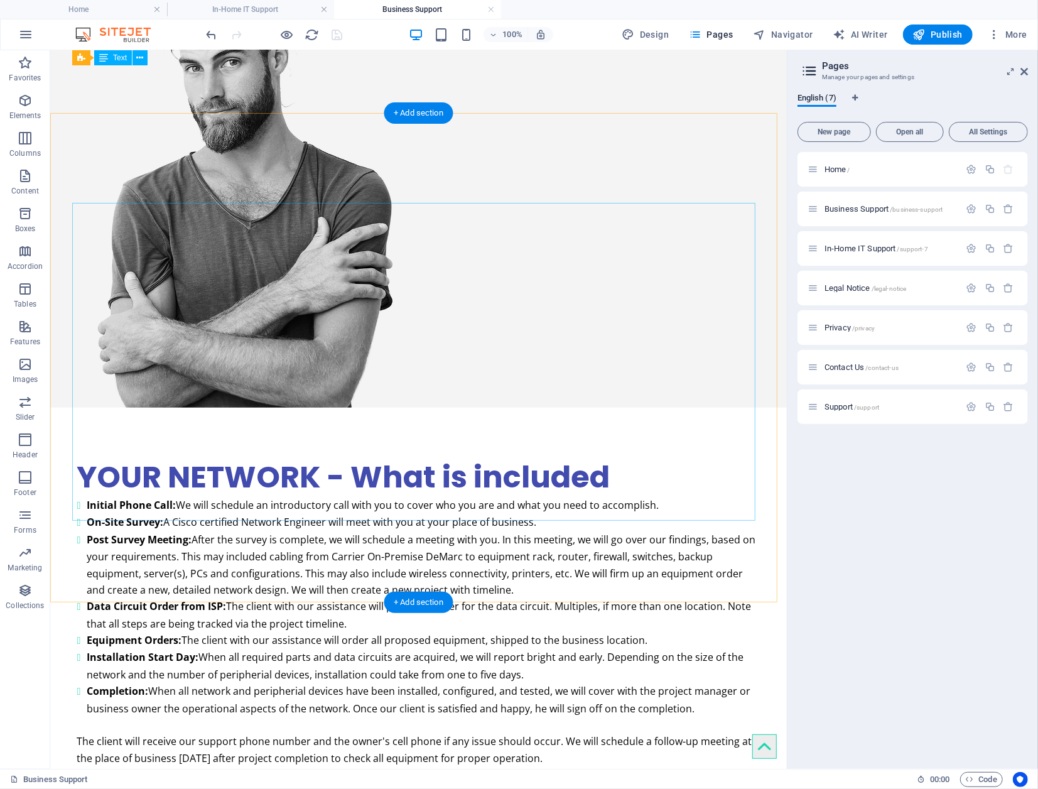
scroll to position [0, 0]
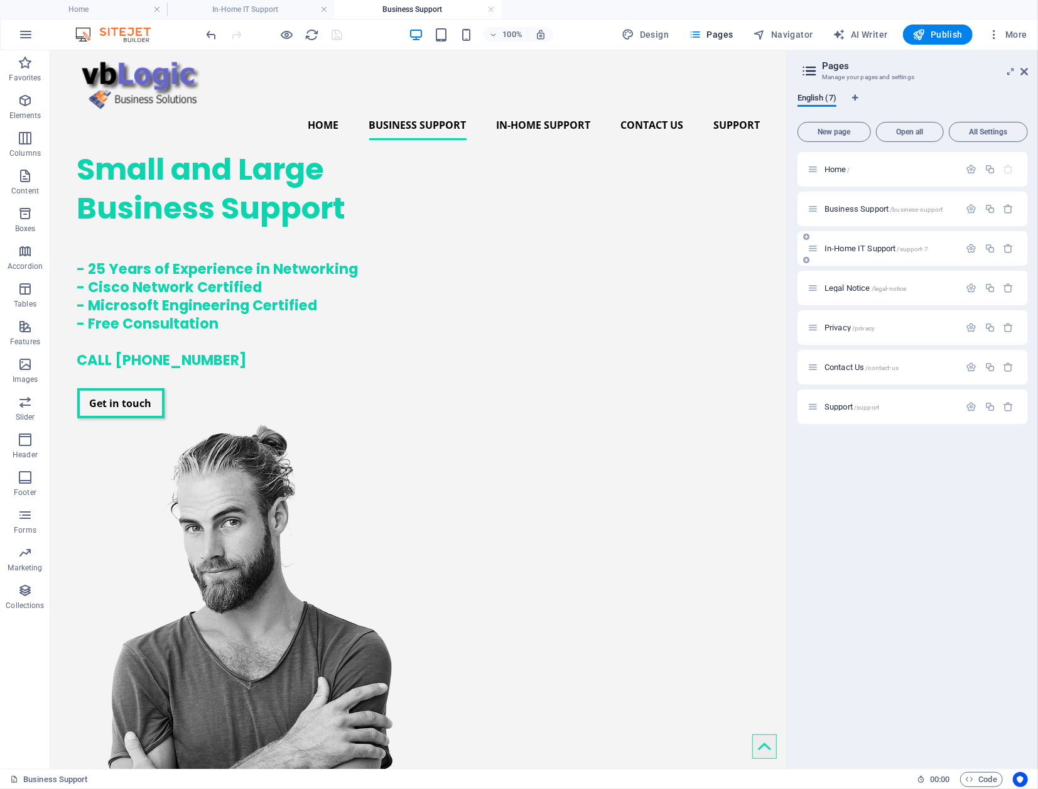
click at [823, 247] on span "In-Home IT Support /support-7" at bounding box center [876, 248] width 104 height 9
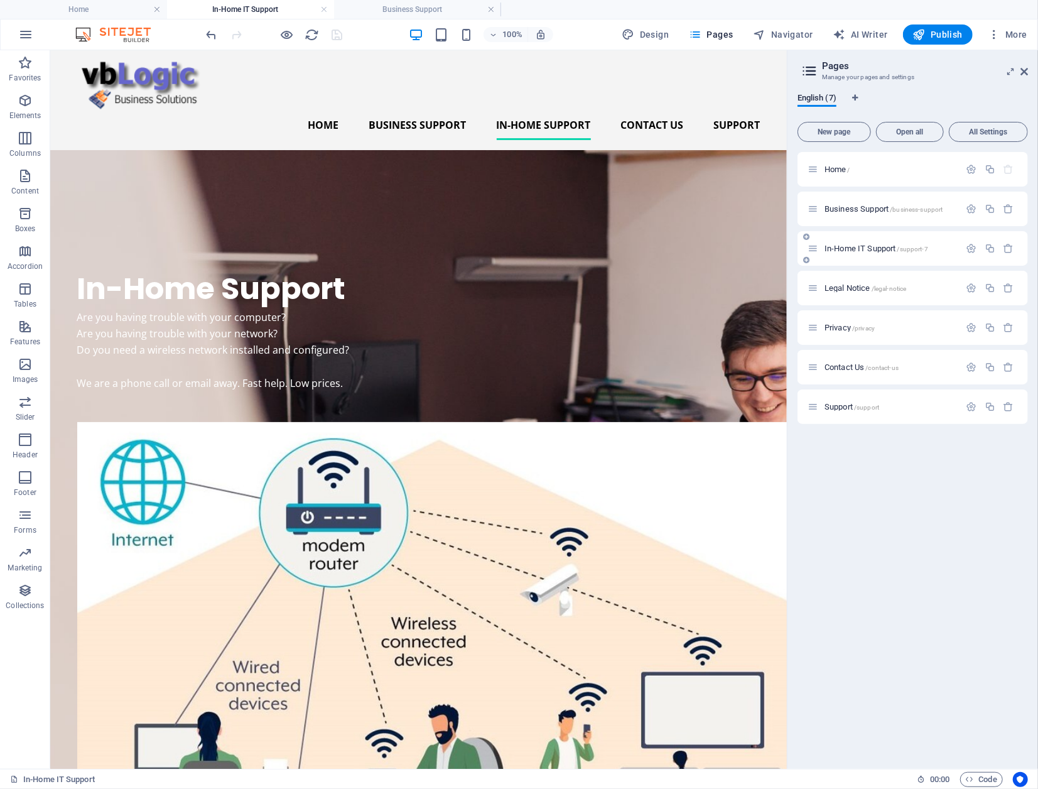
scroll to position [3060, 0]
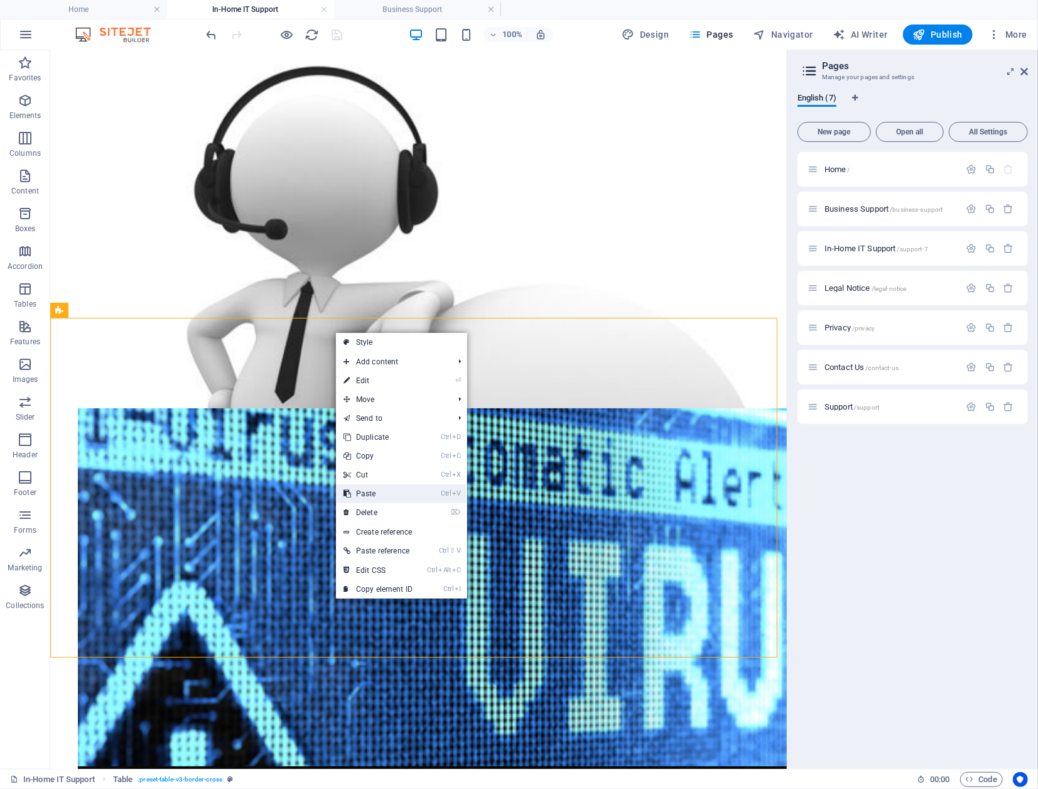
click at [401, 491] on link "Ctrl V Paste" at bounding box center [378, 493] width 84 height 19
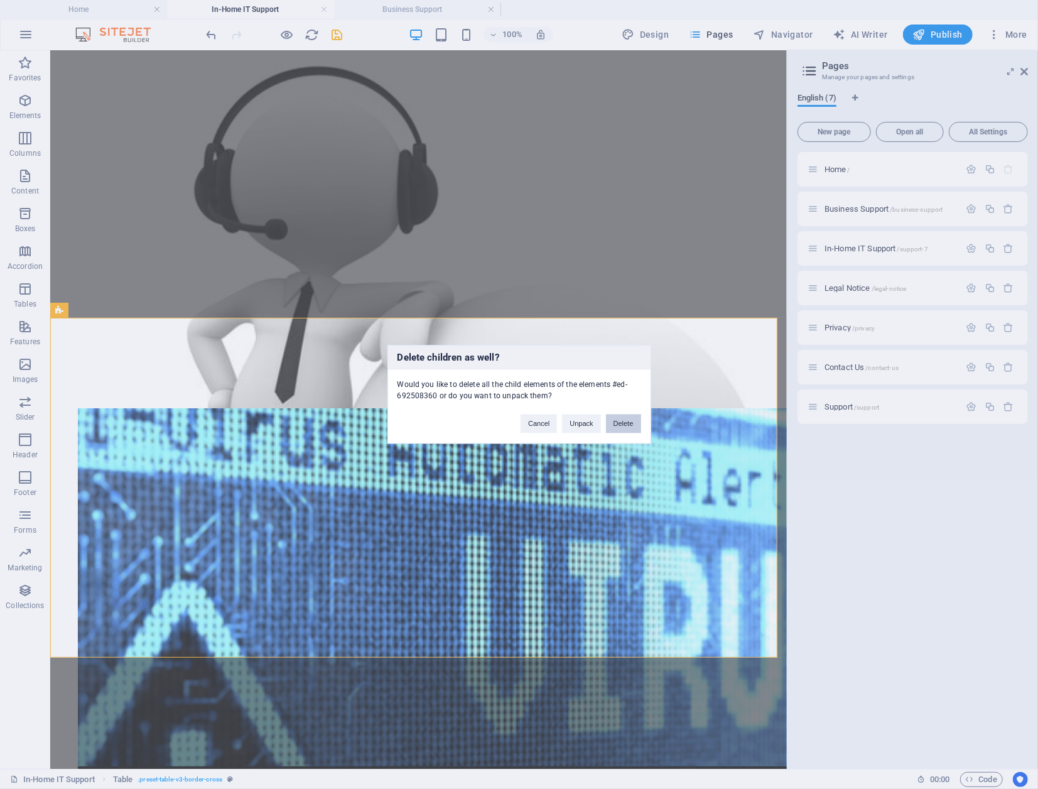
click at [626, 426] on button "Delete" at bounding box center [623, 423] width 35 height 19
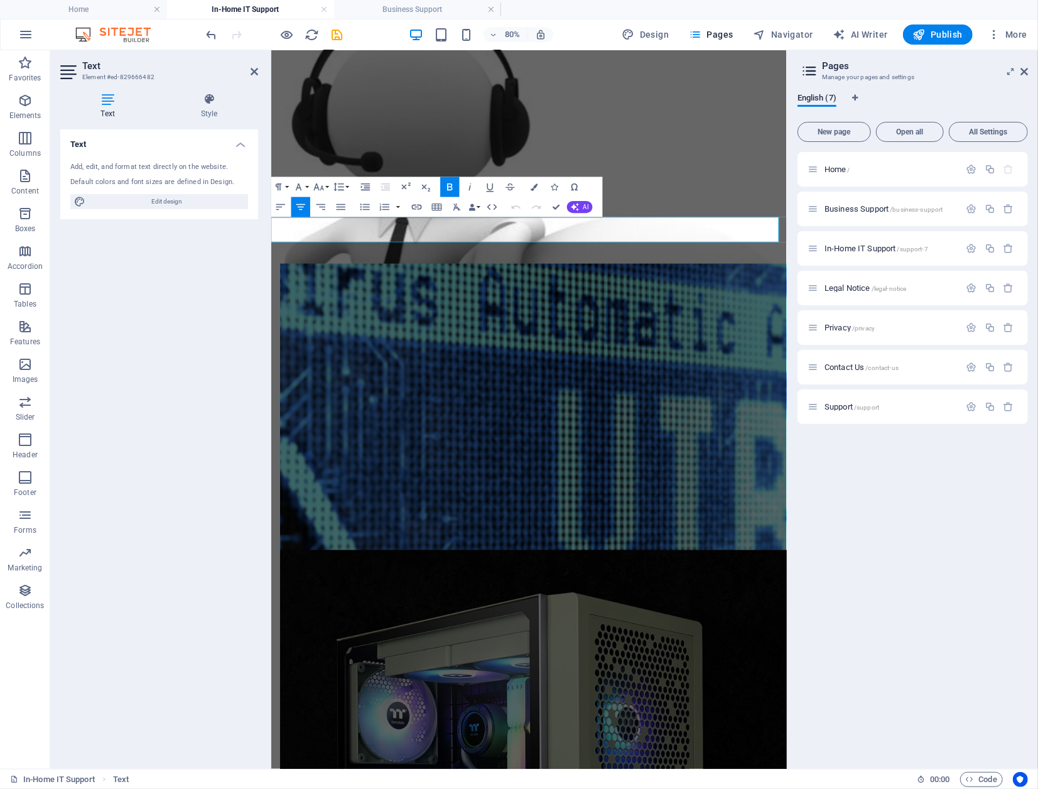
drag, startPoint x: 710, startPoint y: 272, endPoint x: 486, endPoint y: 278, distance: 224.2
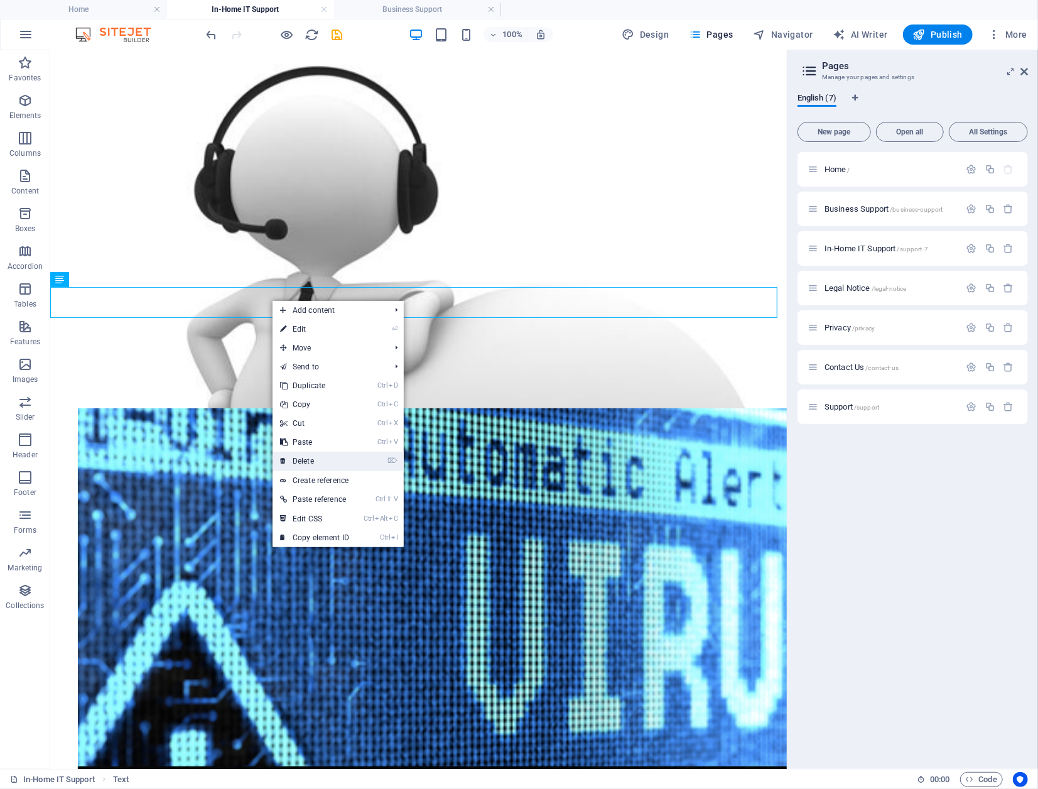
click at [340, 455] on link "⌦ Delete" at bounding box center [314, 460] width 84 height 19
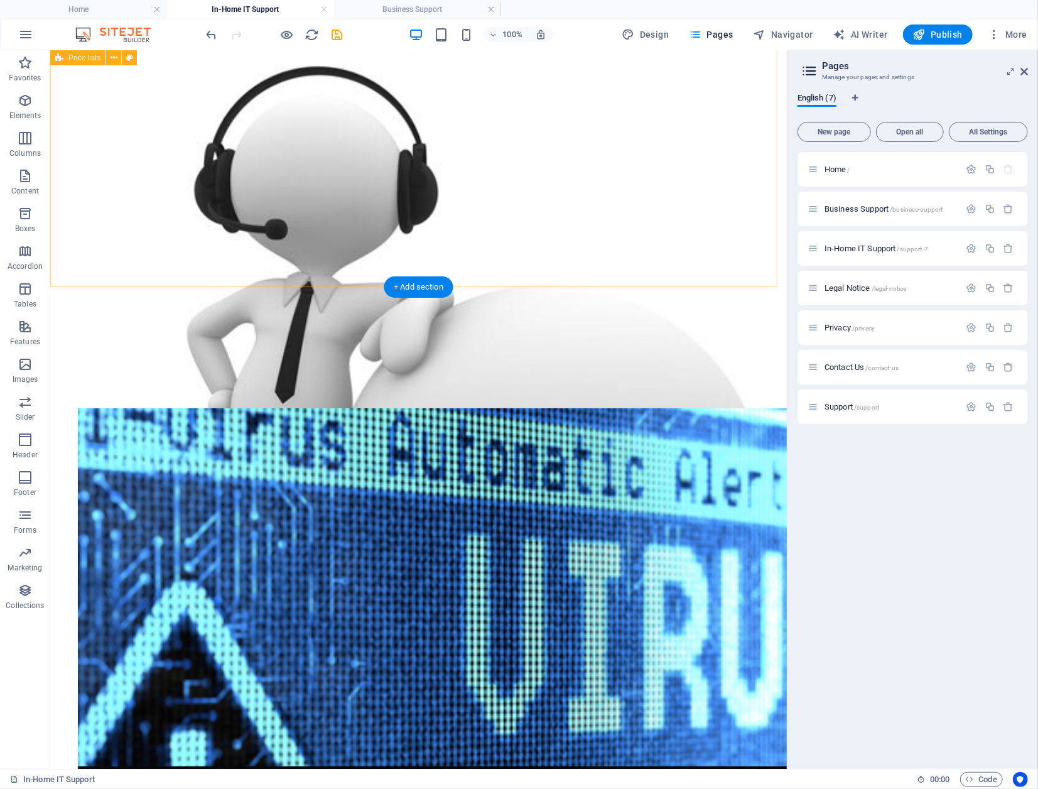
click at [335, 35] on icon "save" at bounding box center [337, 35] width 14 height 14
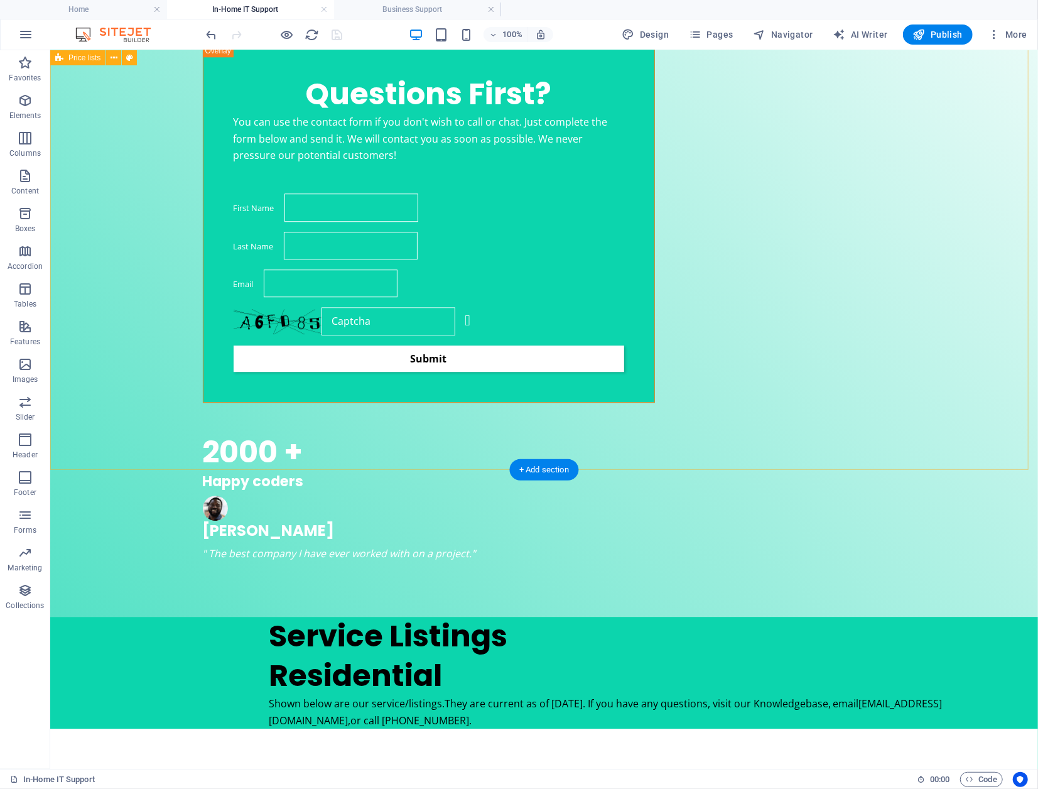
scroll to position [2243, 0]
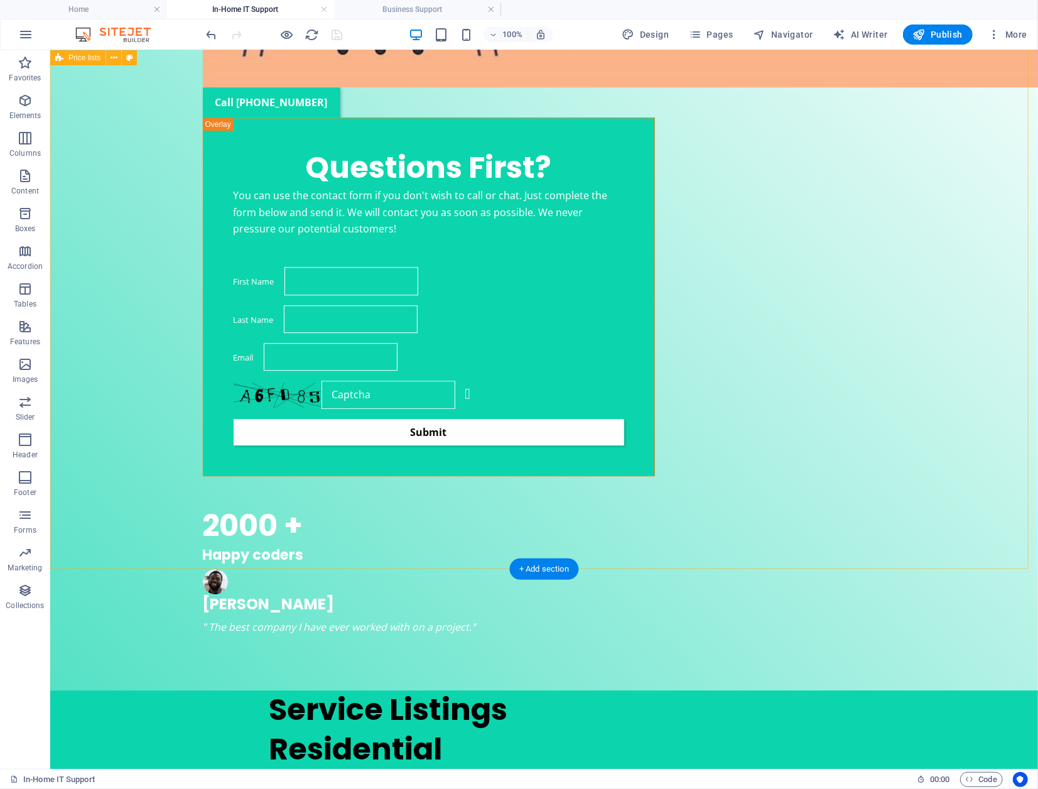
scroll to position [2118, 0]
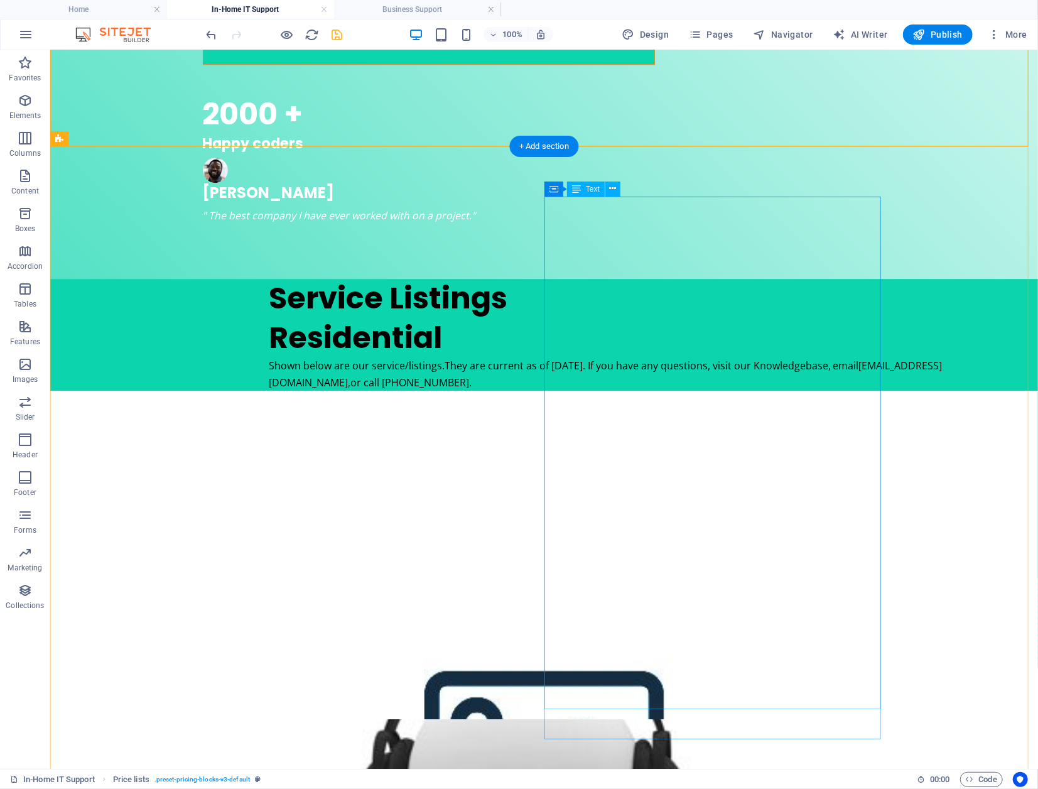
scroll to position [2557, 0]
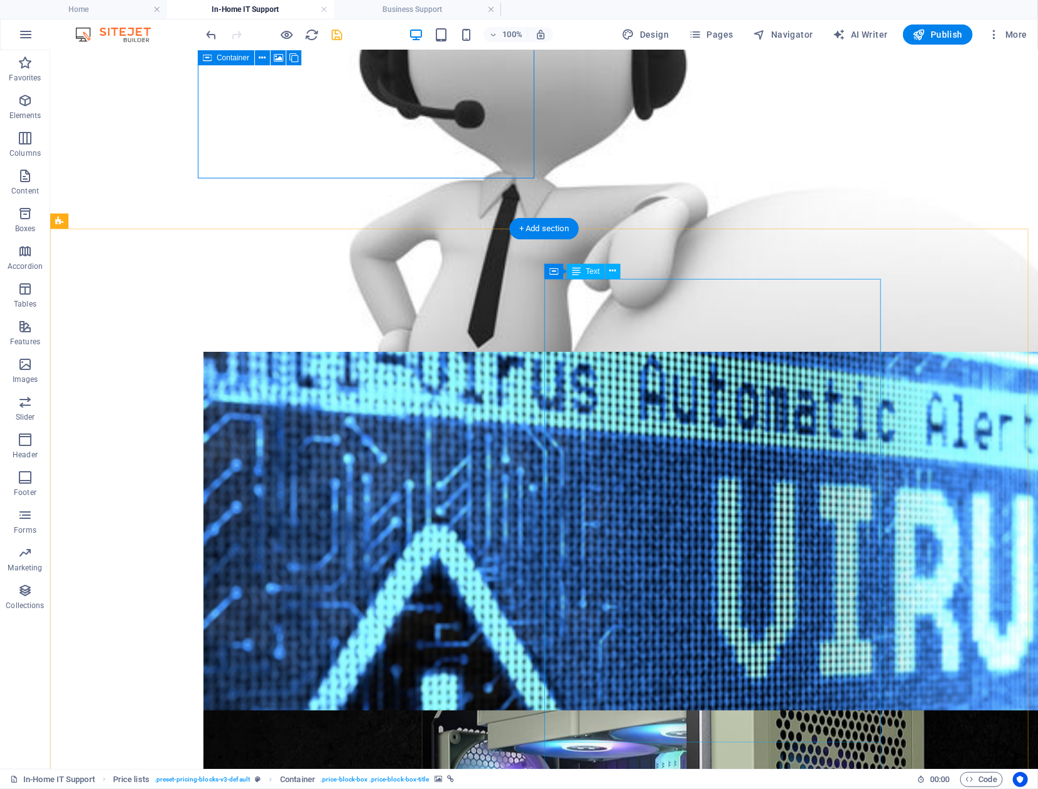
scroll to position [3334, 0]
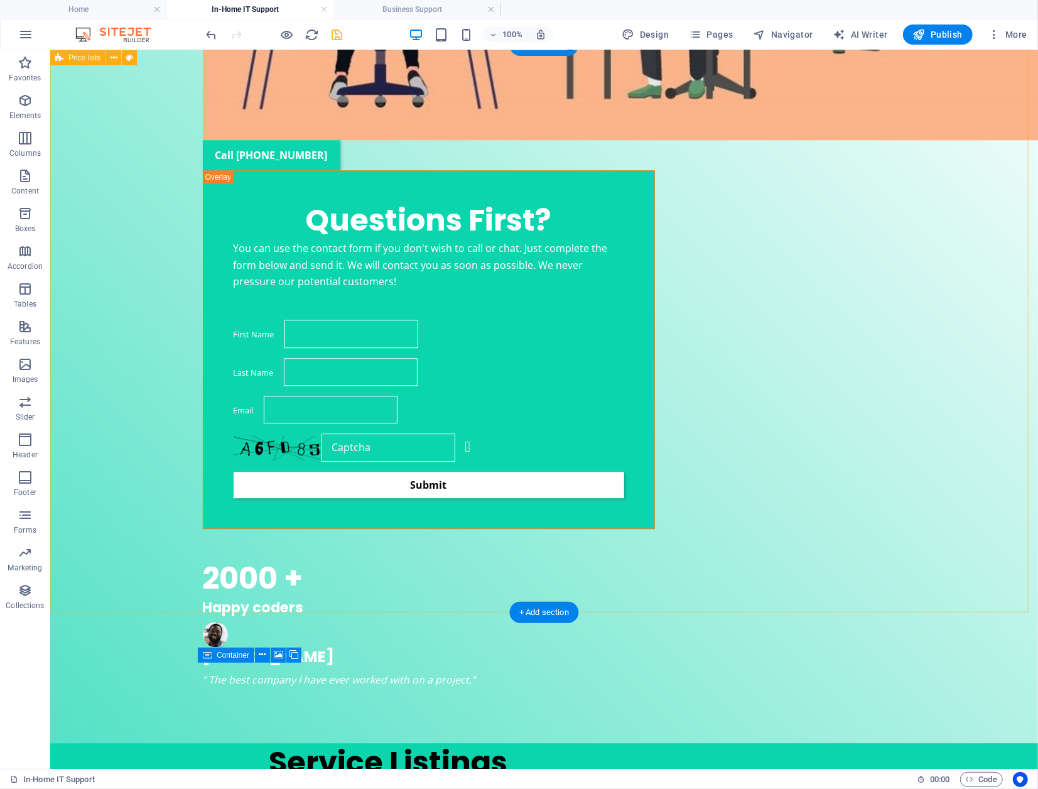
scroll to position [2015, 0]
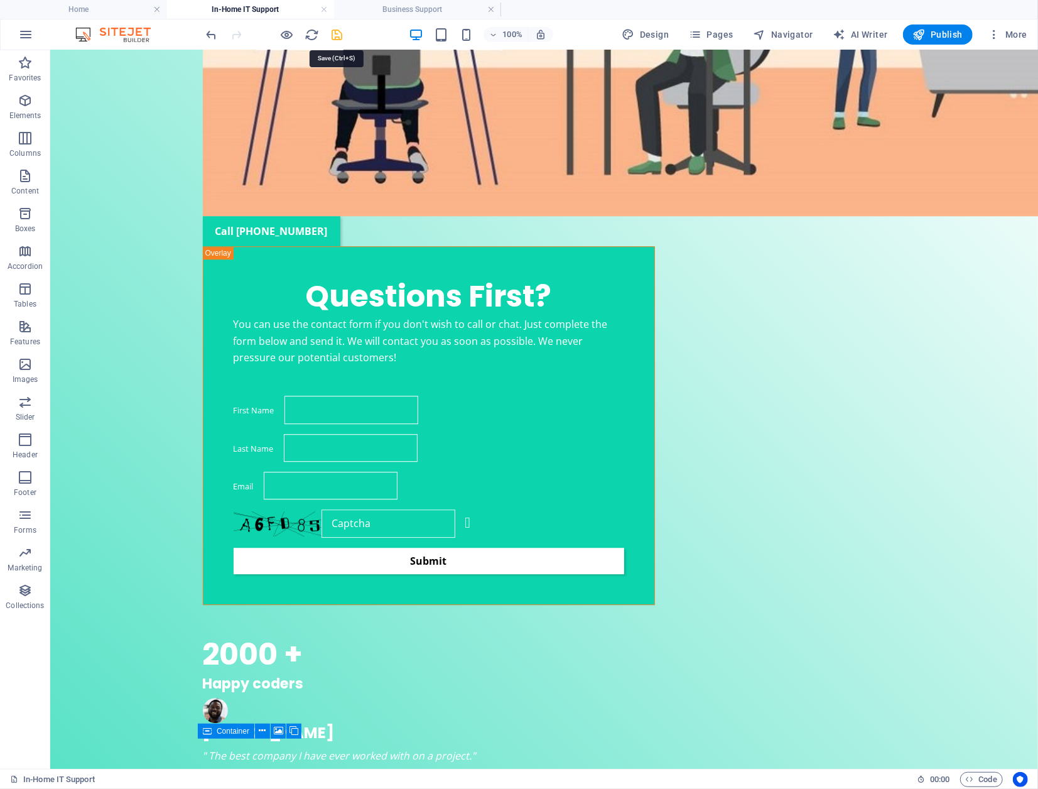
click at [338, 33] on icon "save" at bounding box center [337, 35] width 14 height 14
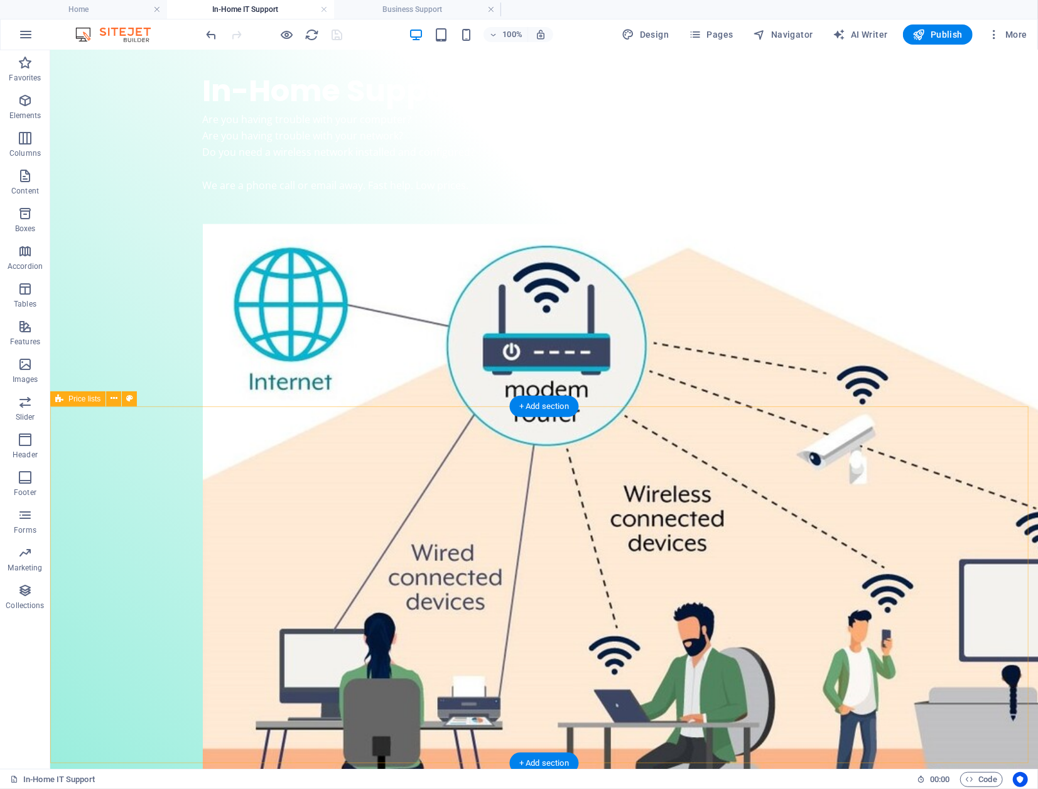
scroll to position [1325, 0]
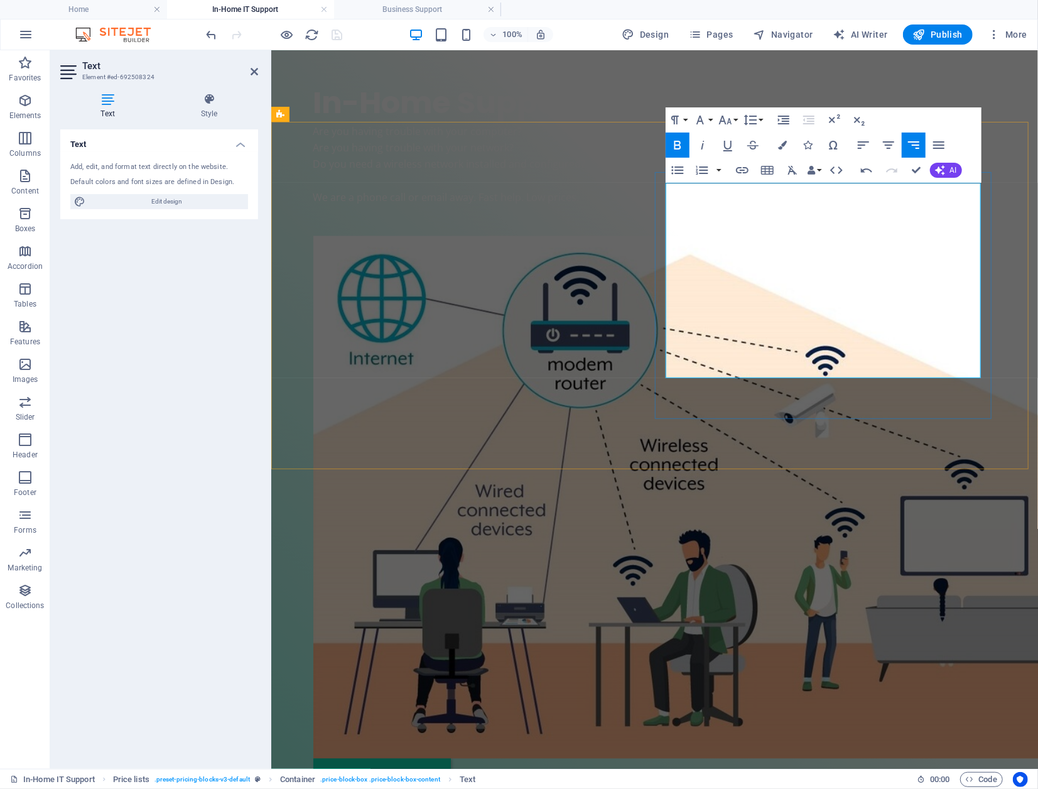
drag, startPoint x: 699, startPoint y: 240, endPoint x: 667, endPoint y: 240, distance: 32.0
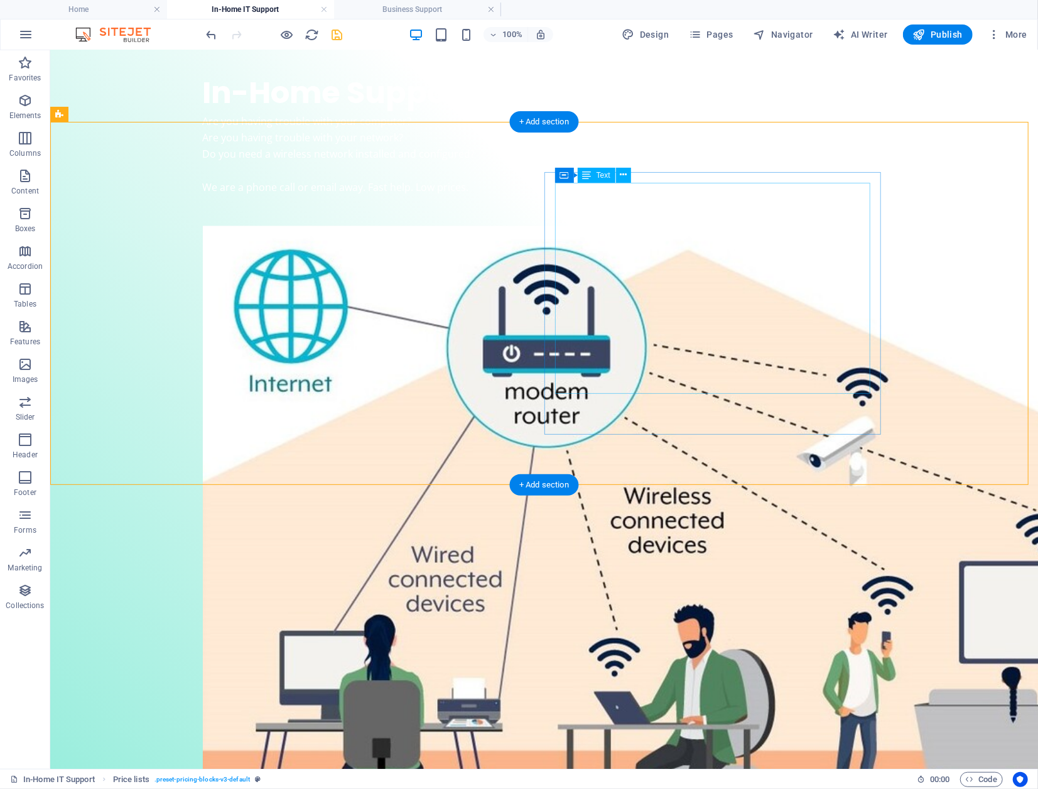
scroll to position [1448, 0]
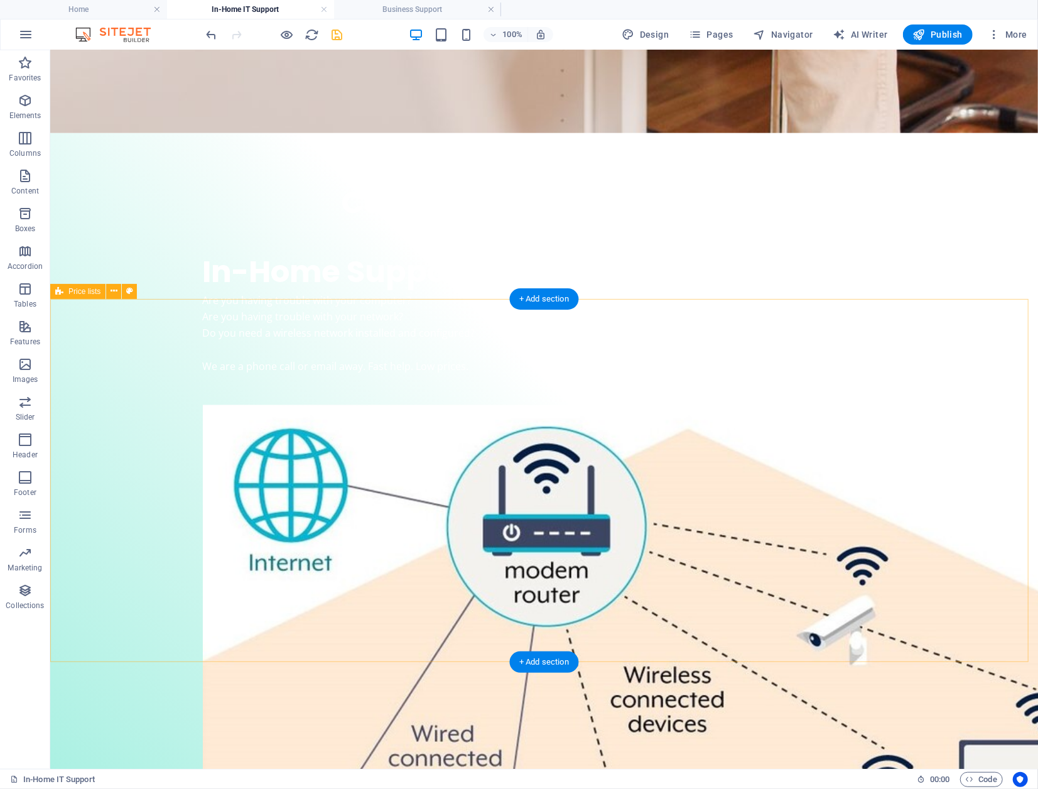
scroll to position [1134, 0]
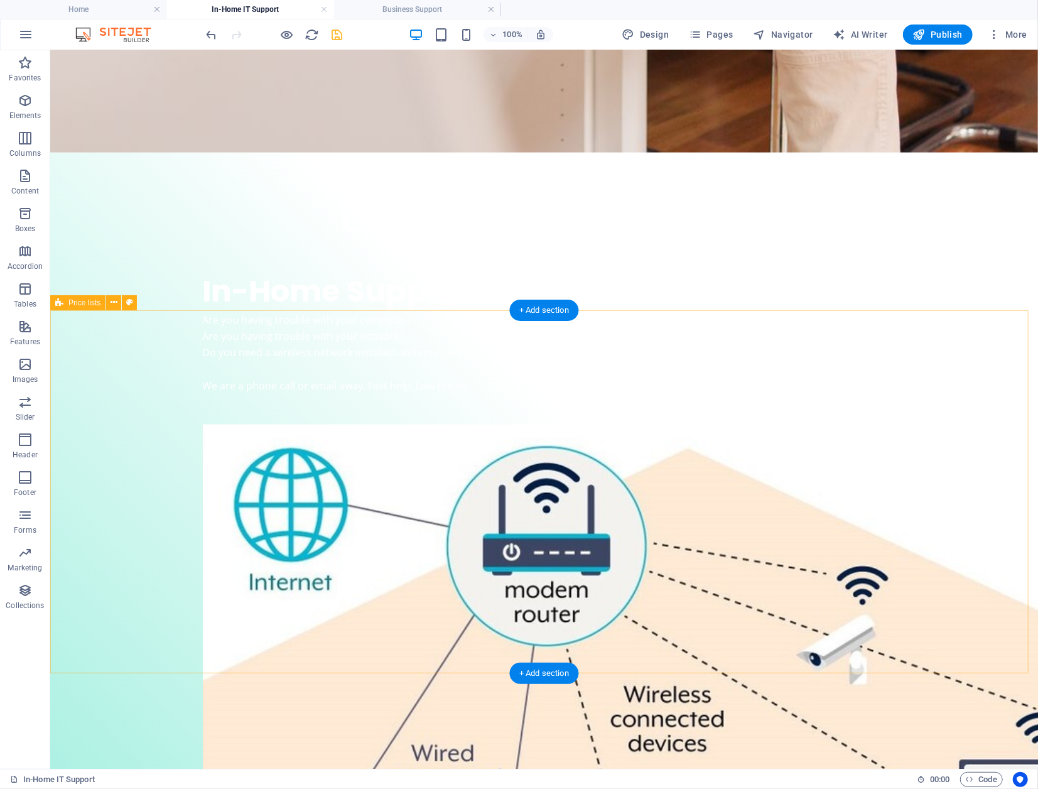
click at [337, 34] on icon "save" at bounding box center [337, 35] width 14 height 14
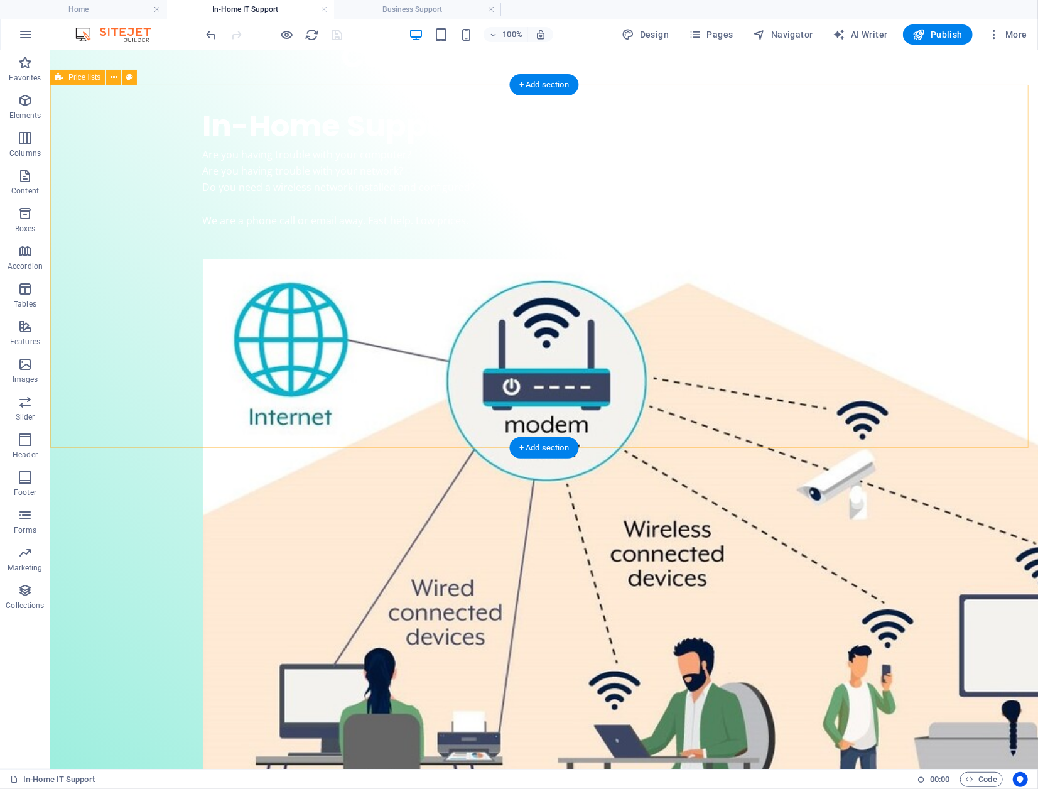
scroll to position [1259, 0]
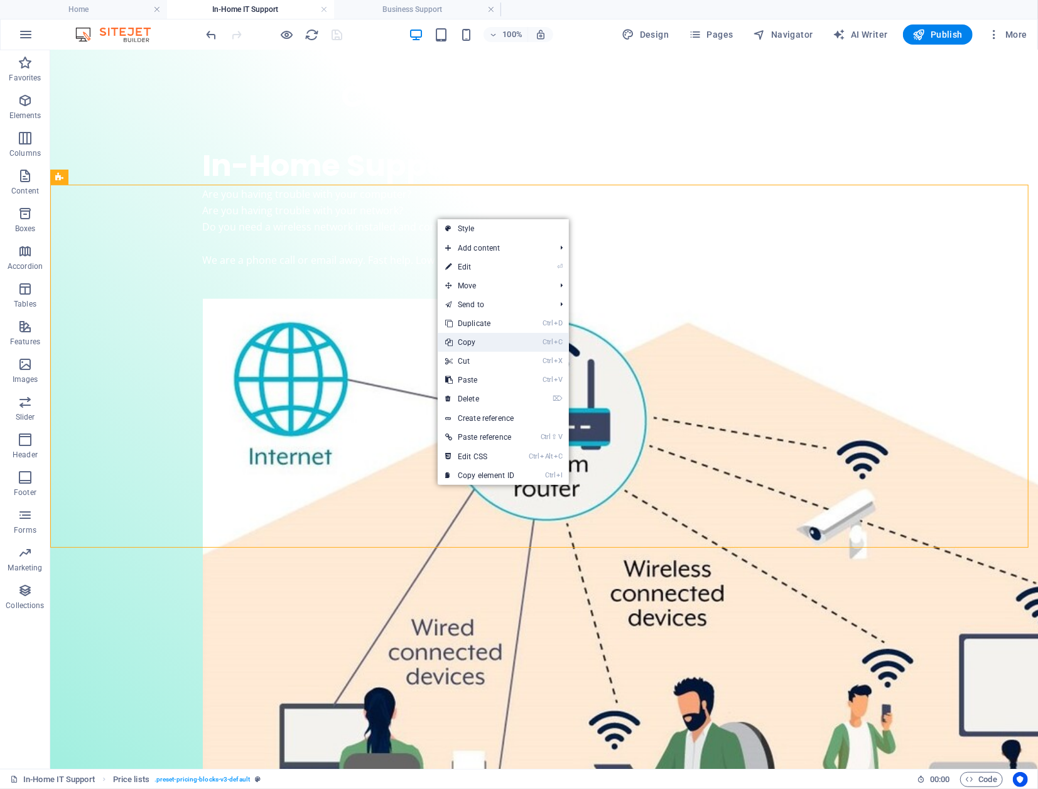
click at [500, 338] on link "Ctrl C Copy" at bounding box center [480, 342] width 84 height 19
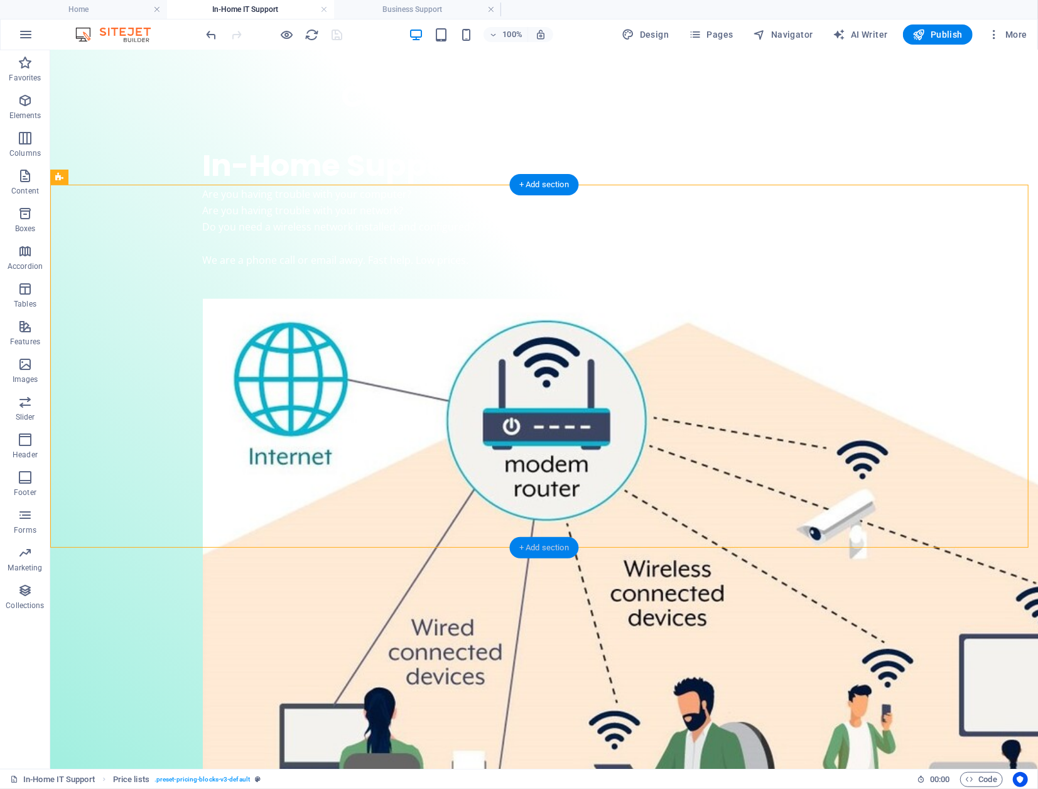
click at [543, 548] on div "+ Add section" at bounding box center [544, 547] width 70 height 21
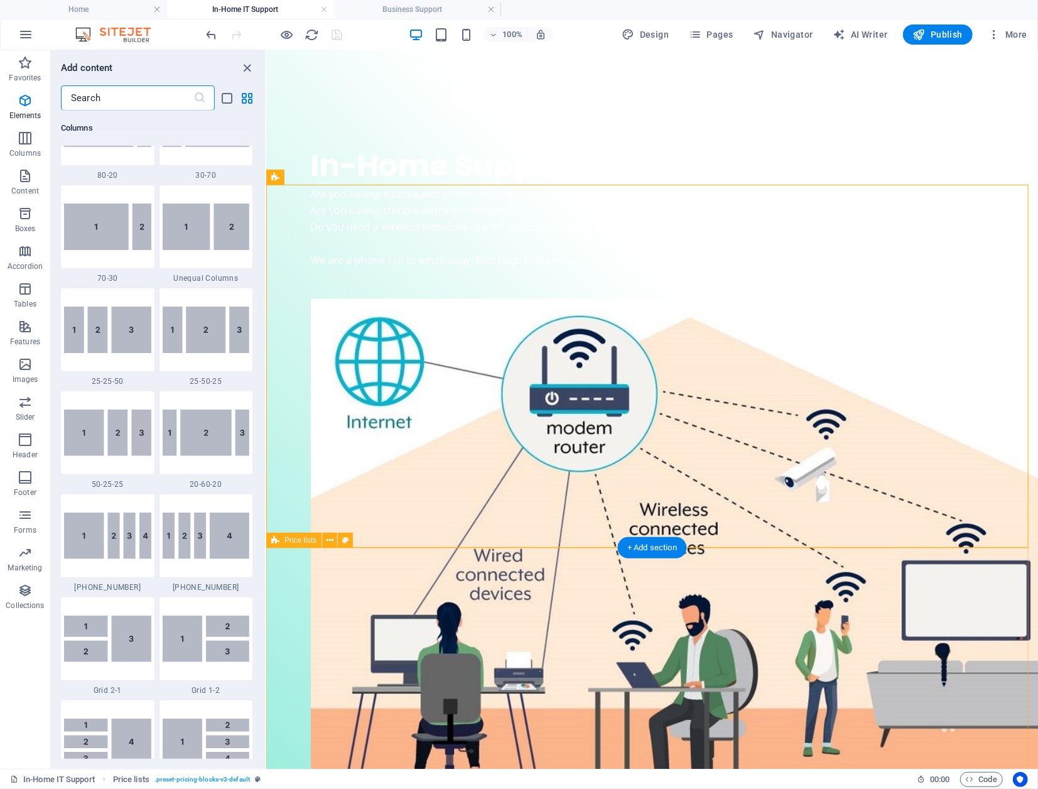
scroll to position [2197, 0]
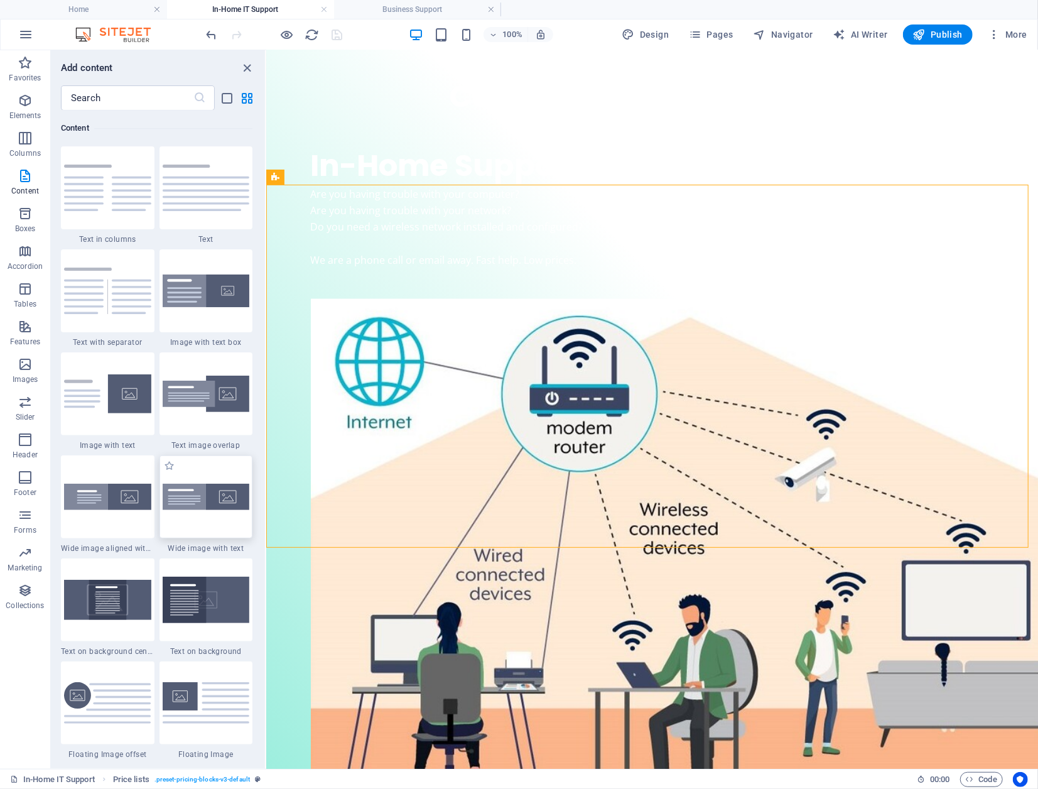
click at [191, 499] on img at bounding box center [206, 496] width 87 height 26
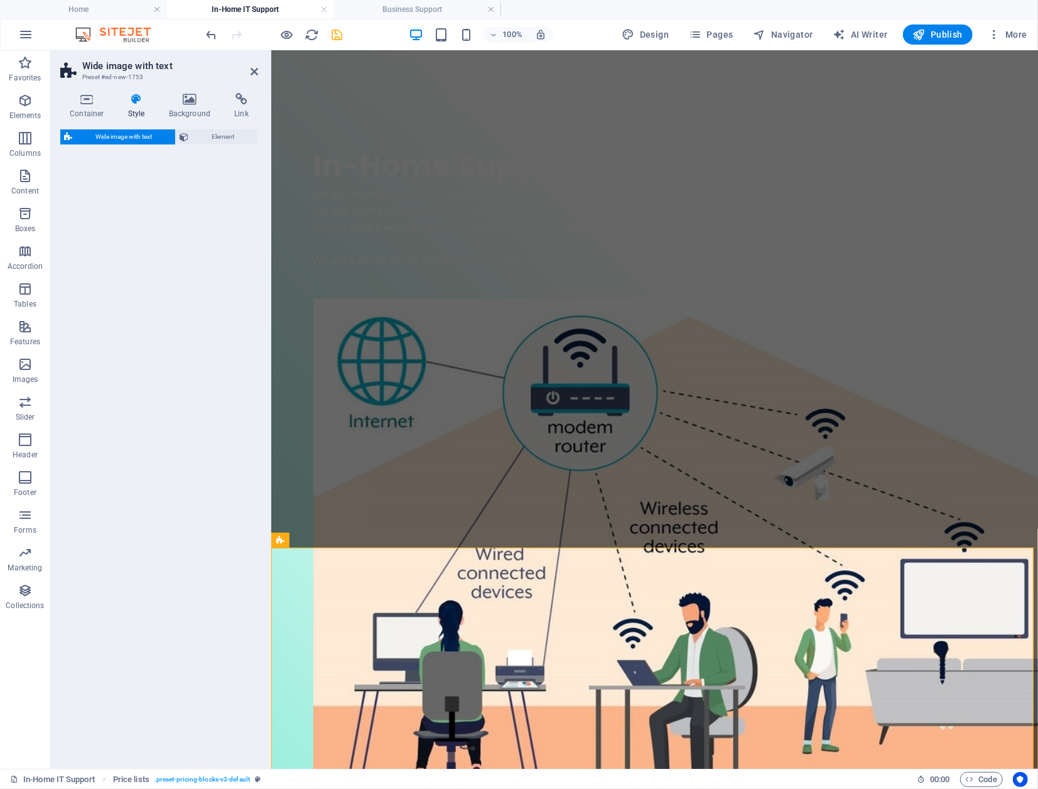
select select "%"
select select "rem"
select select "preset-fullscreen-text-and-background-v3-default"
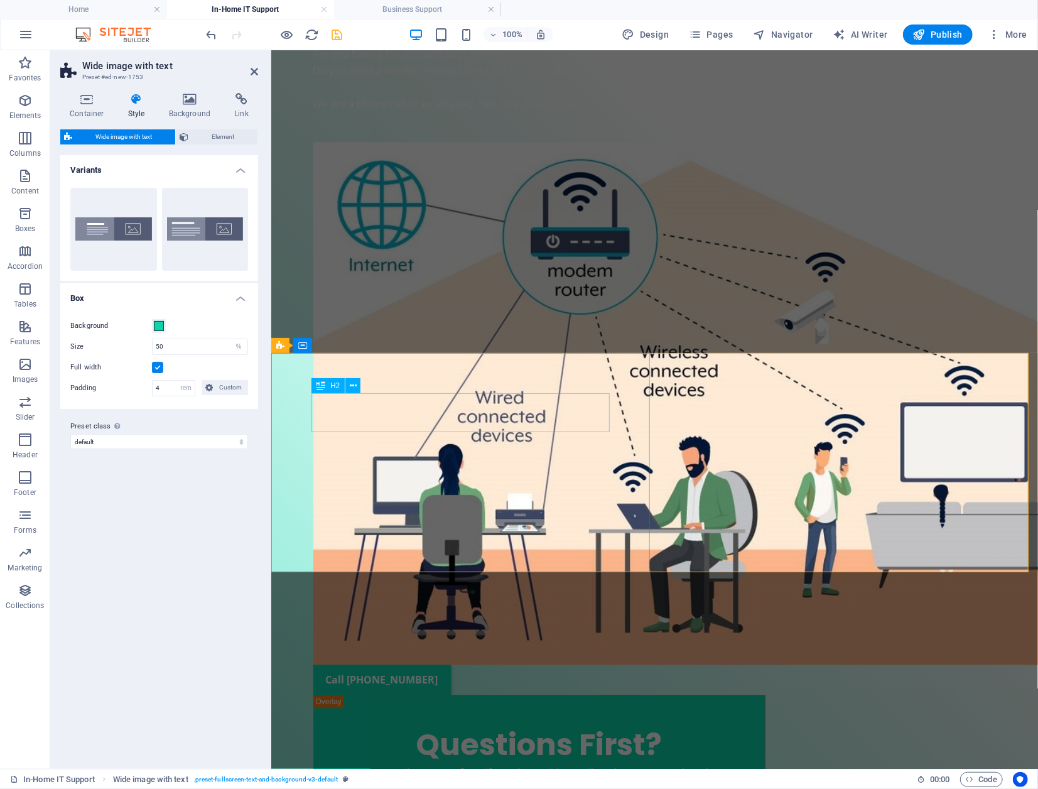
scroll to position [1511, 0]
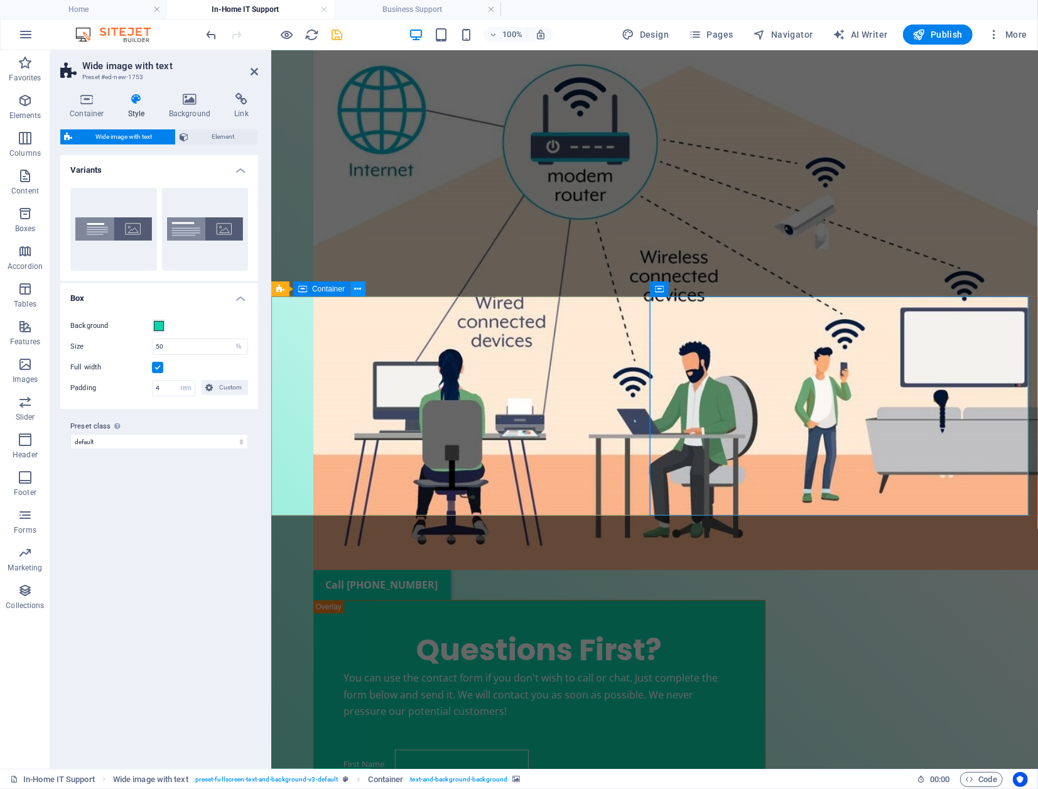
click at [358, 288] on icon at bounding box center [358, 289] width 7 height 13
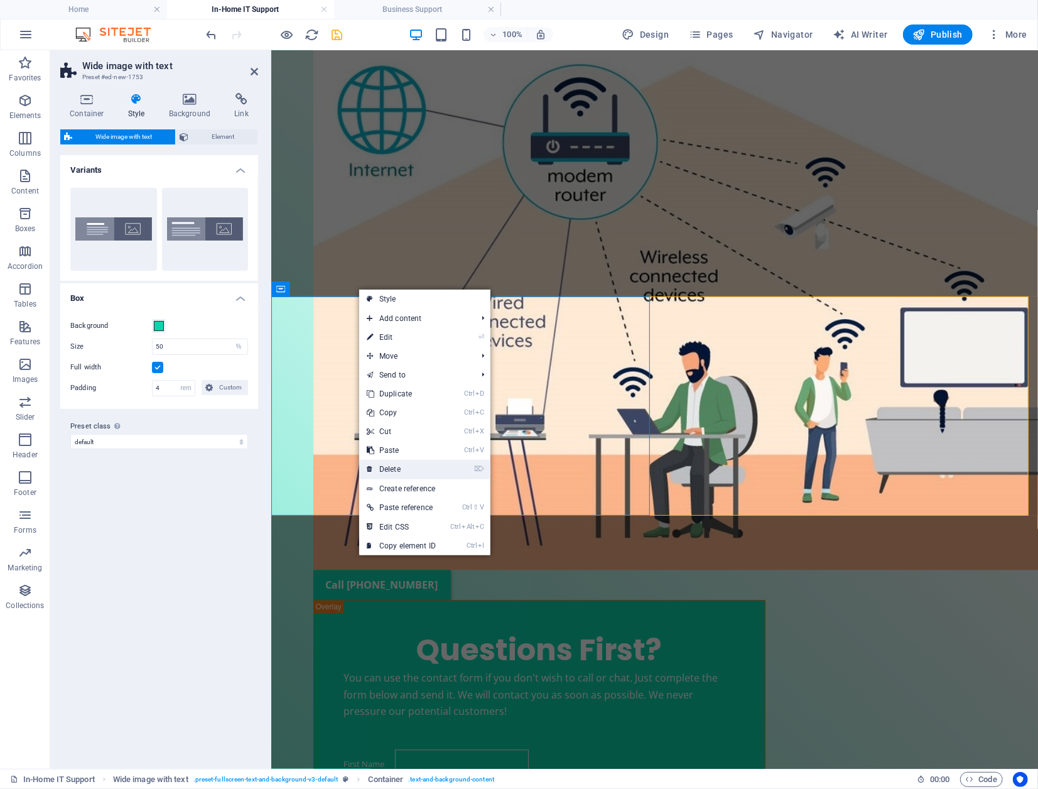
click at [437, 466] on link "⌦ Delete" at bounding box center [401, 469] width 84 height 19
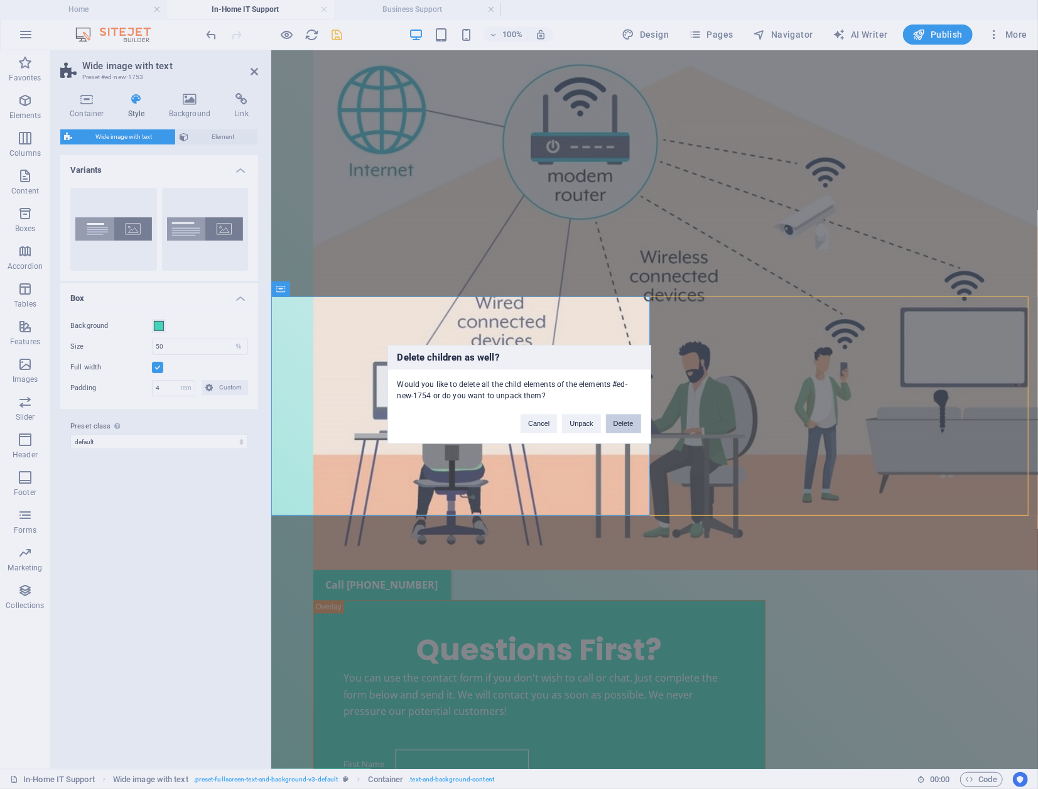
click at [618, 421] on button "Delete" at bounding box center [623, 423] width 35 height 19
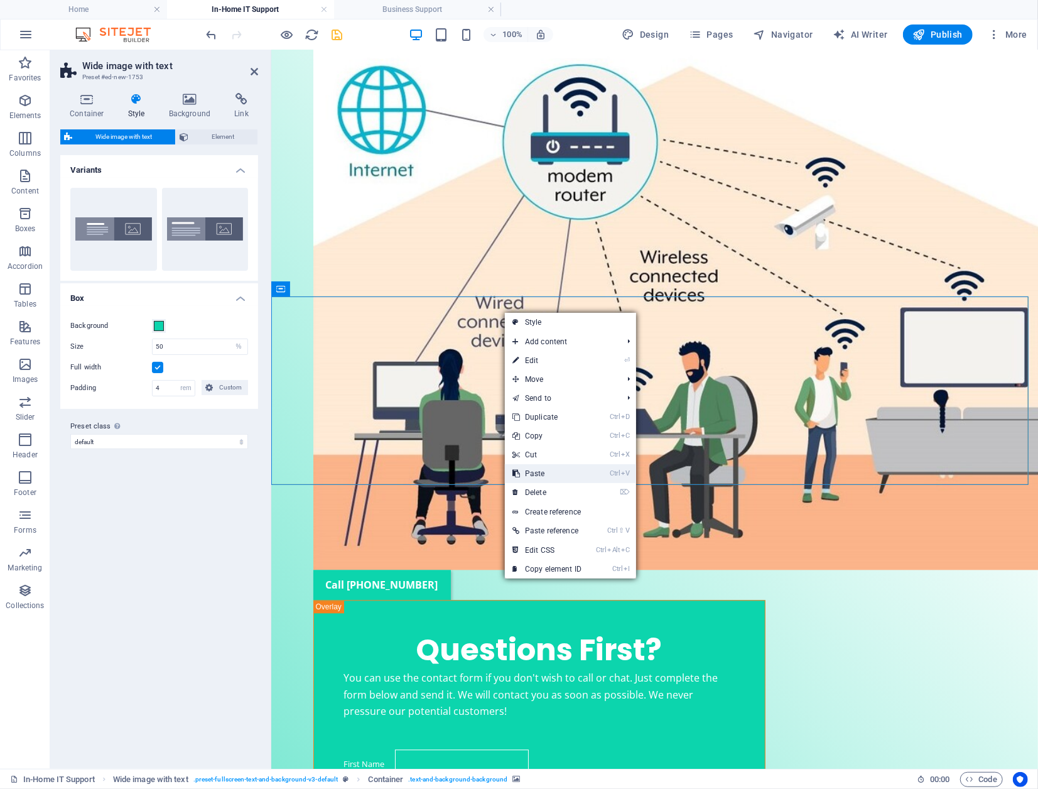
click at [561, 472] on link "Ctrl V Paste" at bounding box center [547, 473] width 84 height 19
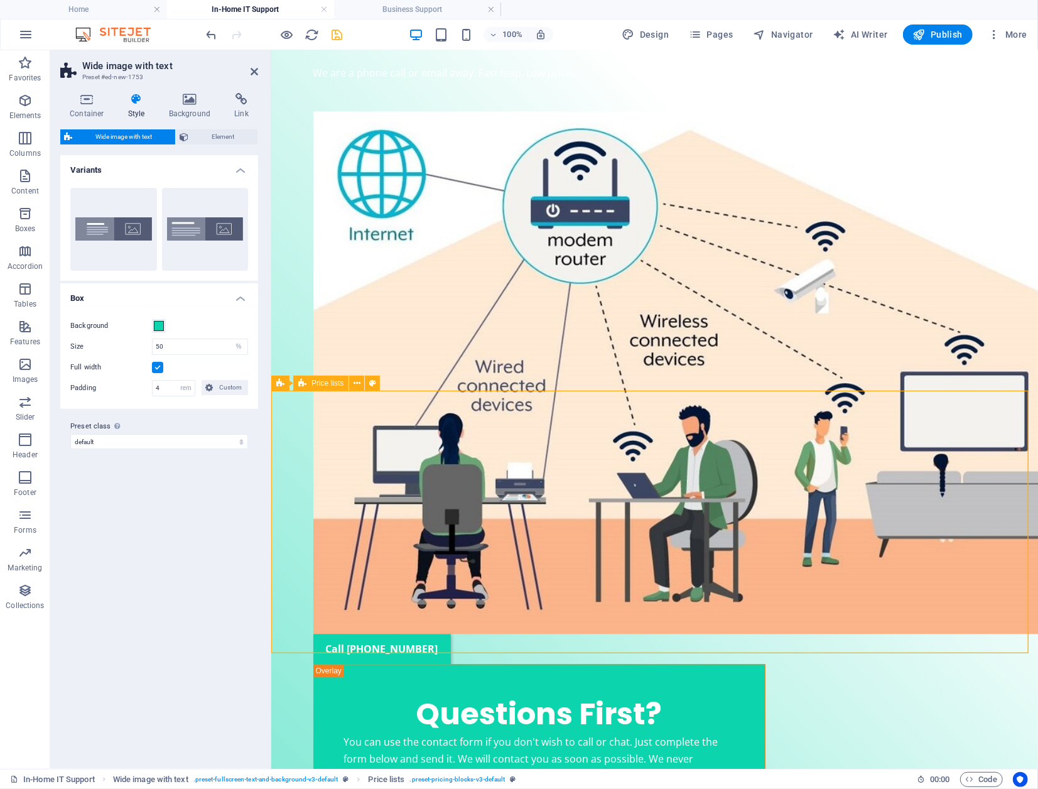
scroll to position [1448, 0]
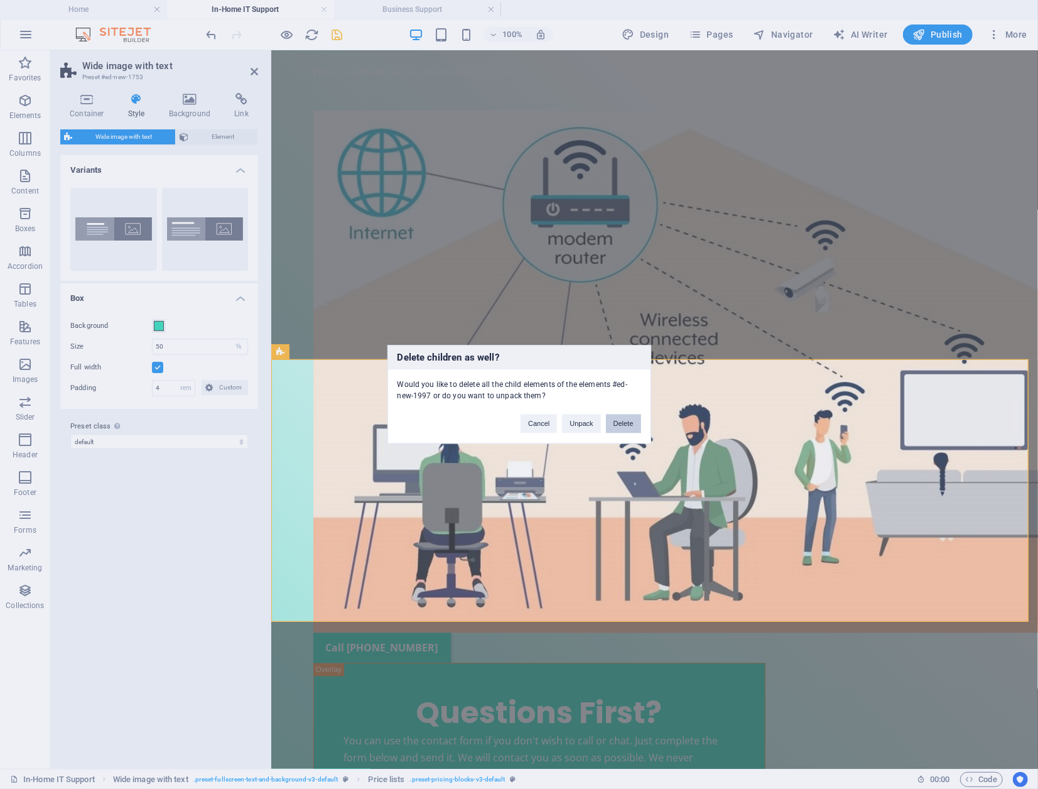
click at [631, 424] on button "Delete" at bounding box center [623, 423] width 35 height 19
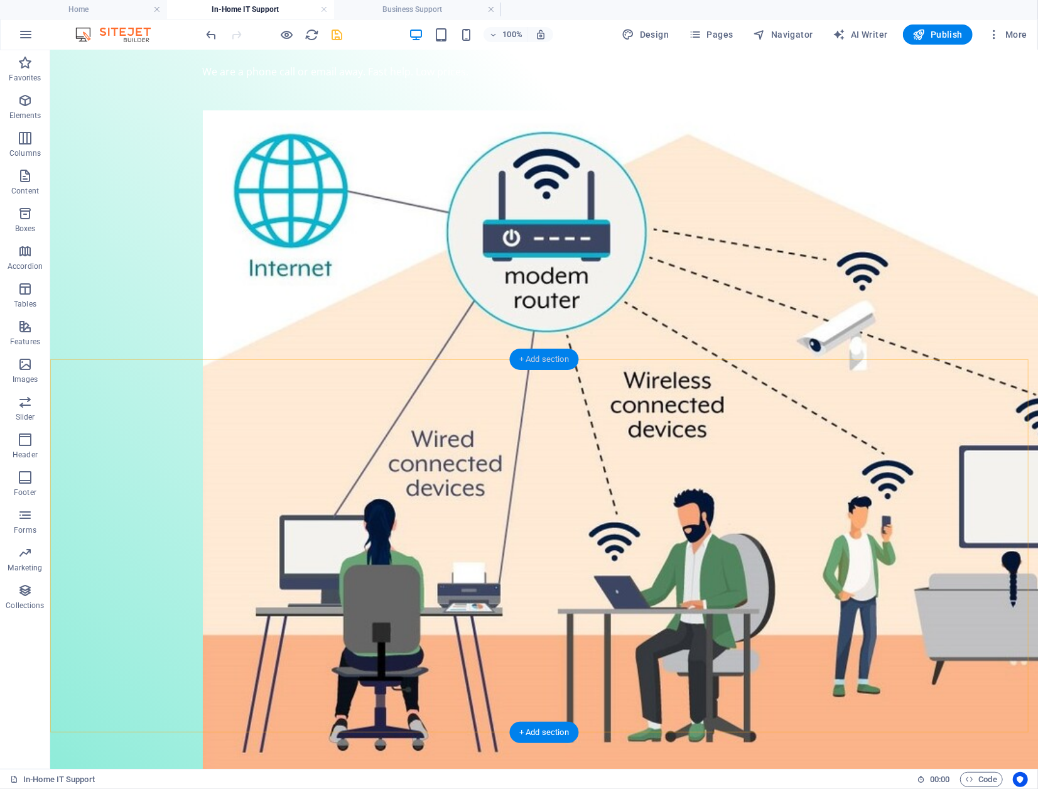
click at [548, 359] on div "+ Add section" at bounding box center [544, 358] width 70 height 21
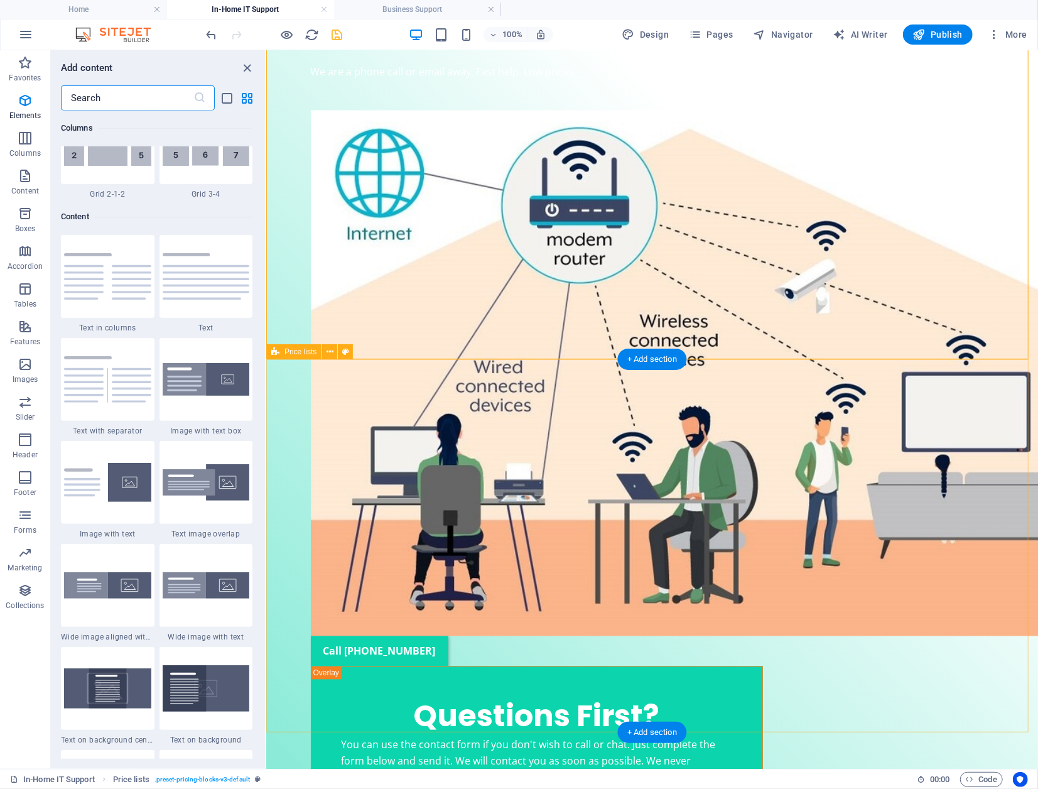
scroll to position [2197, 0]
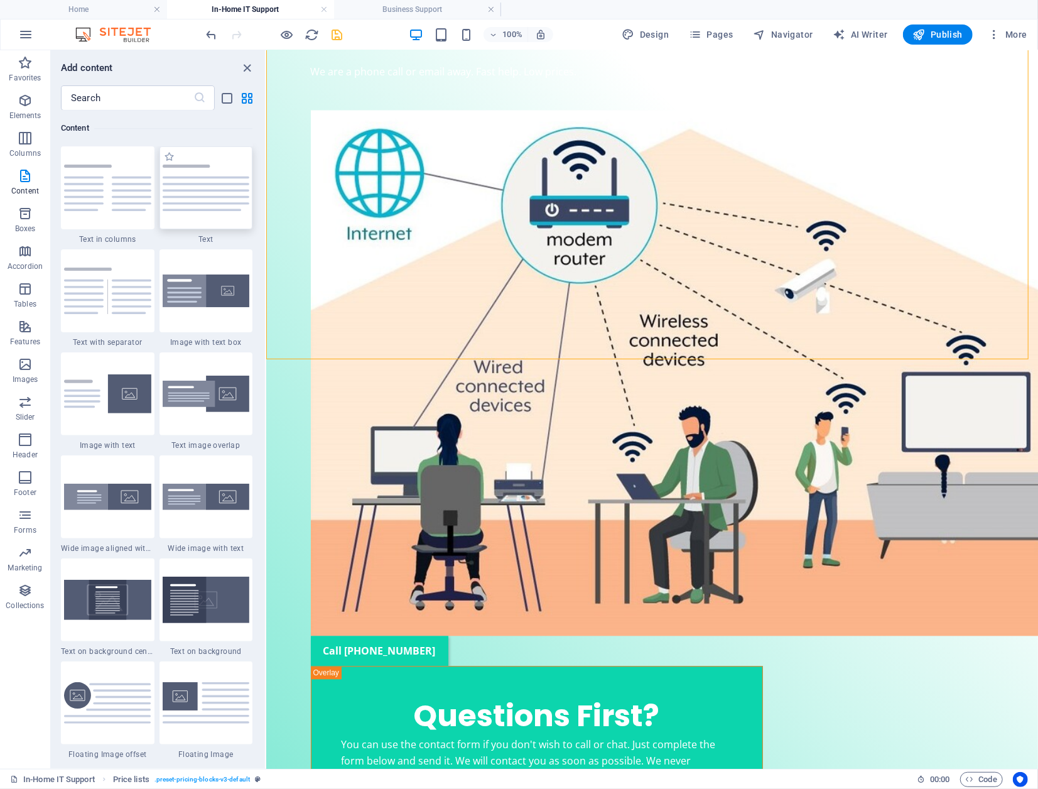
click at [200, 195] on img at bounding box center [206, 187] width 87 height 46
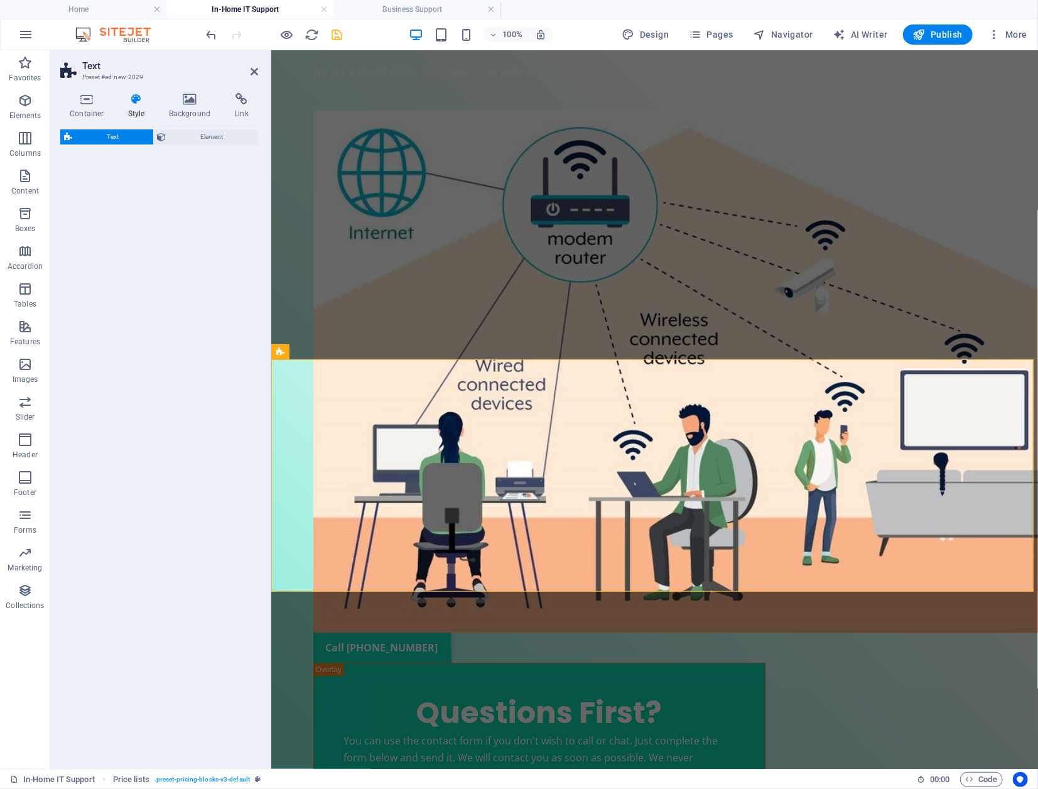
select select "preset-text-v2-default"
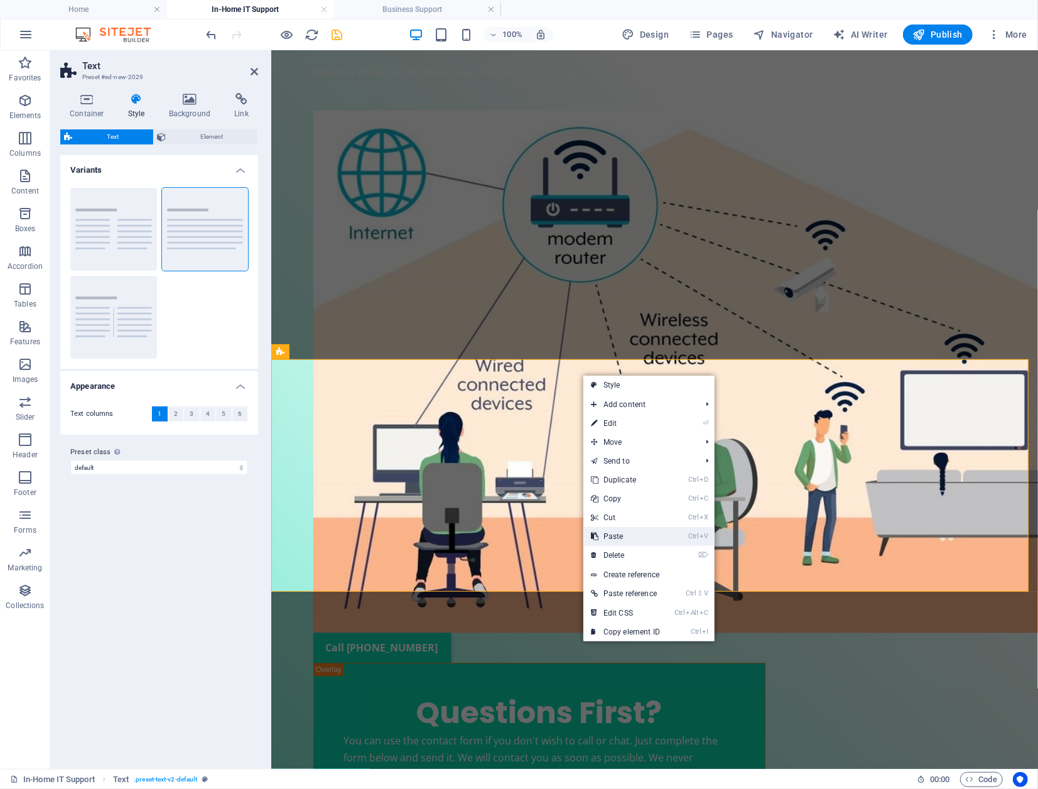
click at [645, 532] on link "Ctrl V Paste" at bounding box center [625, 536] width 84 height 19
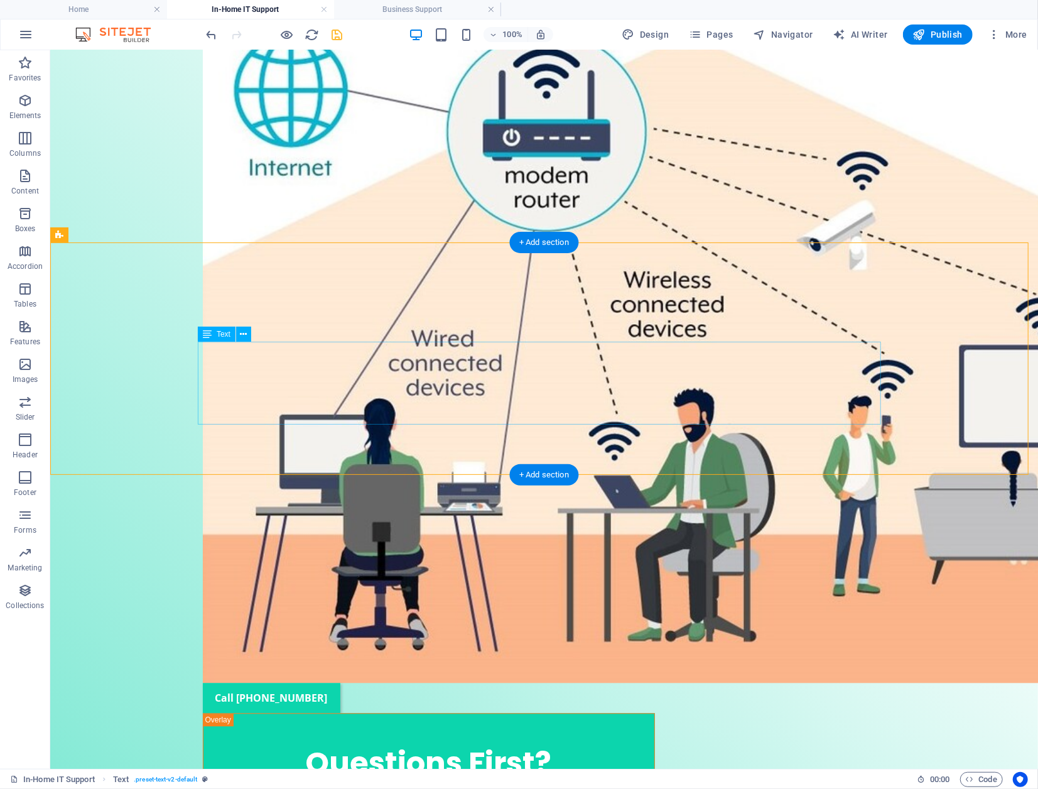
scroll to position [1573, 0]
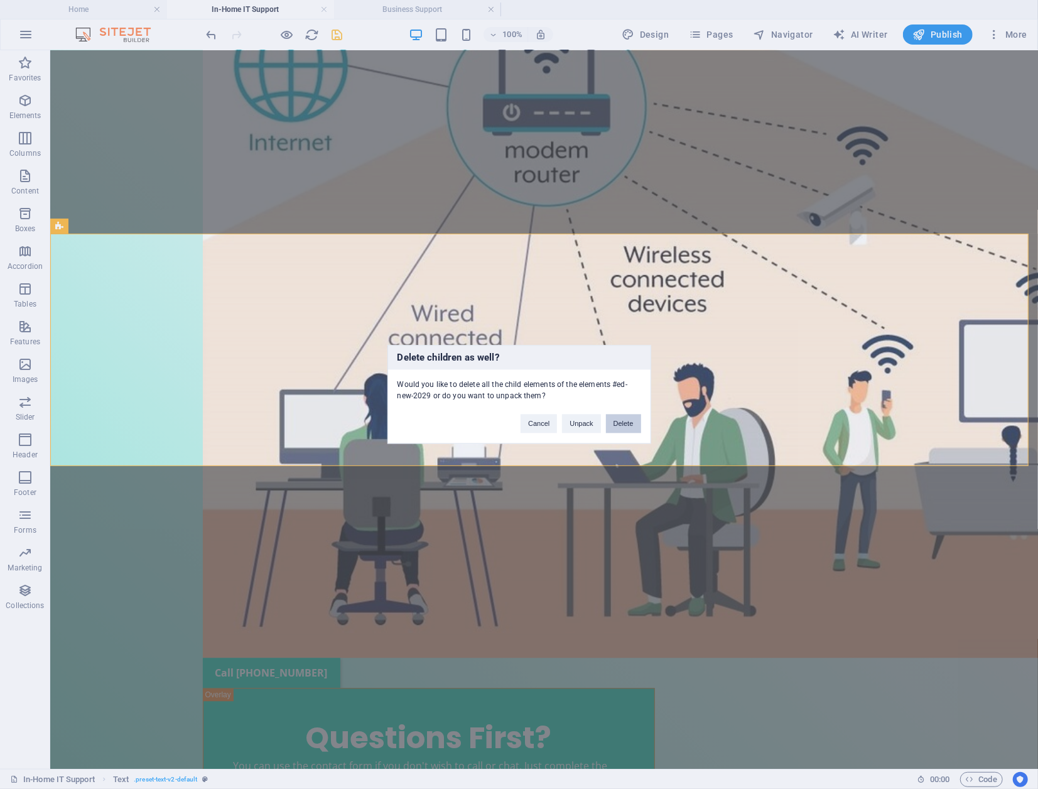
click at [610, 423] on button "Delete" at bounding box center [623, 423] width 35 height 19
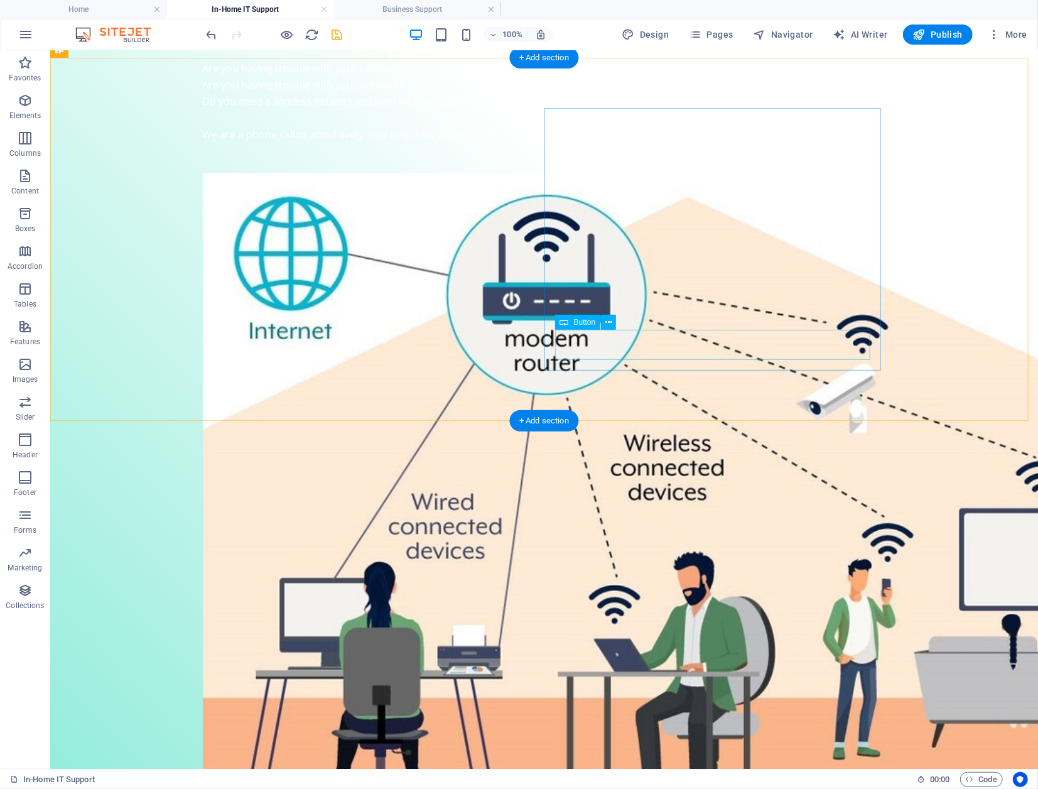
scroll to position [1448, 0]
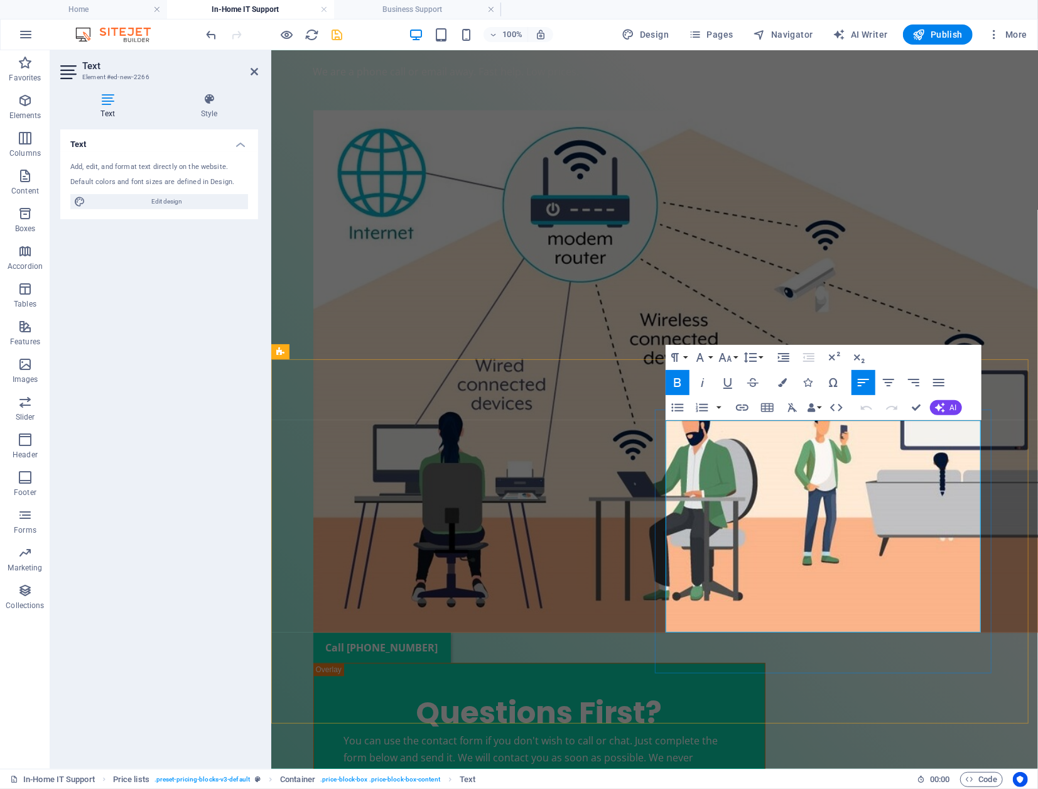
drag, startPoint x: 765, startPoint y: 431, endPoint x: 665, endPoint y: 434, distance: 99.9
drag, startPoint x: 759, startPoint y: 432, endPoint x: 677, endPoint y: 436, distance: 81.7
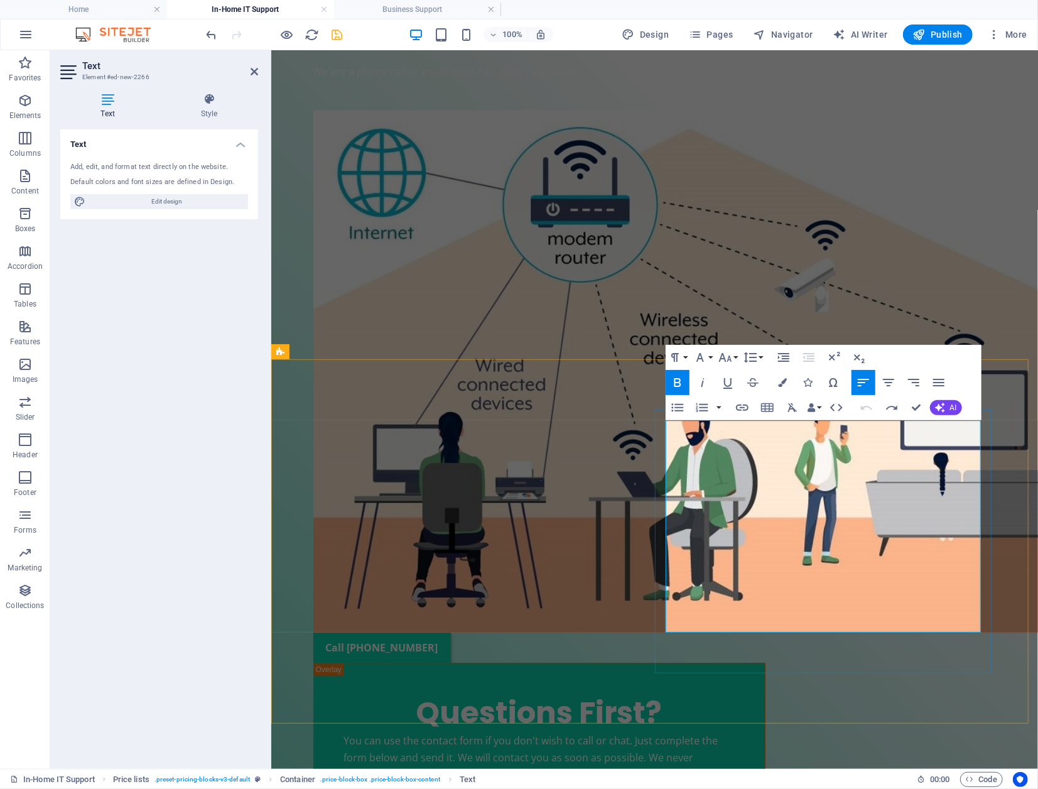
drag, startPoint x: 954, startPoint y: 433, endPoint x: 974, endPoint y: 433, distance: 20.1
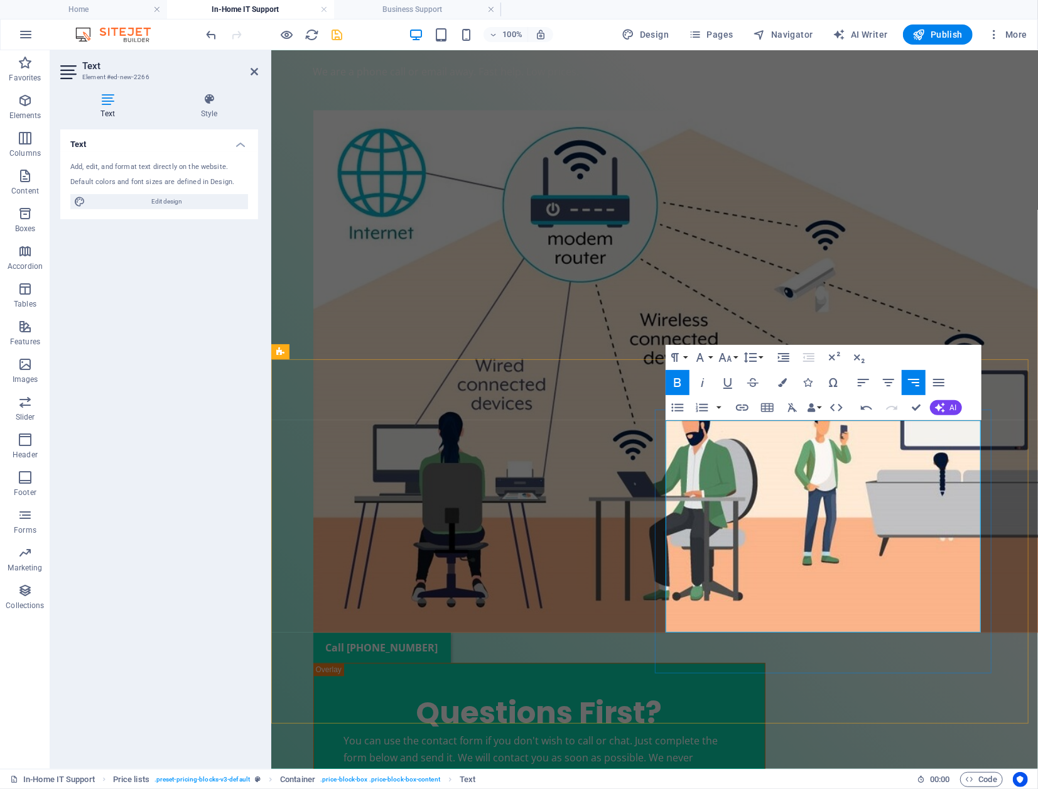
drag, startPoint x: 858, startPoint y: 450, endPoint x: 675, endPoint y: 458, distance: 183.5
drag, startPoint x: 952, startPoint y: 433, endPoint x: 974, endPoint y: 433, distance: 22.0
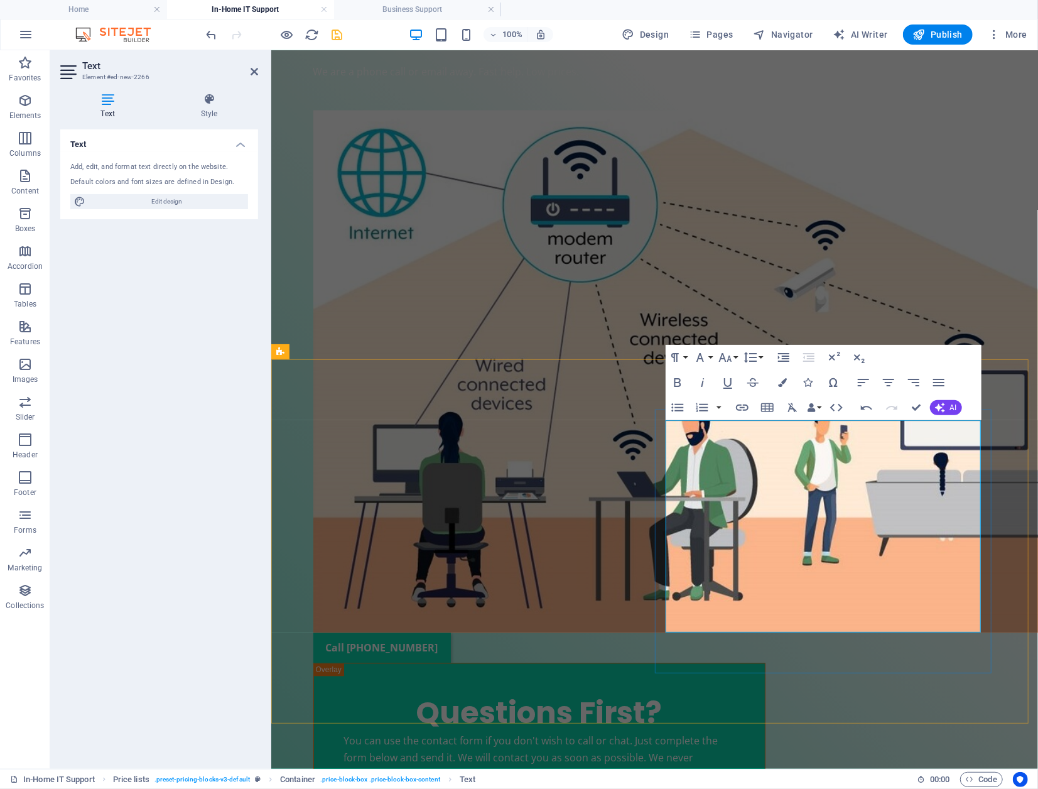
drag, startPoint x: 842, startPoint y: 433, endPoint x: 667, endPoint y: 438, distance: 174.6
drag, startPoint x: 843, startPoint y: 432, endPoint x: 698, endPoint y: 438, distance: 145.8
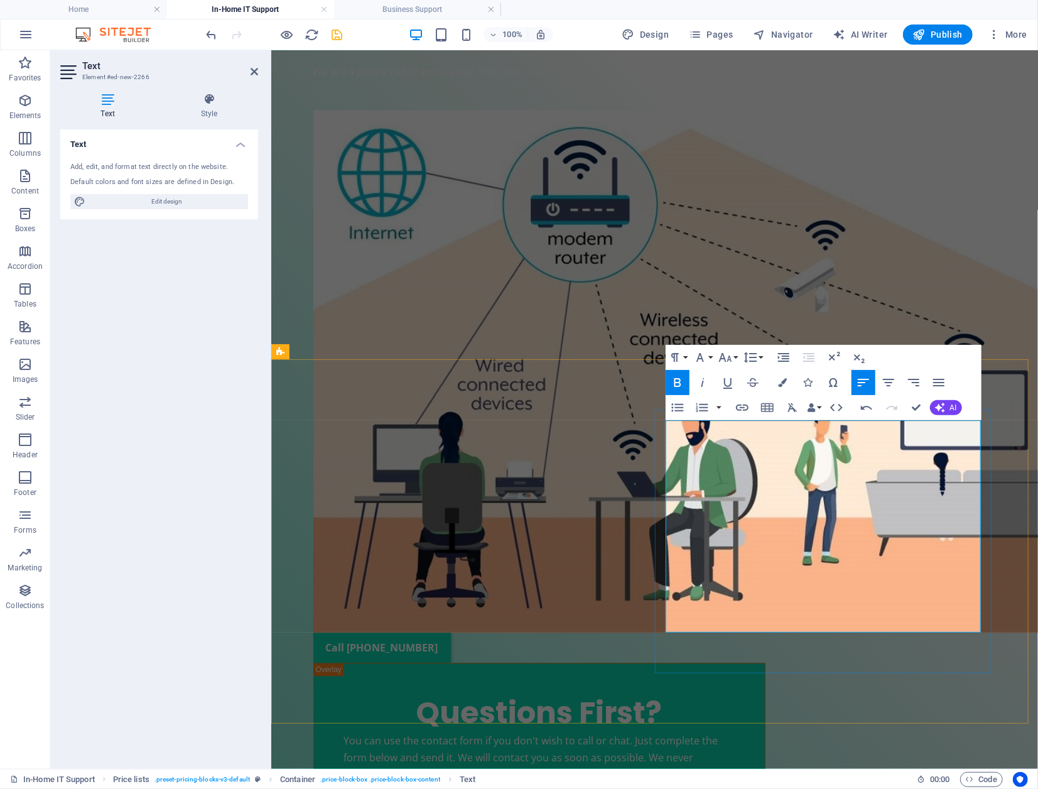
drag, startPoint x: 852, startPoint y: 451, endPoint x: 666, endPoint y: 451, distance: 185.8
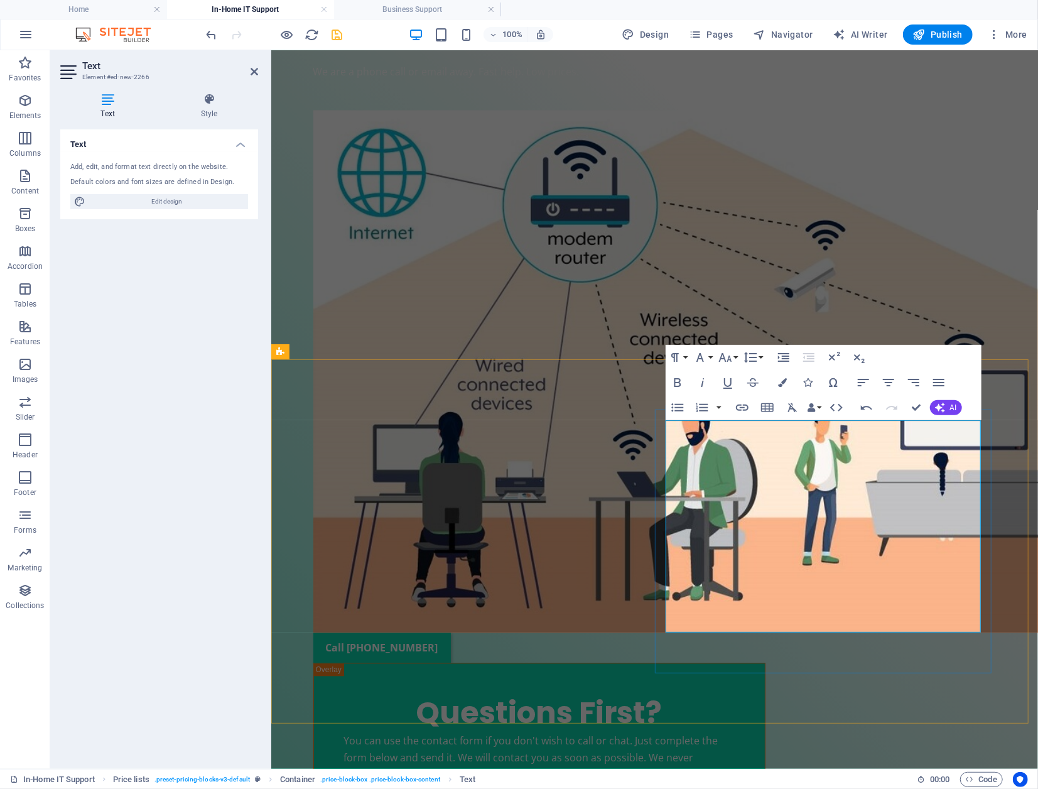
drag, startPoint x: 862, startPoint y: 448, endPoint x: 694, endPoint y: 458, distance: 167.9
drag, startPoint x: 787, startPoint y: 476, endPoint x: 665, endPoint y: 480, distance: 121.9
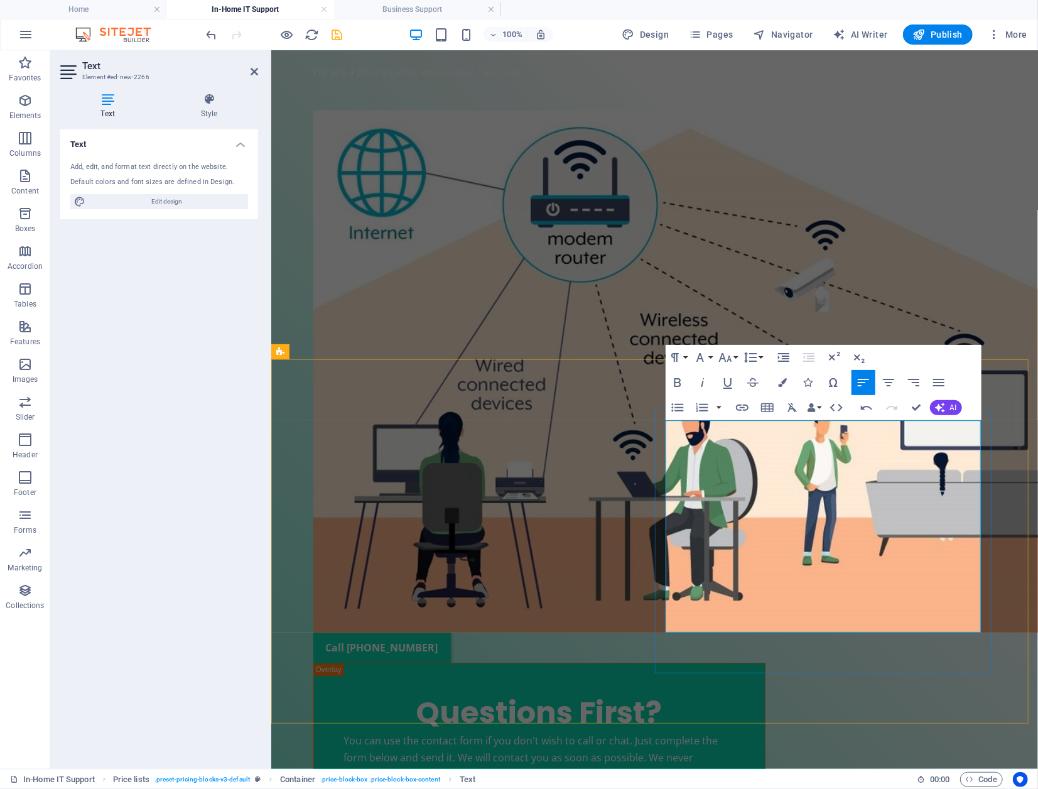
drag, startPoint x: 848, startPoint y: 591, endPoint x: 667, endPoint y: 578, distance: 181.3
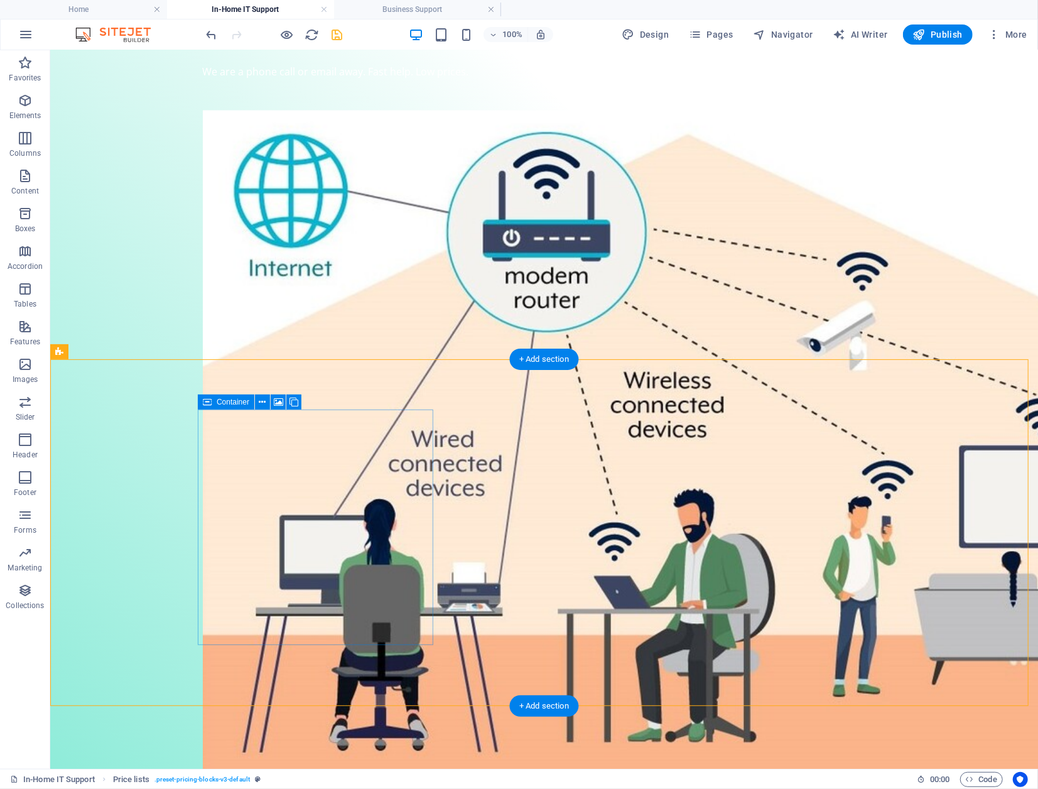
select select "px"
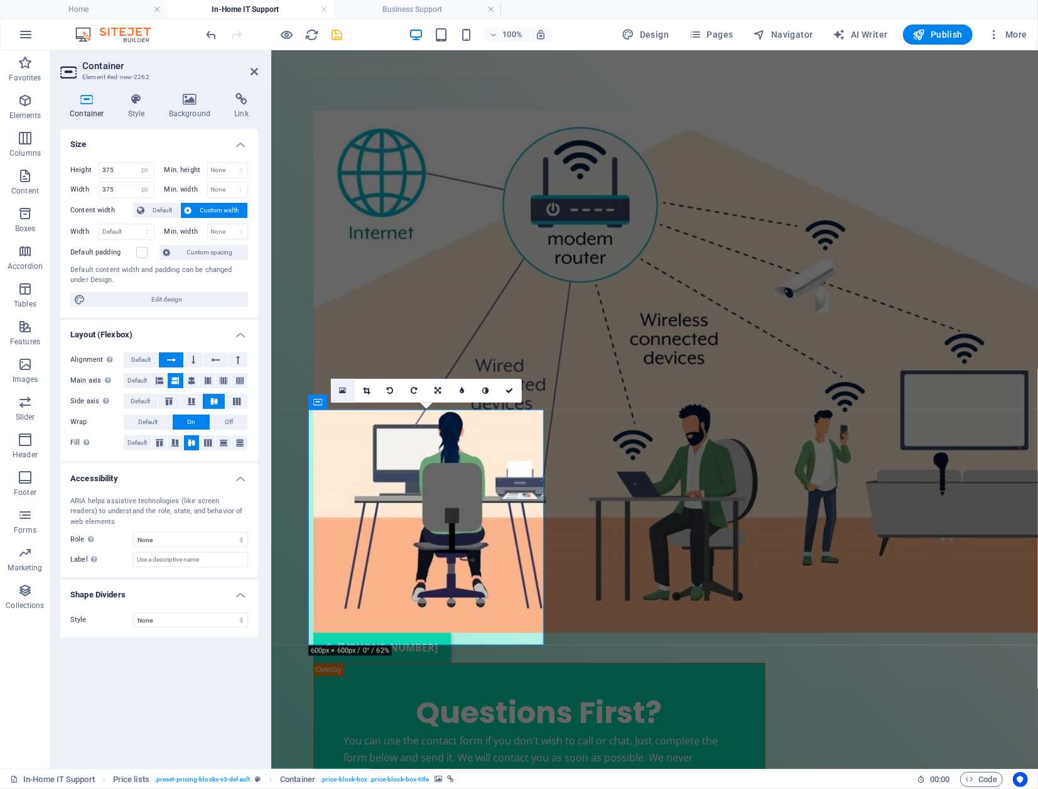
click at [342, 389] on icon at bounding box center [342, 390] width 7 height 9
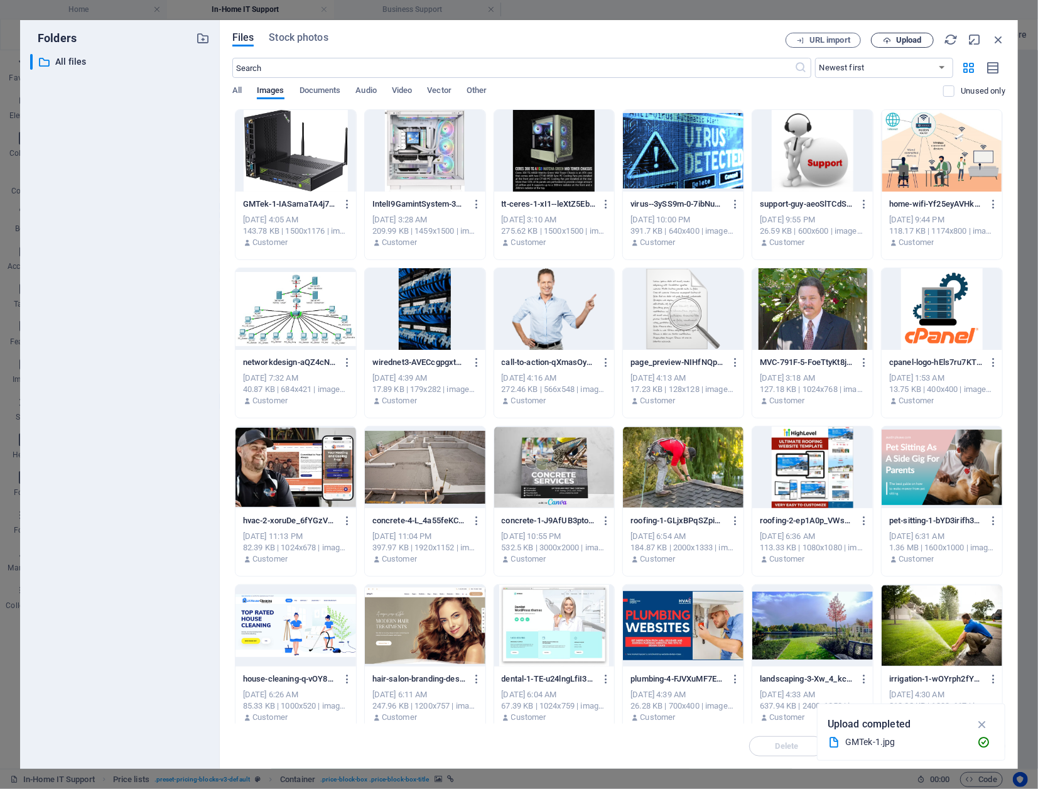
click at [823, 37] on span "Upload" at bounding box center [909, 40] width 26 height 8
